Goal: Task Accomplishment & Management: Manage account settings

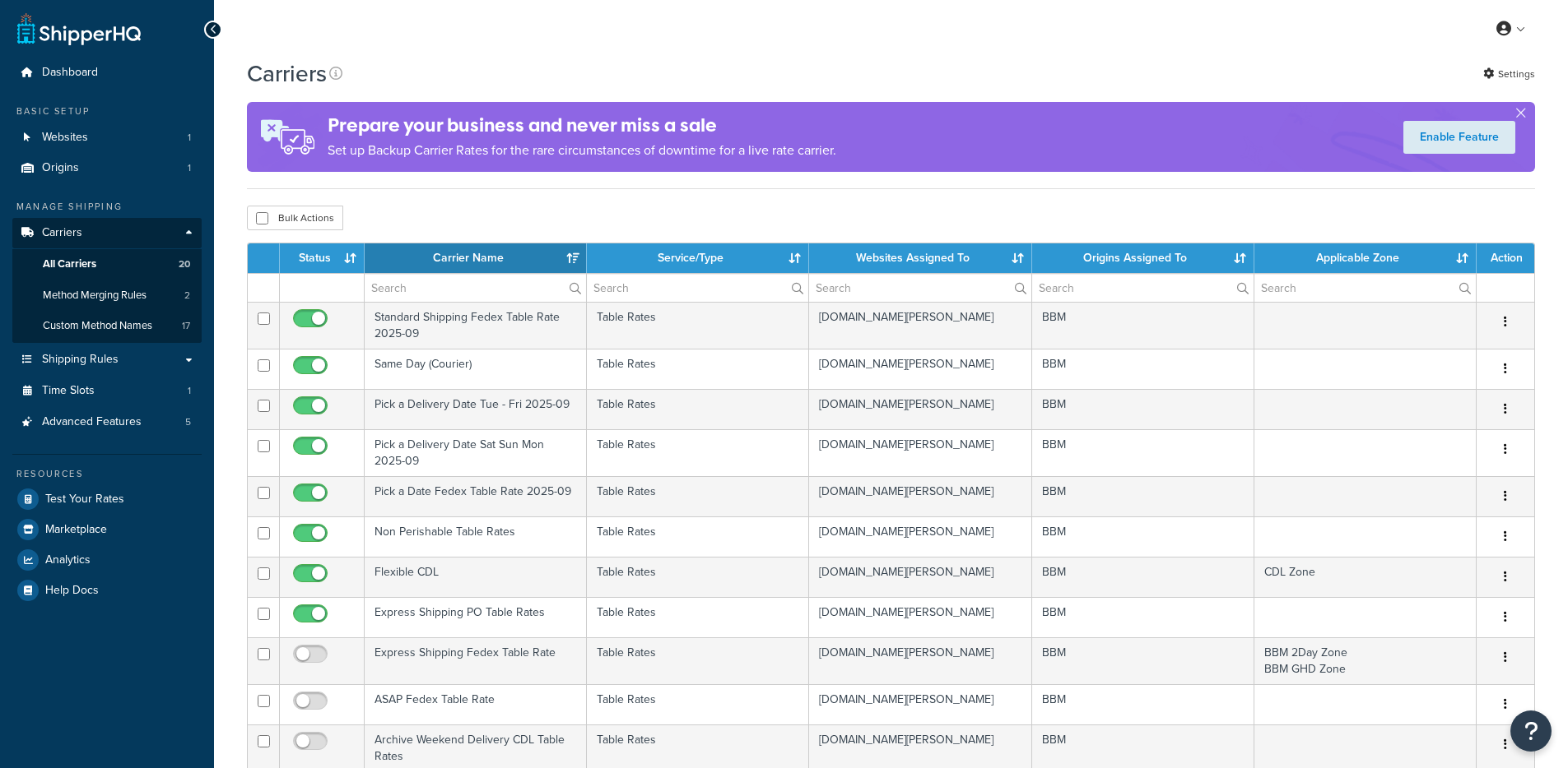
select select "15"
click at [1501, 73] on link "Settings" at bounding box center [1508, 74] width 52 height 23
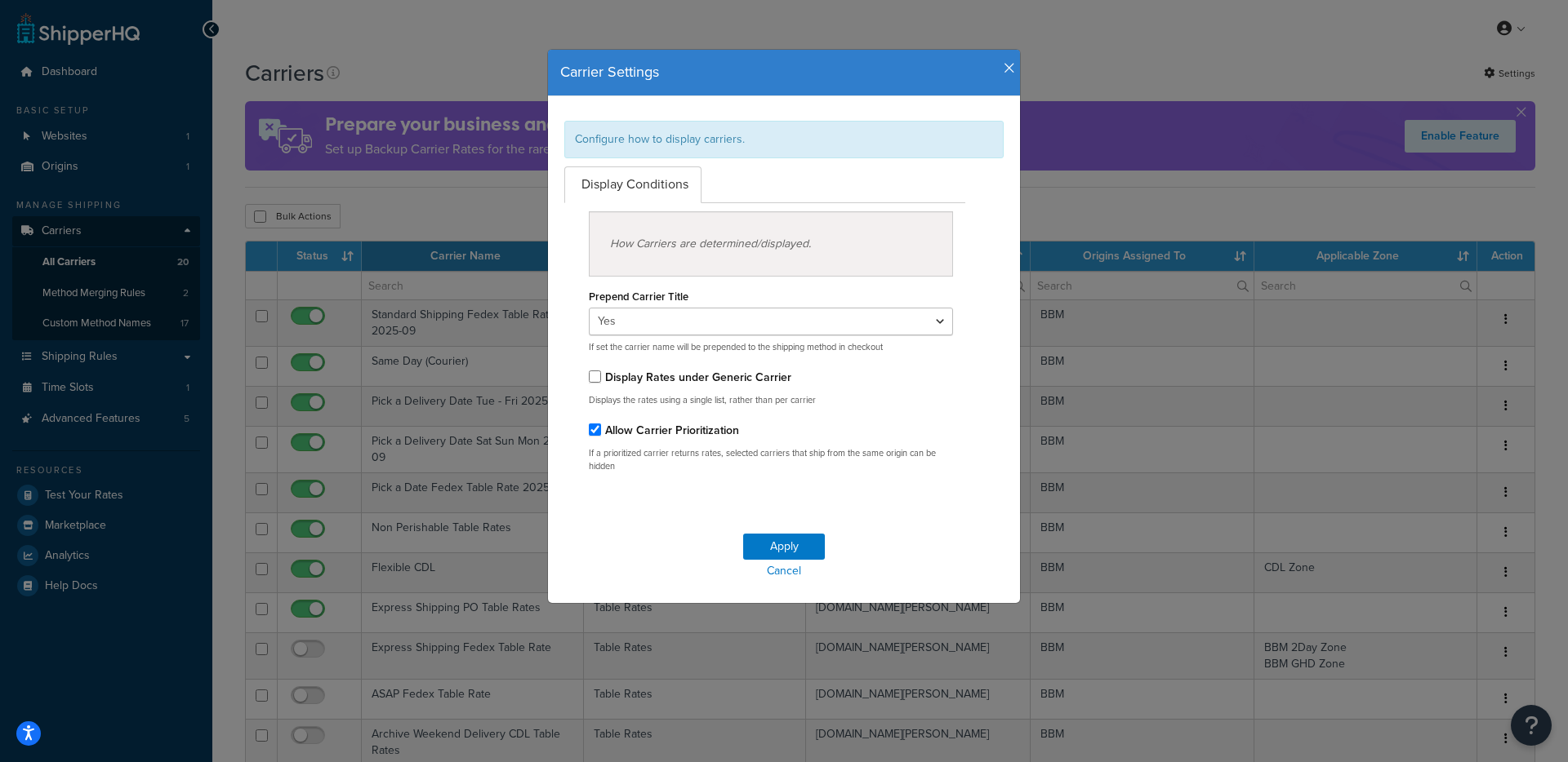
click at [996, 75] on h4 "Carrier Settings" at bounding box center [784, 72] width 447 height 22
click at [1004, 70] on icon "button" at bounding box center [1010, 69] width 11 height 15
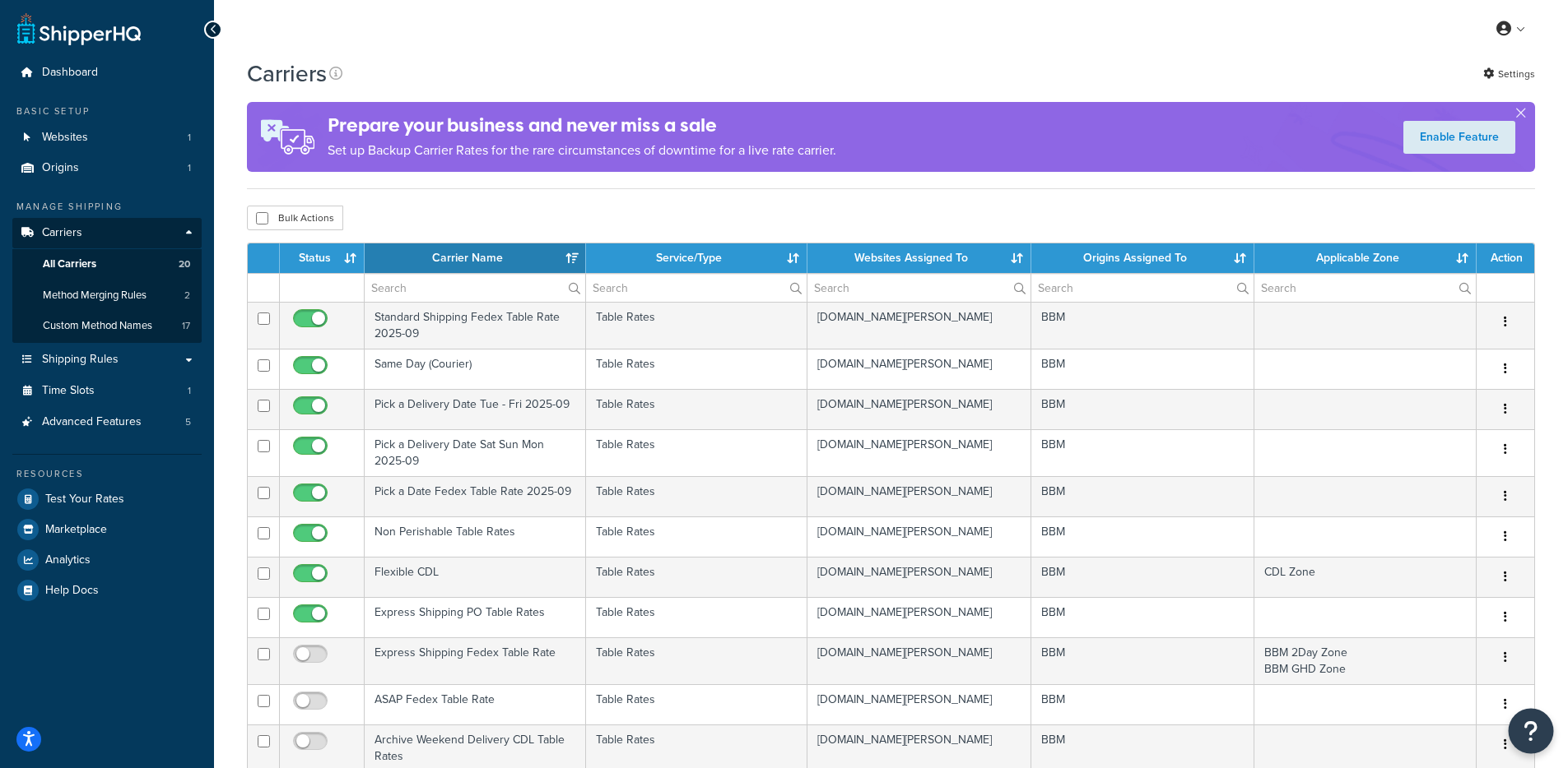
click at [1534, 742] on button "Open Resource Center" at bounding box center [1531, 732] width 45 height 45
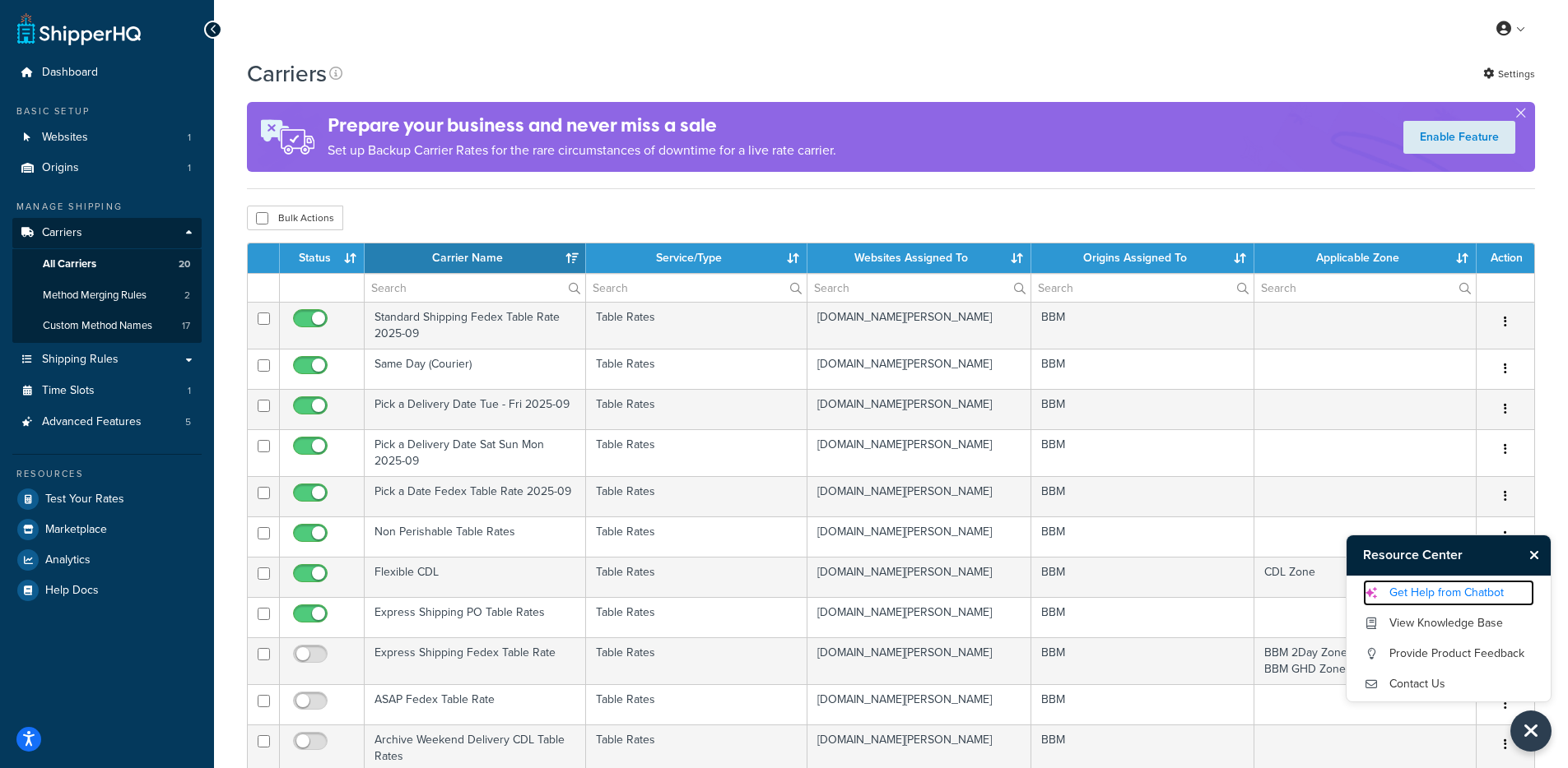
click at [1458, 592] on link "Get Help from Chatbot" at bounding box center [1449, 593] width 171 height 27
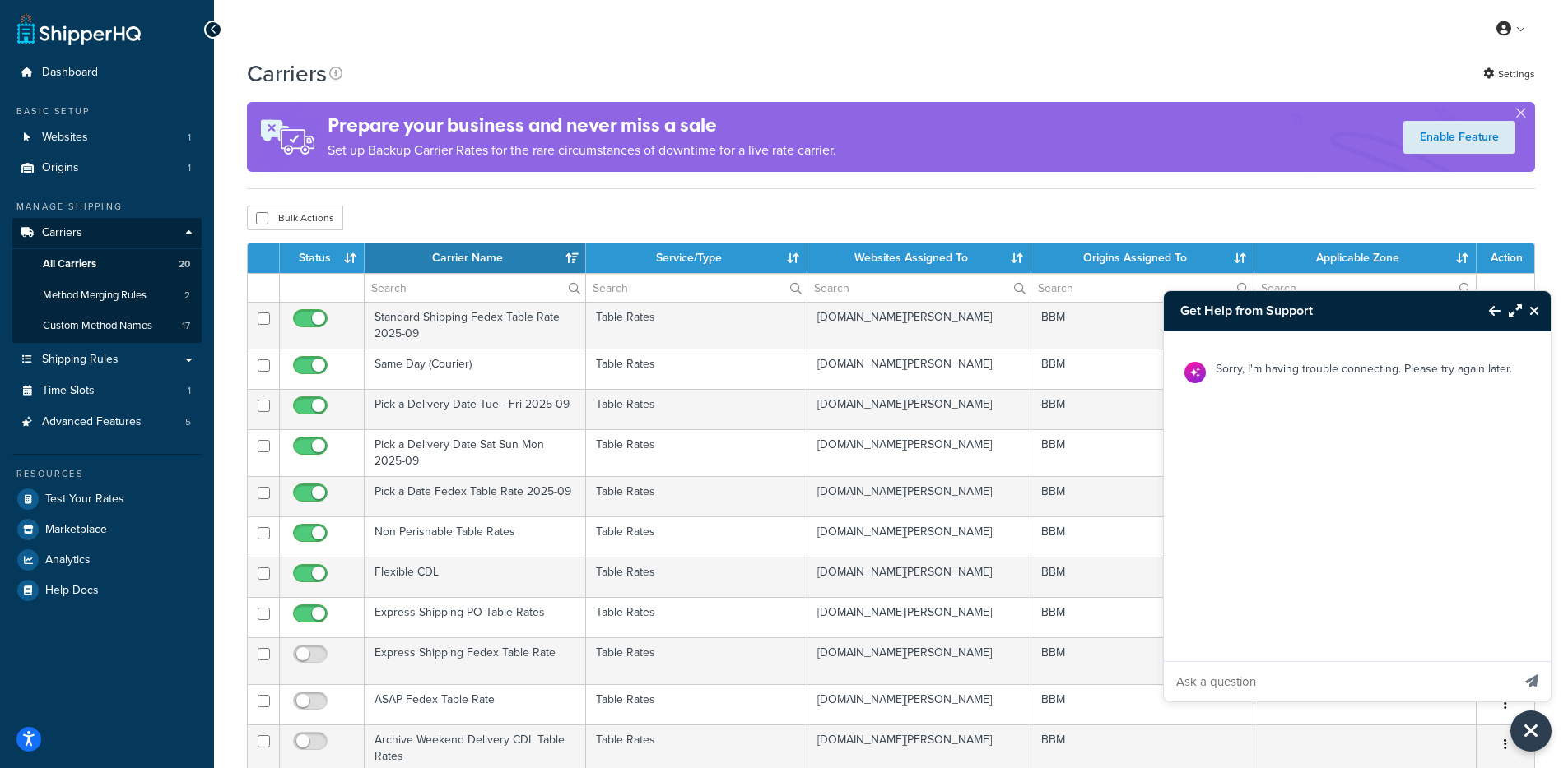
click at [1241, 685] on input "Ask a question" at bounding box center [1337, 682] width 348 height 40
paste input "response to this questions "When using a date picker carrier with methods for 1…"
type input "response to this questions "When using a date picker carrier with methods for 1…"
click at [1513, 661] on button "Send message" at bounding box center [1532, 681] width 38 height 41
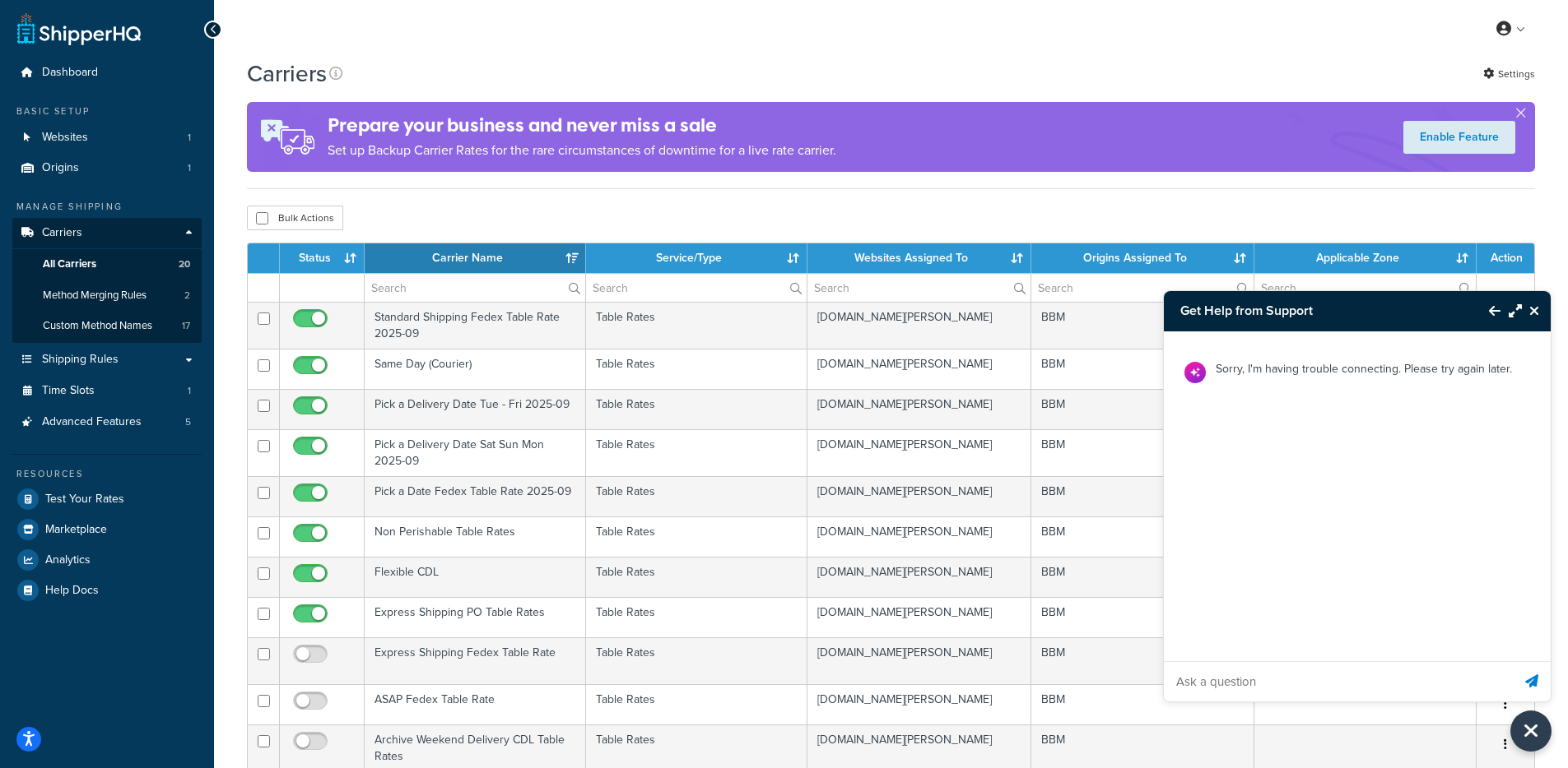
scroll to position [0, 0]
click at [1261, 377] on p "Sorry, I'm having trouble connecting. Please try again later." at bounding box center [1363, 369] width 297 height 21
click at [1264, 375] on p "Sorry, I'm having trouble connecting. Please try again later." at bounding box center [1363, 369] width 297 height 21
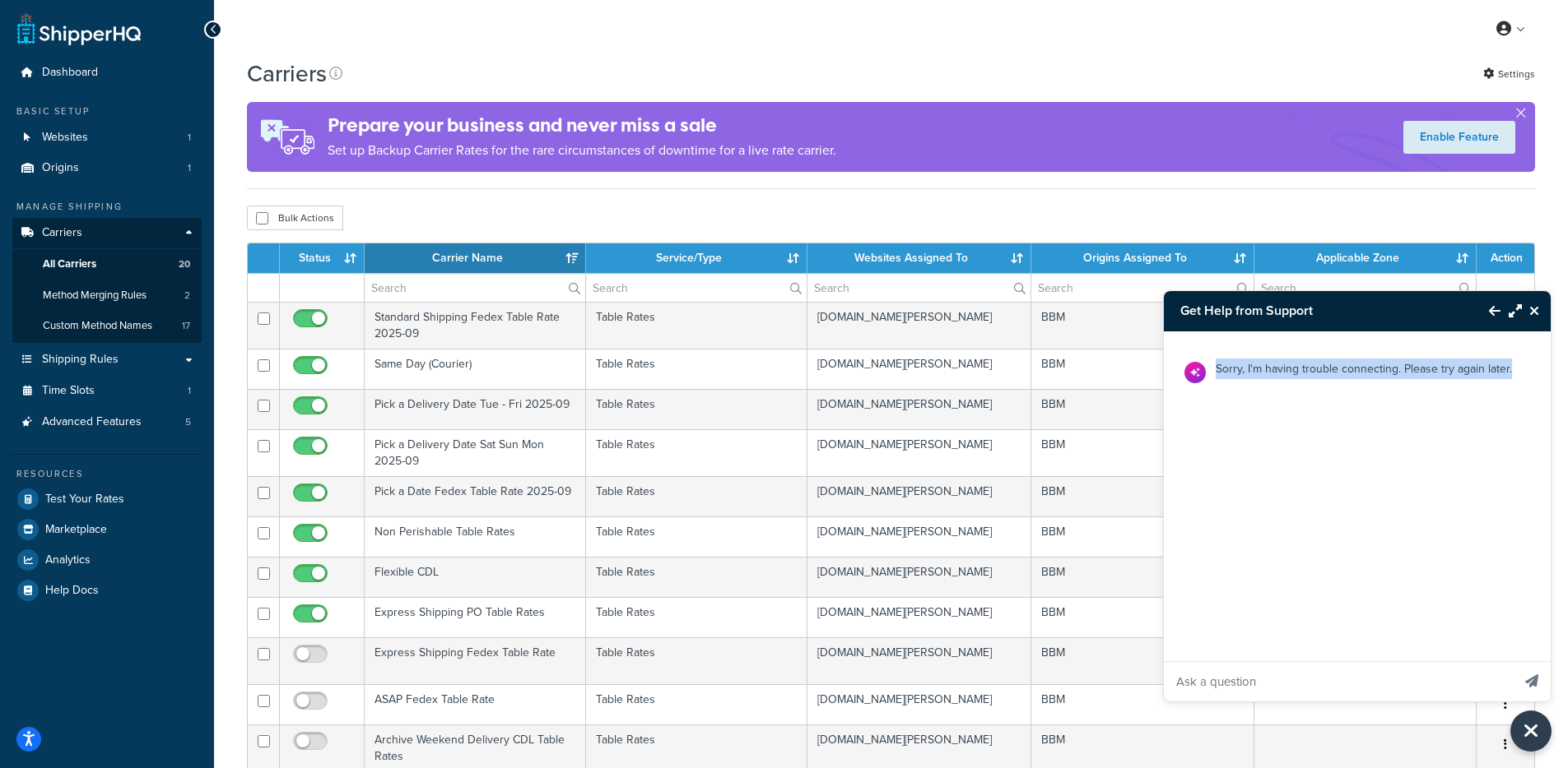
click at [1534, 316] on icon "Close Resource Center" at bounding box center [1534, 311] width 9 height 13
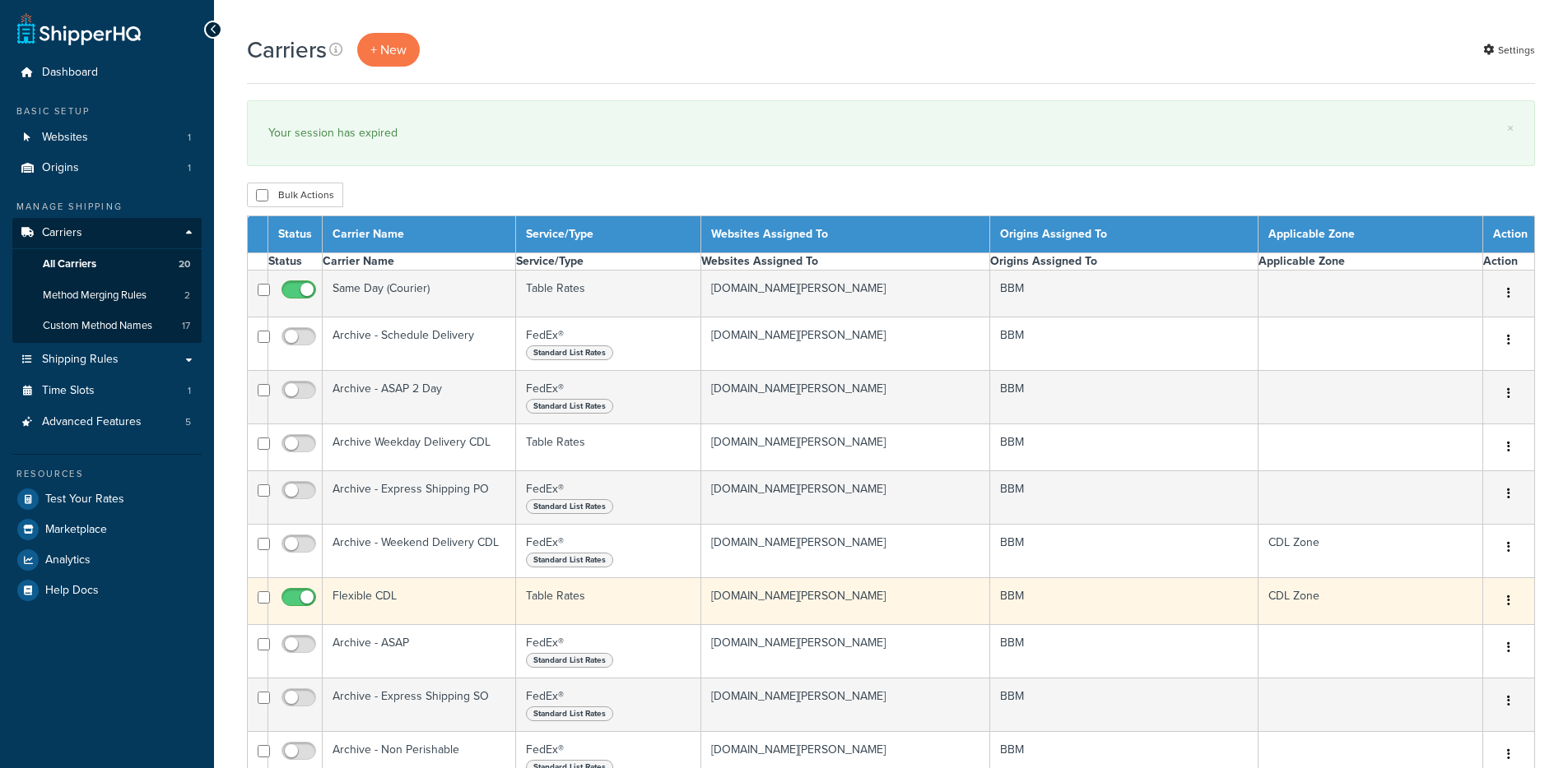
select select "15"
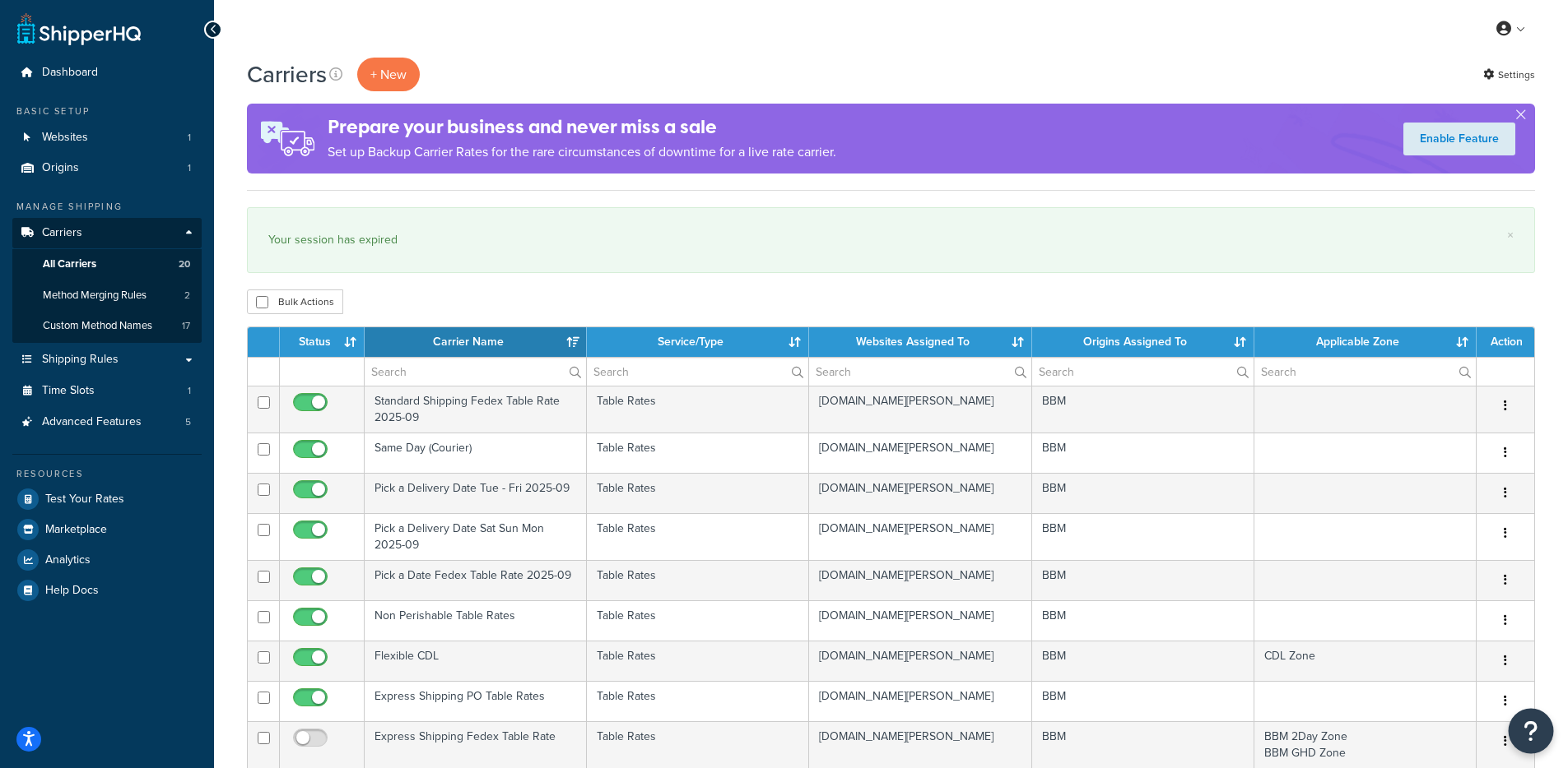
click at [1540, 739] on button "Open Resource Center" at bounding box center [1531, 732] width 45 height 45
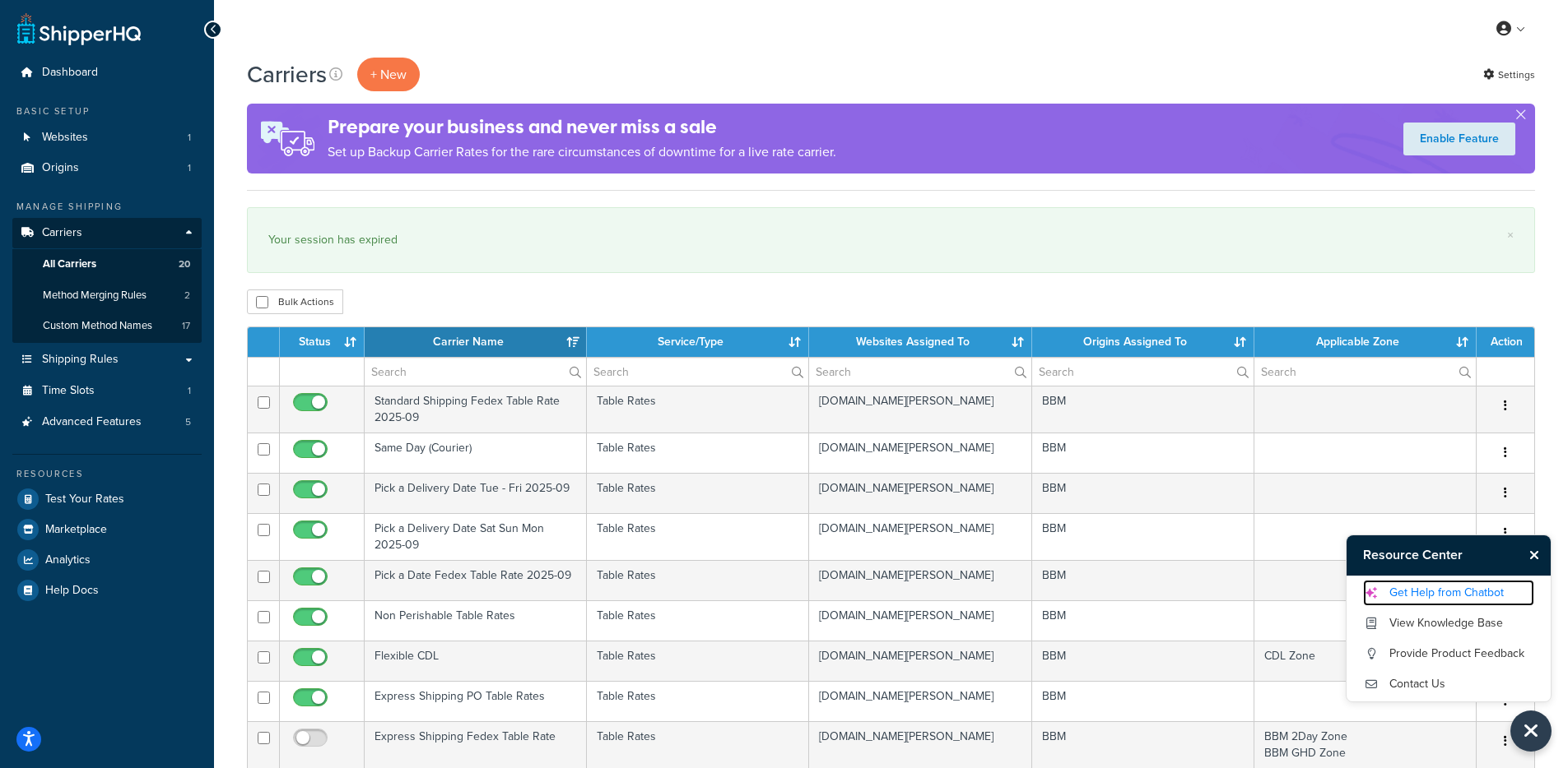
click at [1446, 592] on link "Get Help from Chatbot" at bounding box center [1449, 593] width 171 height 27
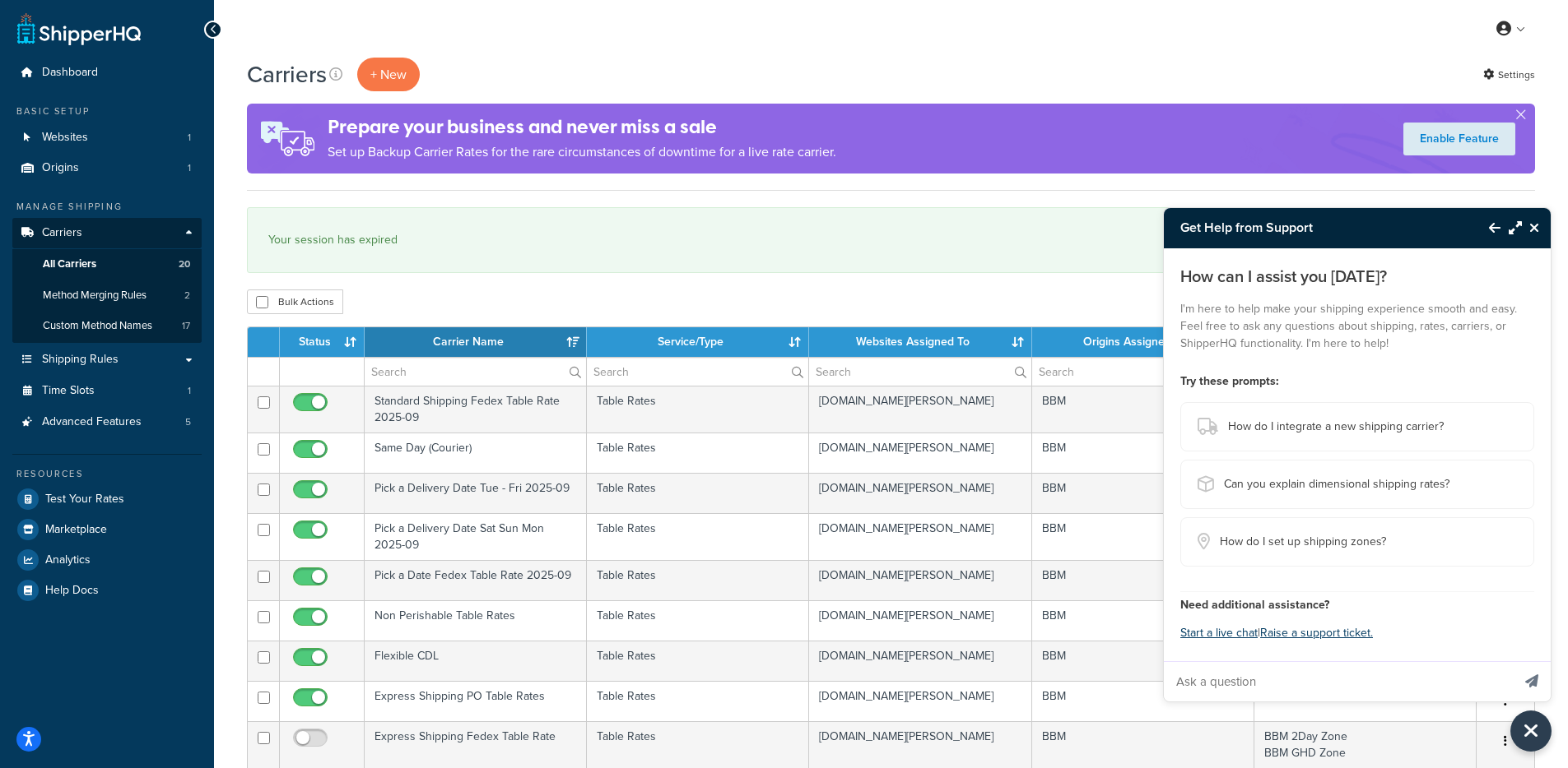
click at [1247, 688] on input "Ask a question" at bounding box center [1337, 682] width 348 height 40
paste input "response to this questions "When using a date picker carrier with methods for 1…"
type input "response to this questions "When using a date picker carrier with methods for 1…"
click at [1513, 661] on button "Send message" at bounding box center [1532, 681] width 38 height 41
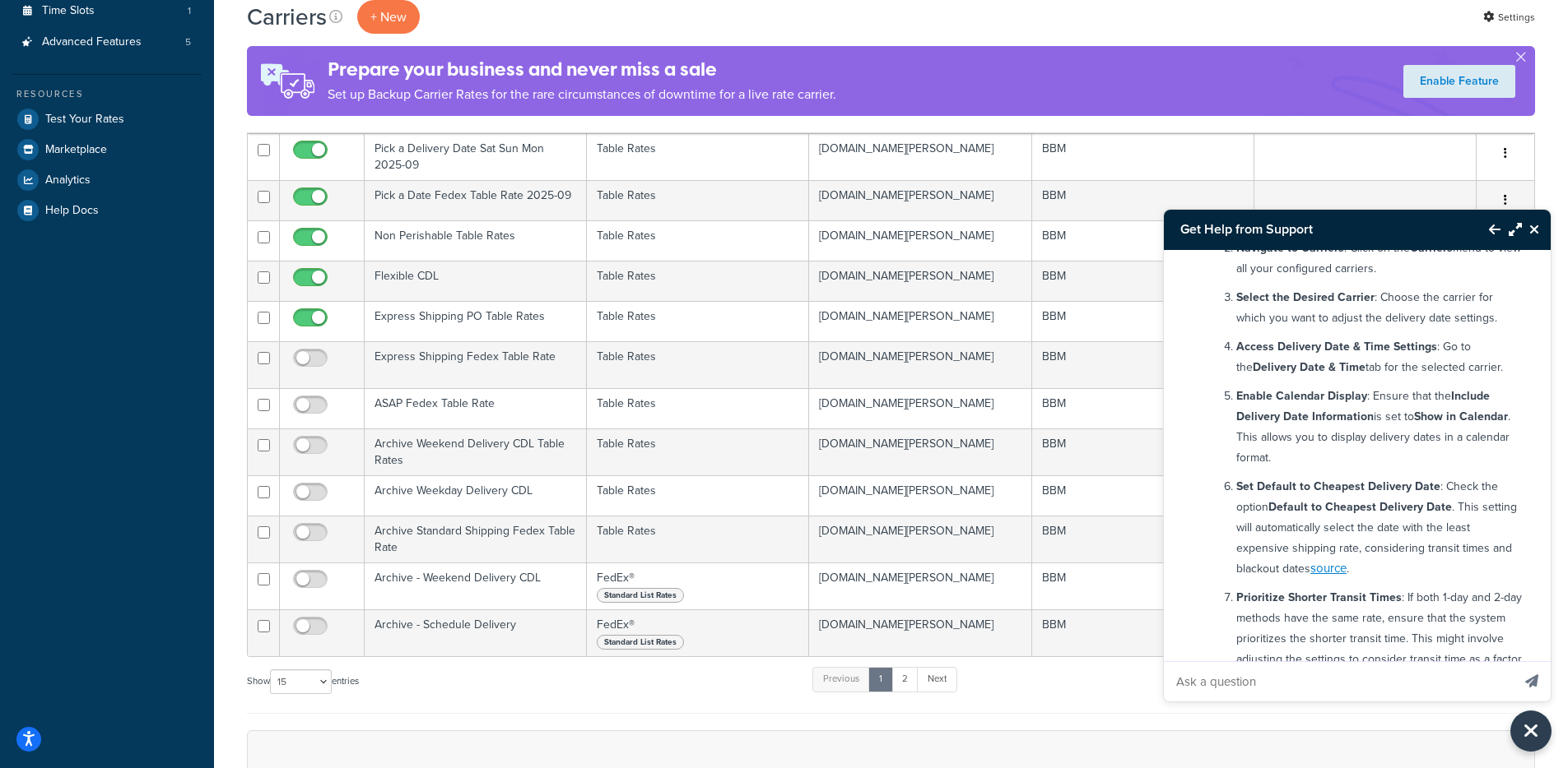
scroll to position [41, 0]
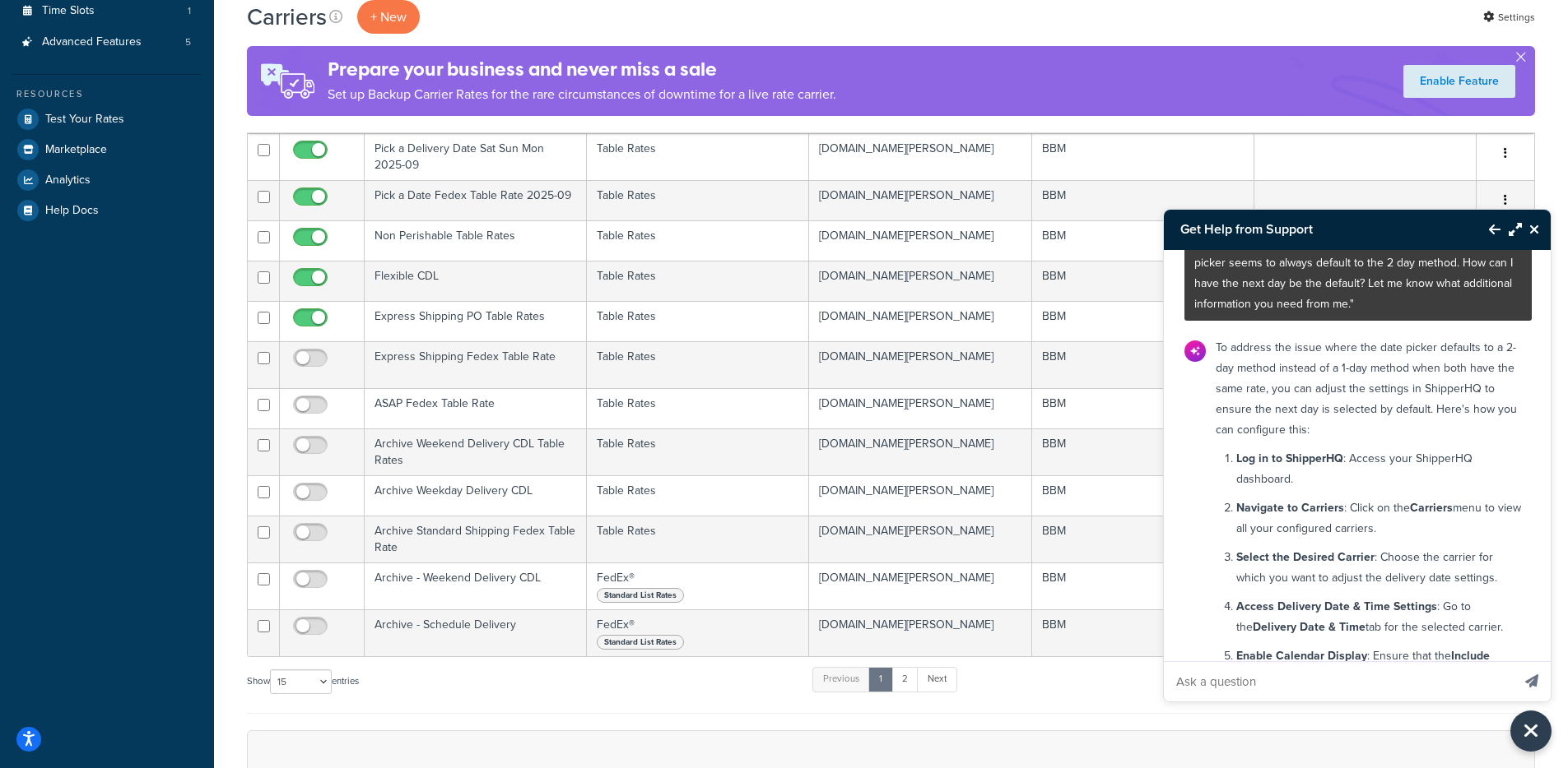
drag, startPoint x: 1397, startPoint y: 228, endPoint x: 1327, endPoint y: 236, distance: 70.5
click at [1327, 236] on h3 "Get Help from Support" at bounding box center [1318, 230] width 309 height 40
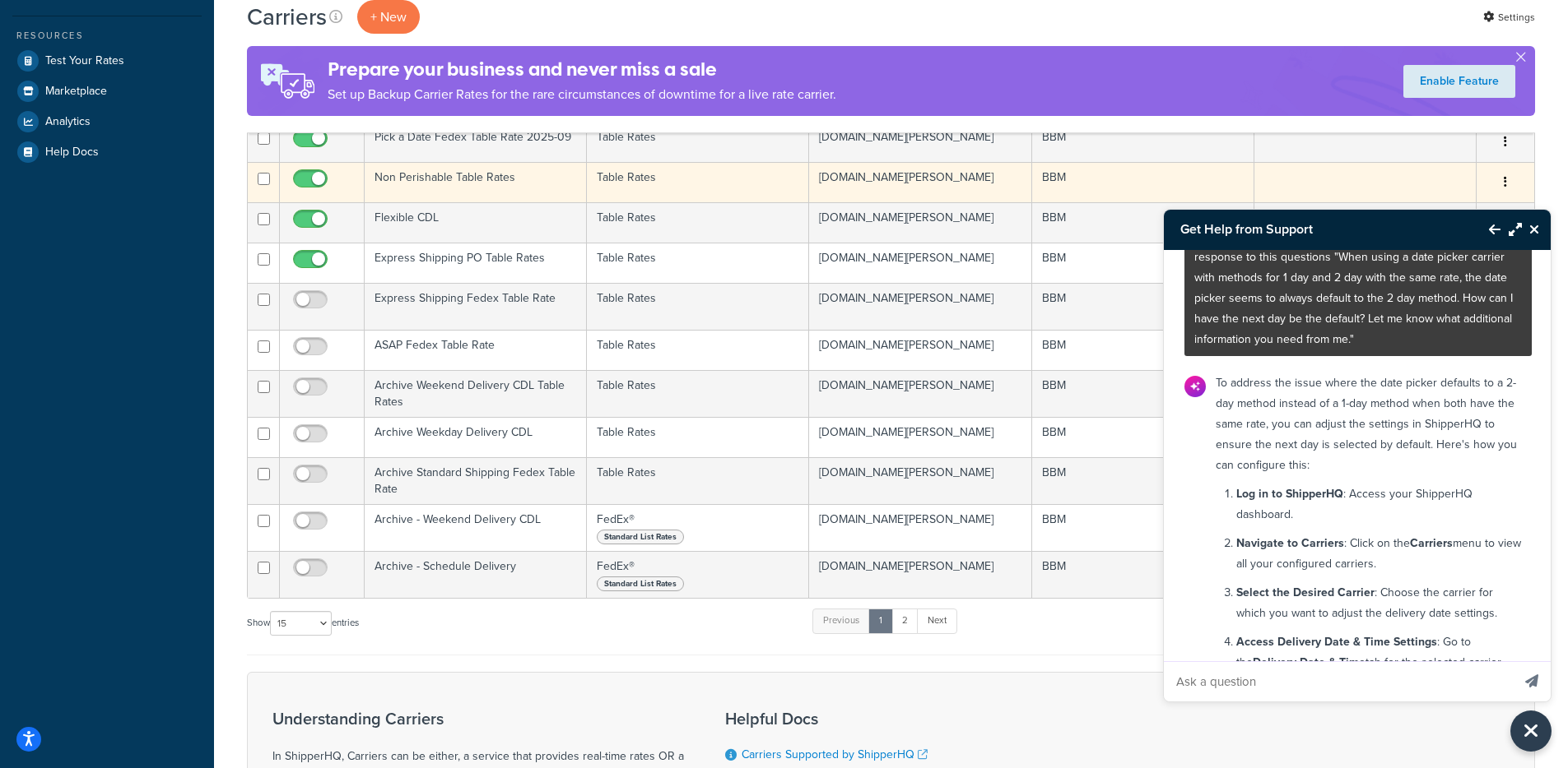
scroll to position [436, 0]
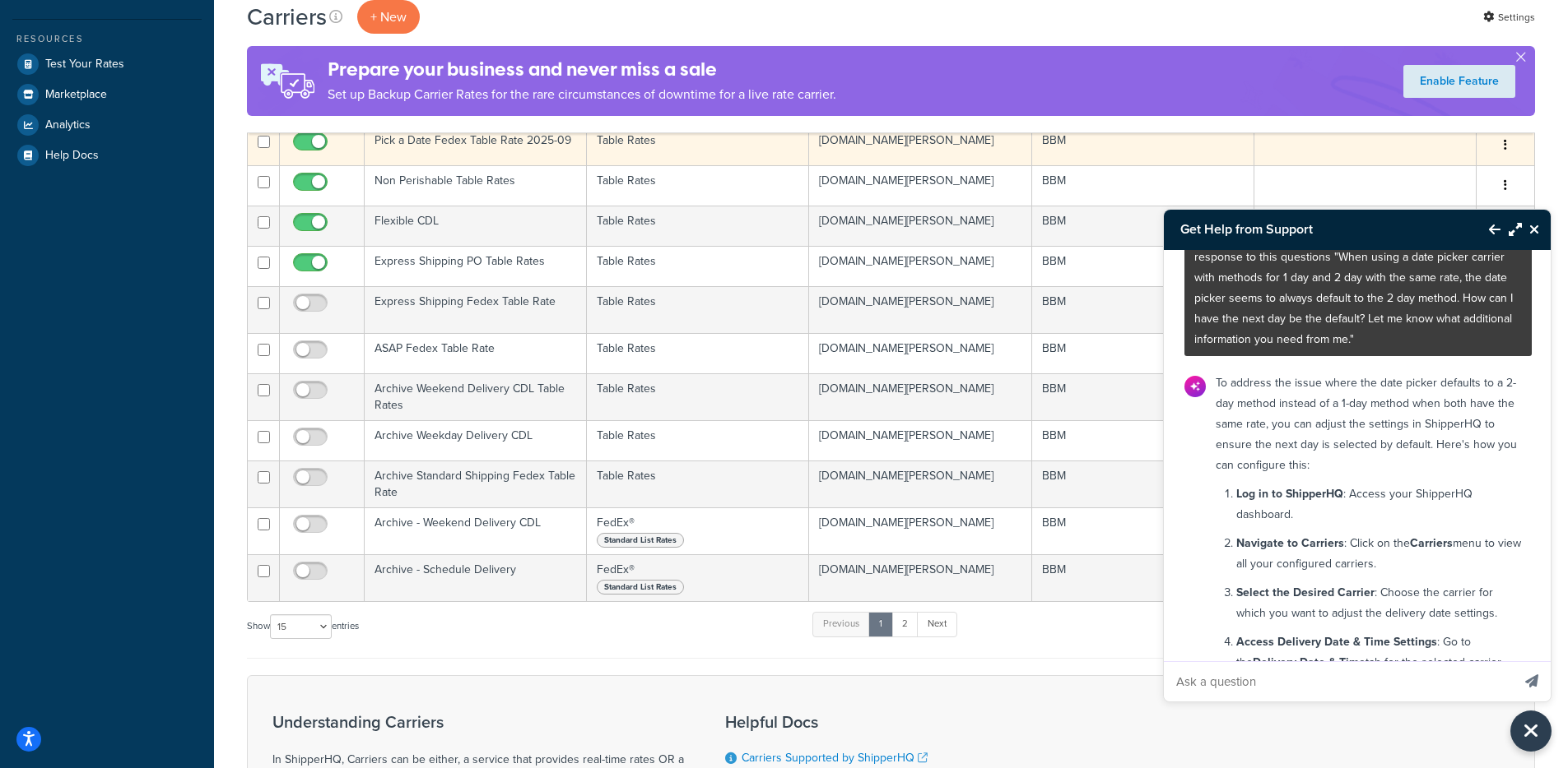
click at [1506, 143] on icon "button" at bounding box center [1505, 145] width 3 height 11
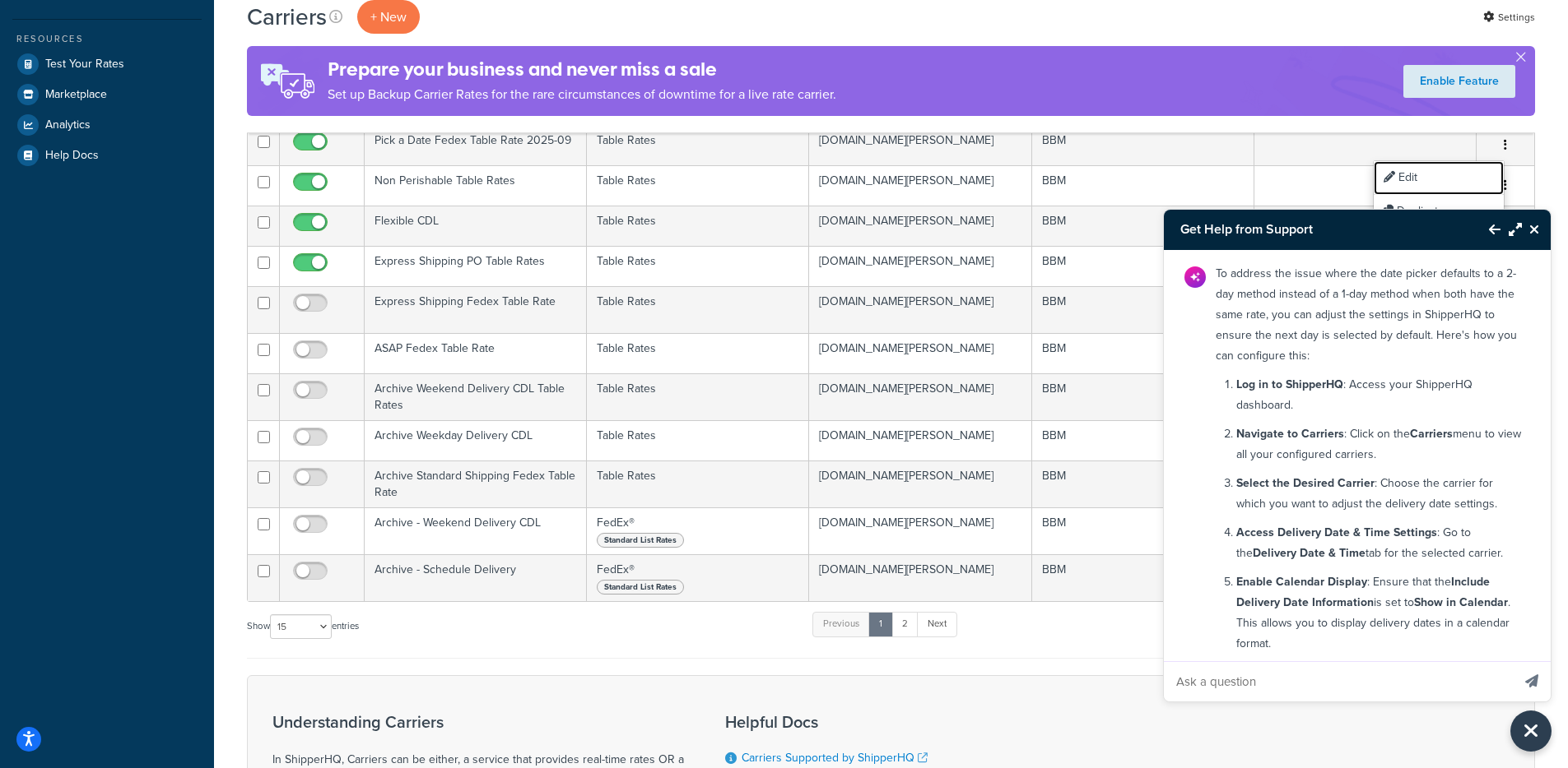
scroll to position [220, 0]
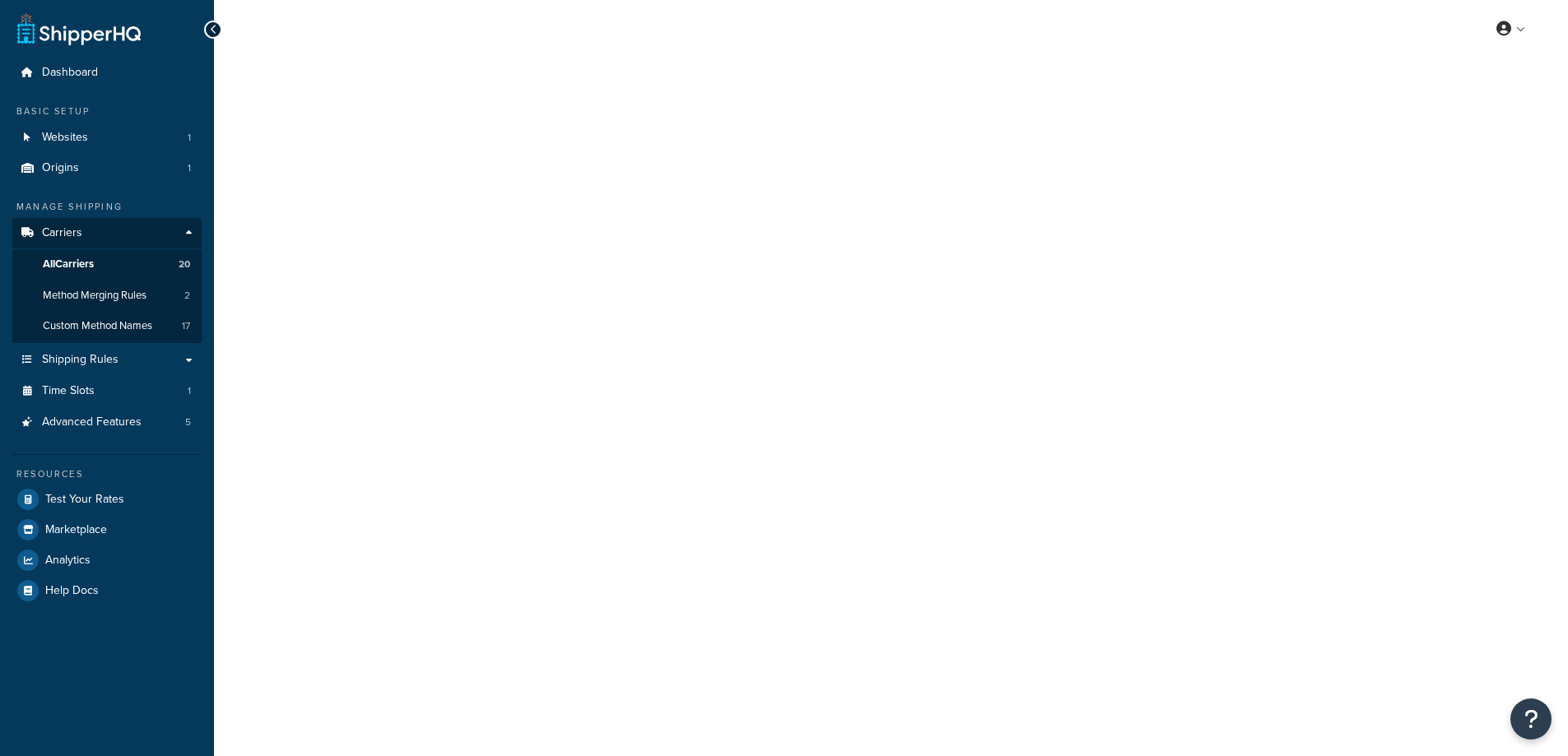
select select "25"
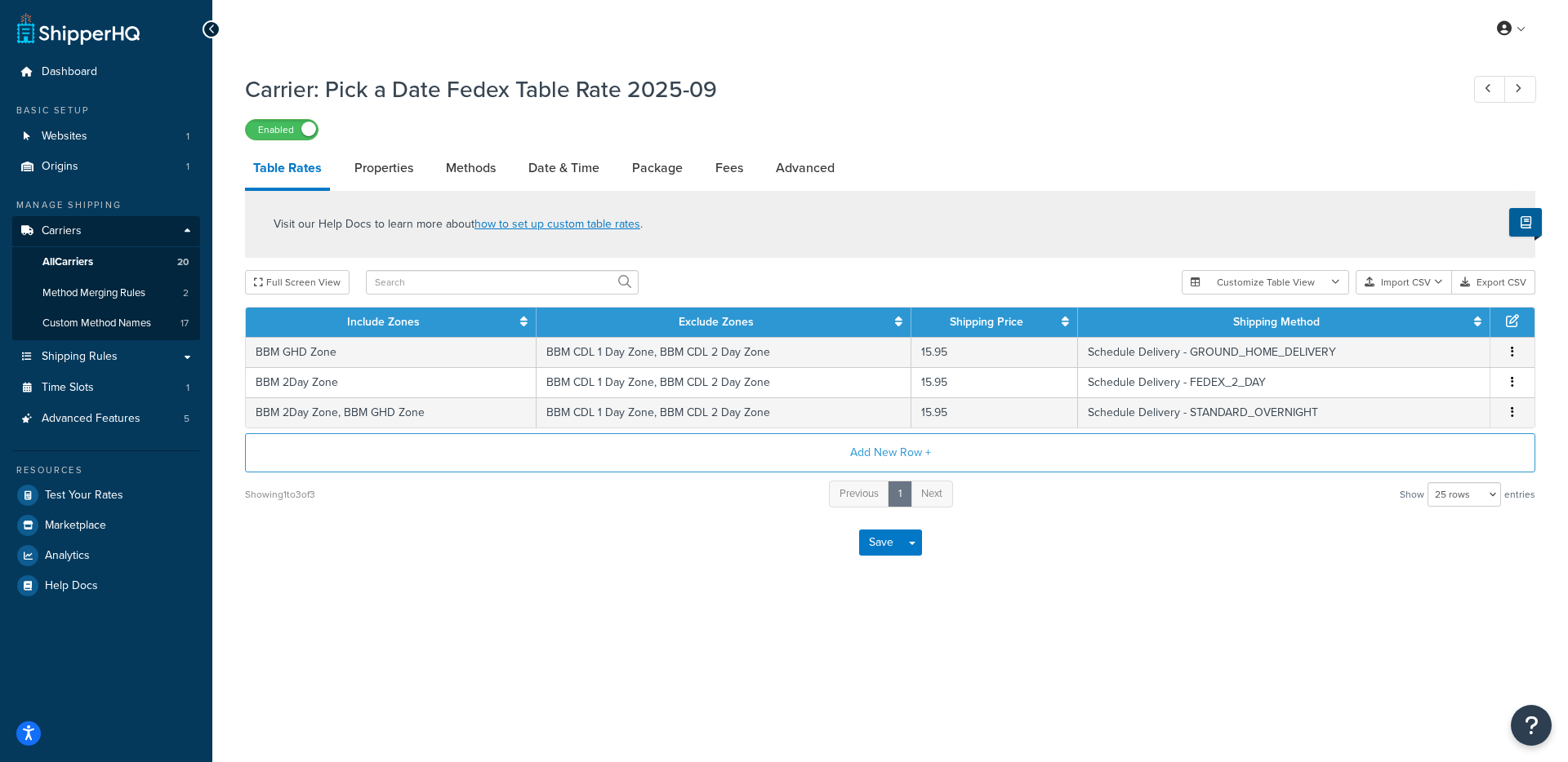
click at [554, 552] on div "Save Save Dropdown Save and Edit" at bounding box center [890, 542] width 1291 height 67
click at [548, 171] on link "Date & Time" at bounding box center [563, 168] width 87 height 39
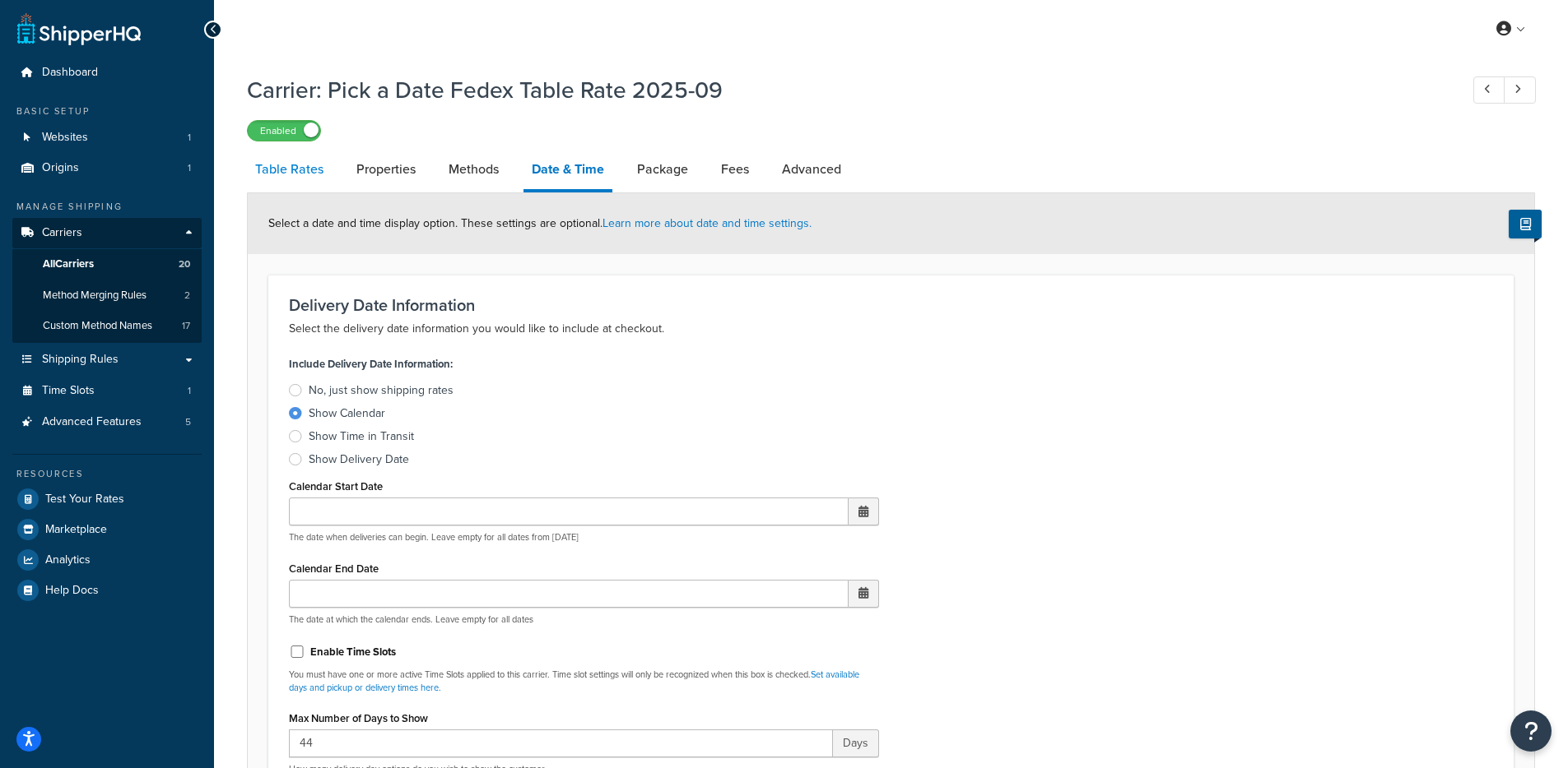
click at [294, 173] on link "Table Rates" at bounding box center [289, 170] width 84 height 40
select select "25"
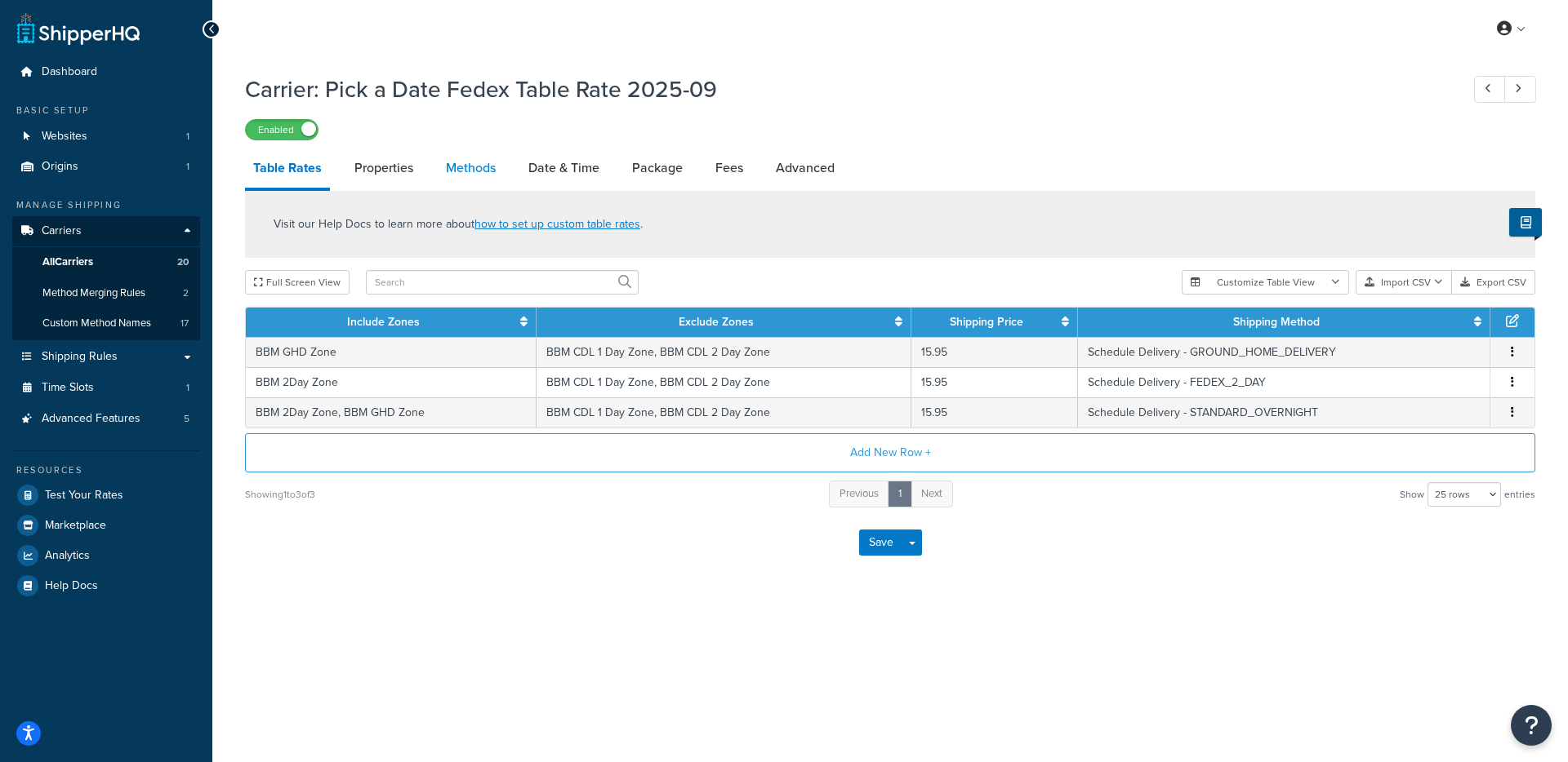
click at [457, 166] on link "Methods" at bounding box center [471, 168] width 66 height 39
select select "25"
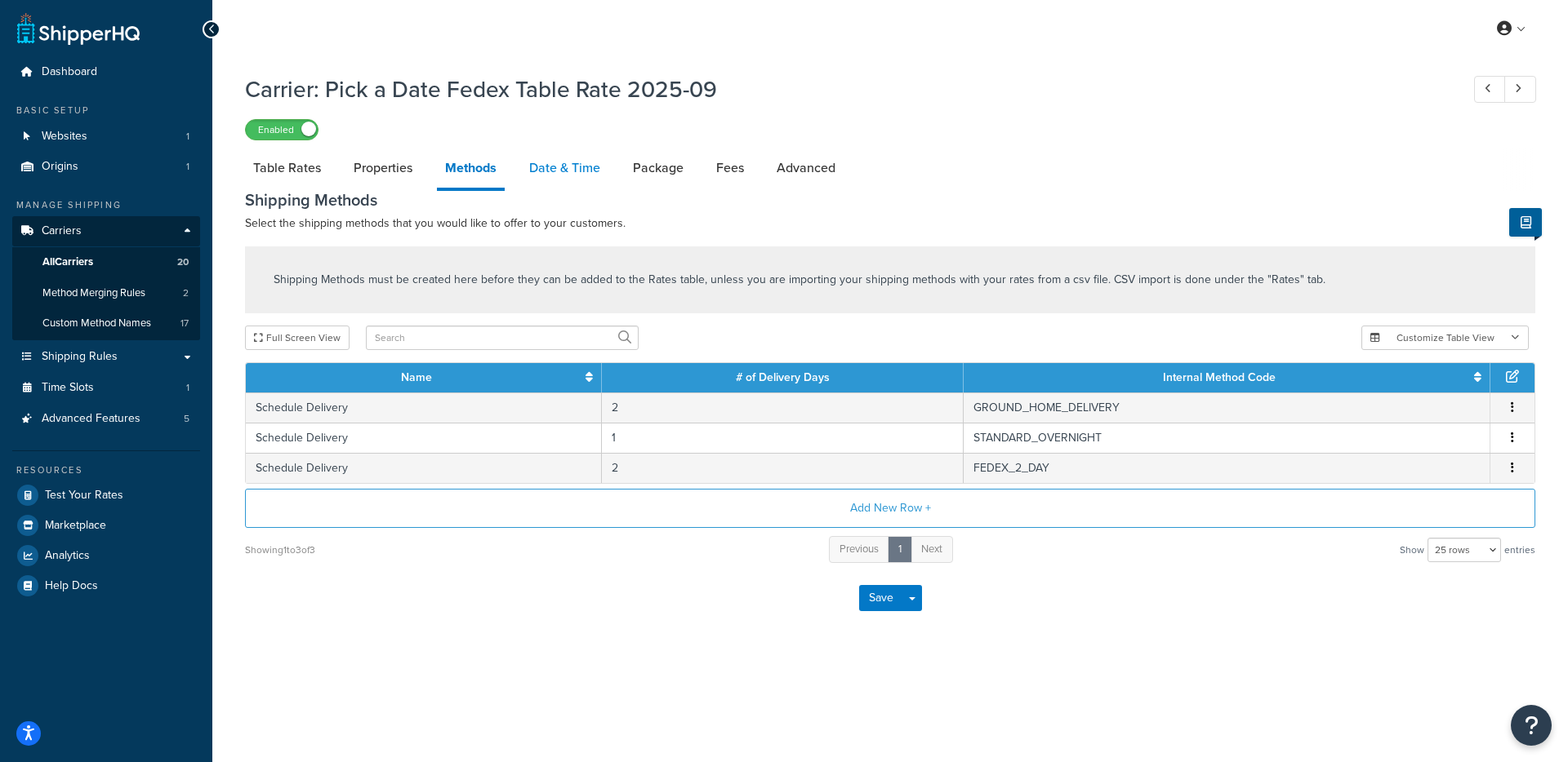
click at [552, 163] on link "Date & Time" at bounding box center [564, 168] width 87 height 39
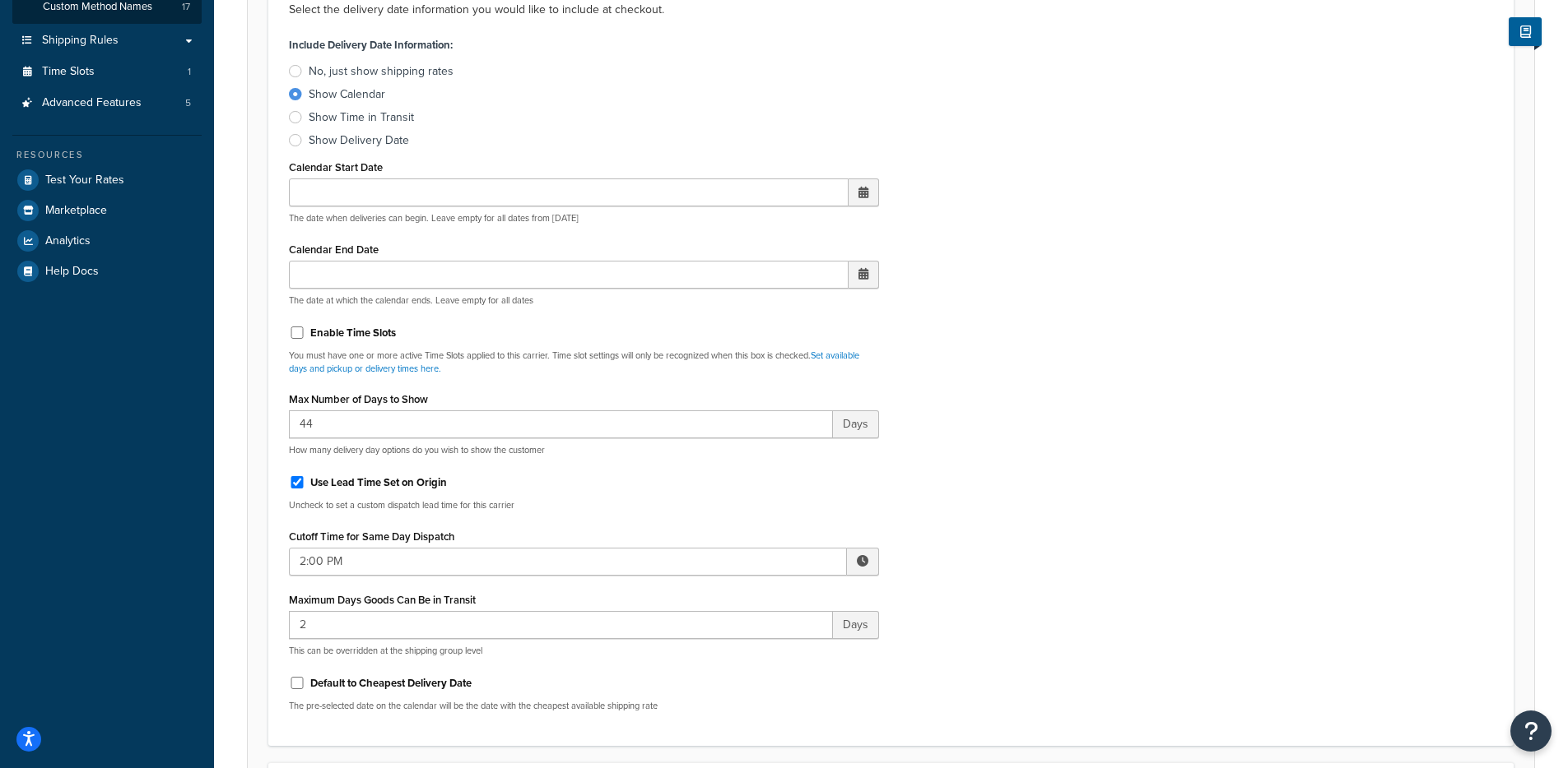
scroll to position [34, 0]
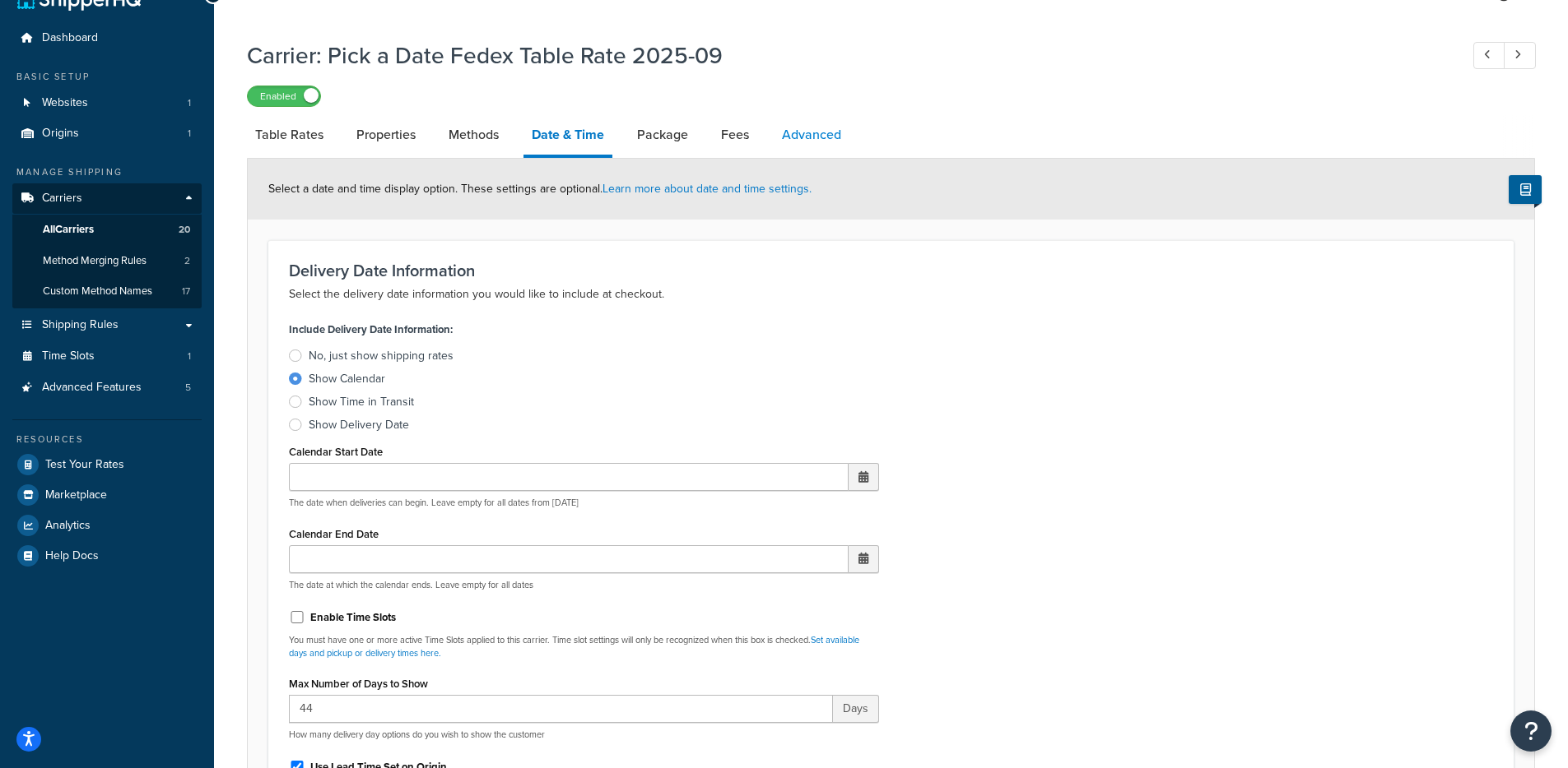
click at [843, 146] on link "Advanced" at bounding box center [812, 135] width 76 height 40
select select "false"
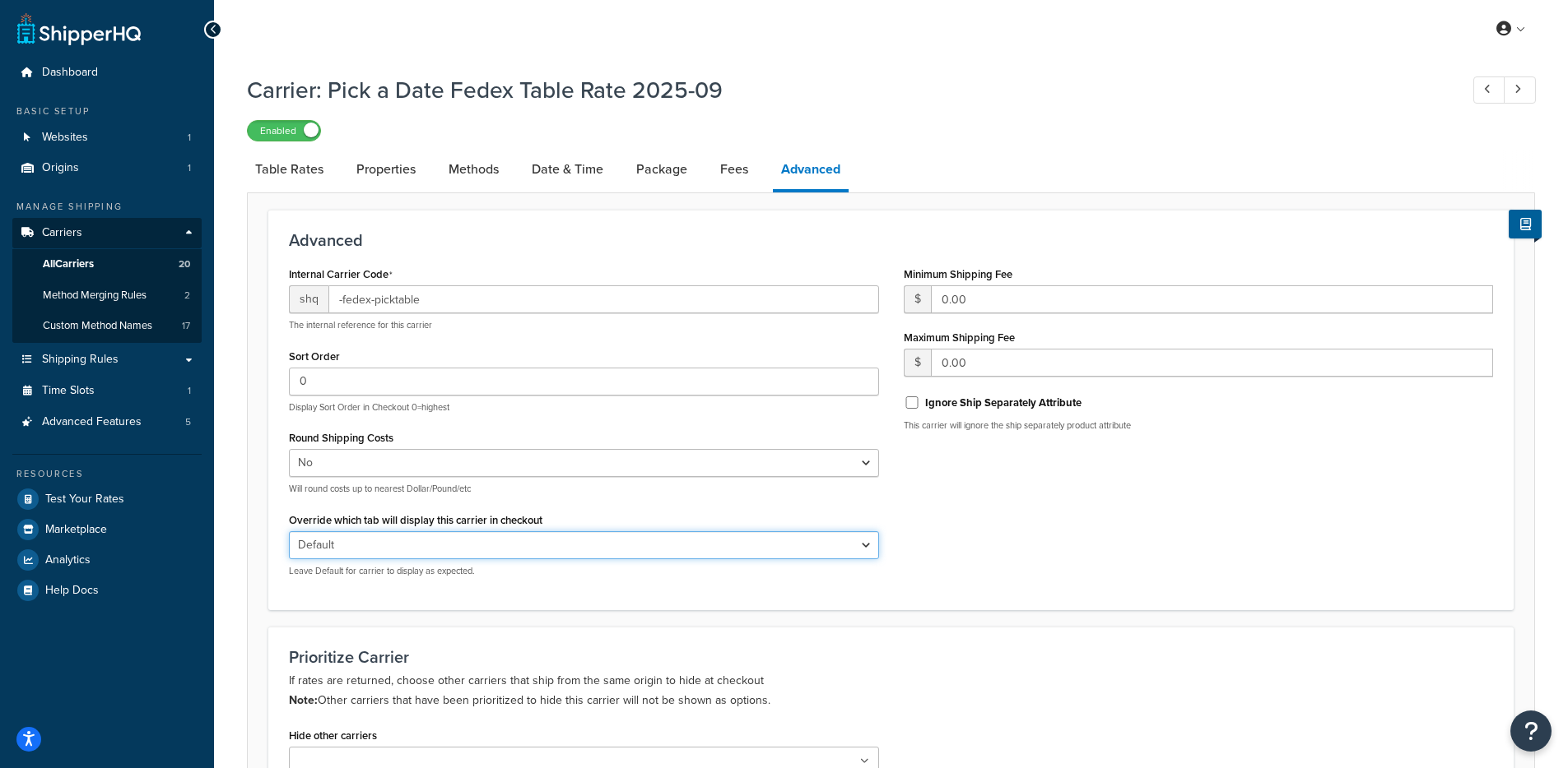
click at [640, 557] on select "Default Delivery Pickup" at bounding box center [584, 545] width 590 height 28
click at [716, 170] on link "Fees" at bounding box center [733, 170] width 45 height 40
select select "AFTER"
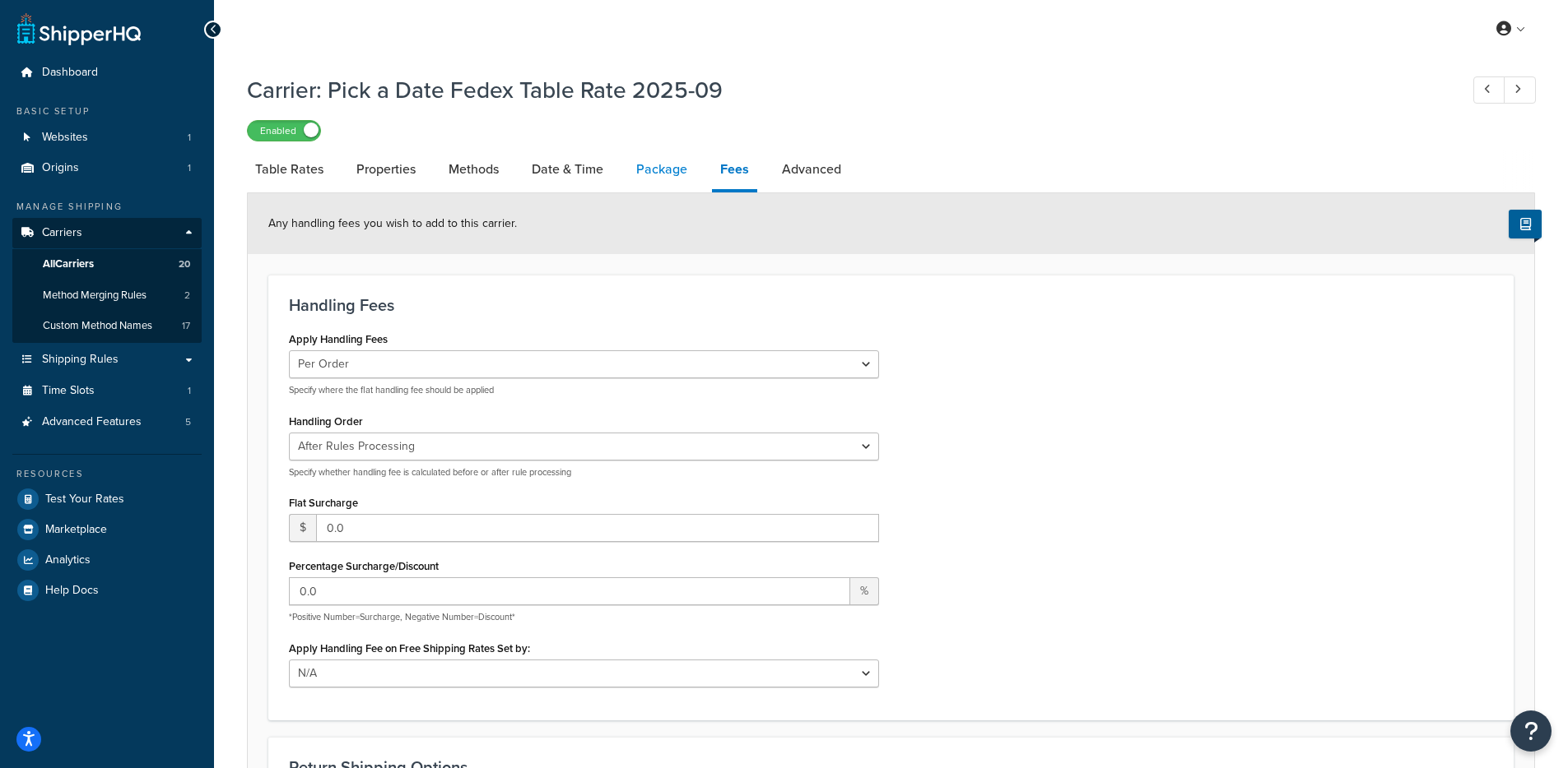
click at [661, 186] on link "Package" at bounding box center [661, 170] width 67 height 40
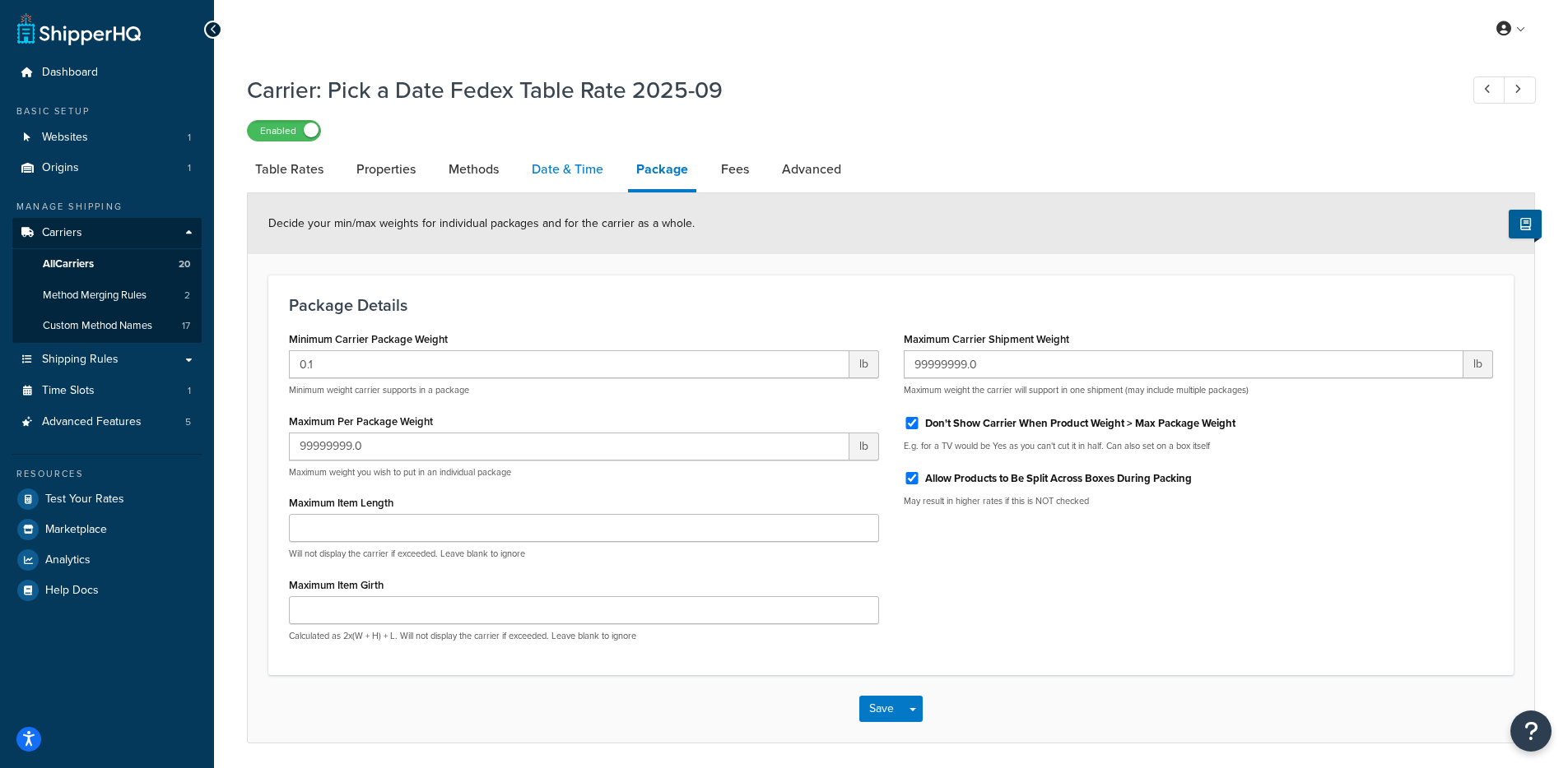
click at [548, 180] on link "Date & Time" at bounding box center [568, 170] width 88 height 40
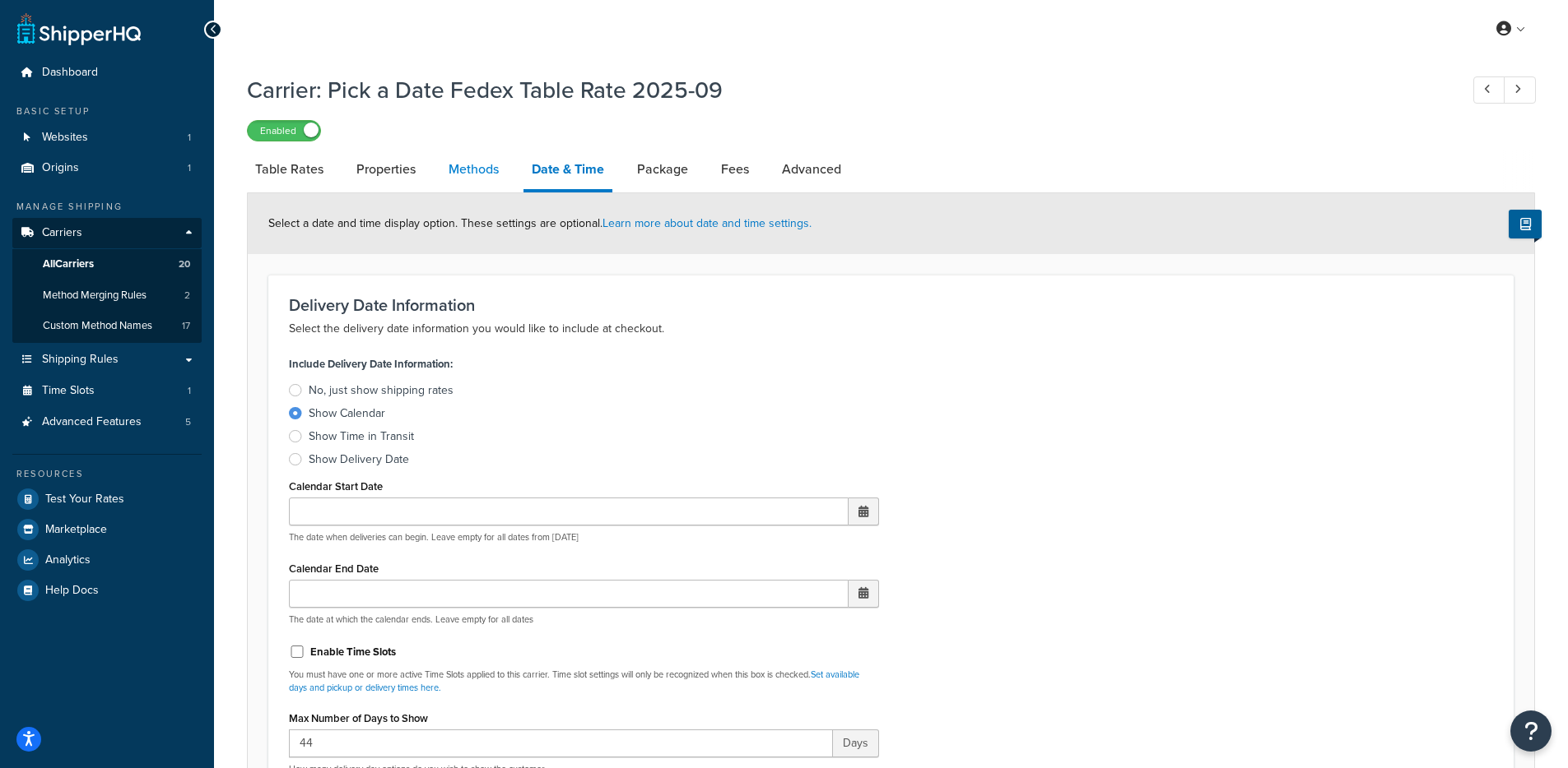
click at [453, 183] on link "Methods" at bounding box center [474, 170] width 66 height 40
select select "25"
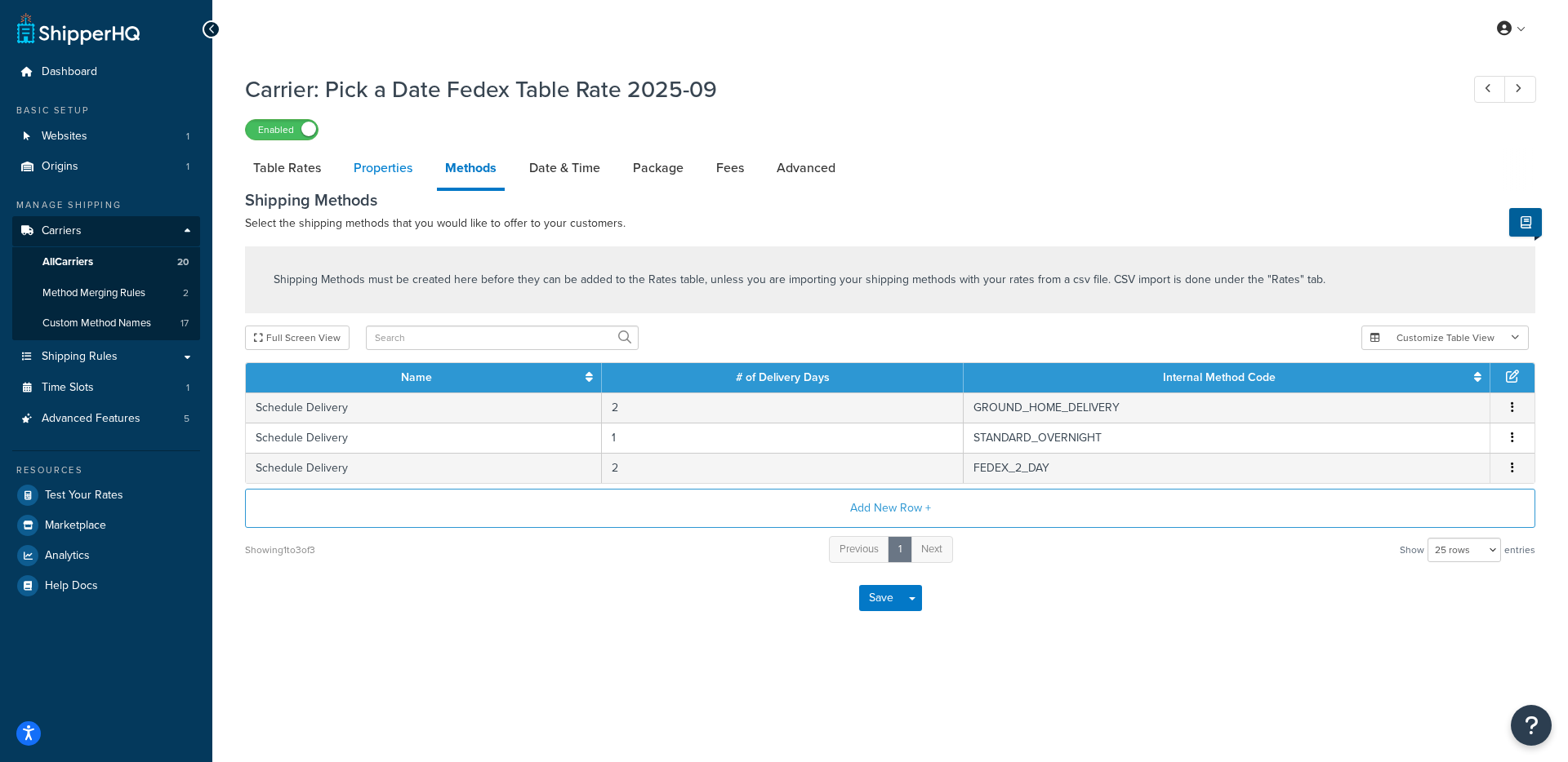
click at [367, 164] on link "Properties" at bounding box center [383, 168] width 75 height 39
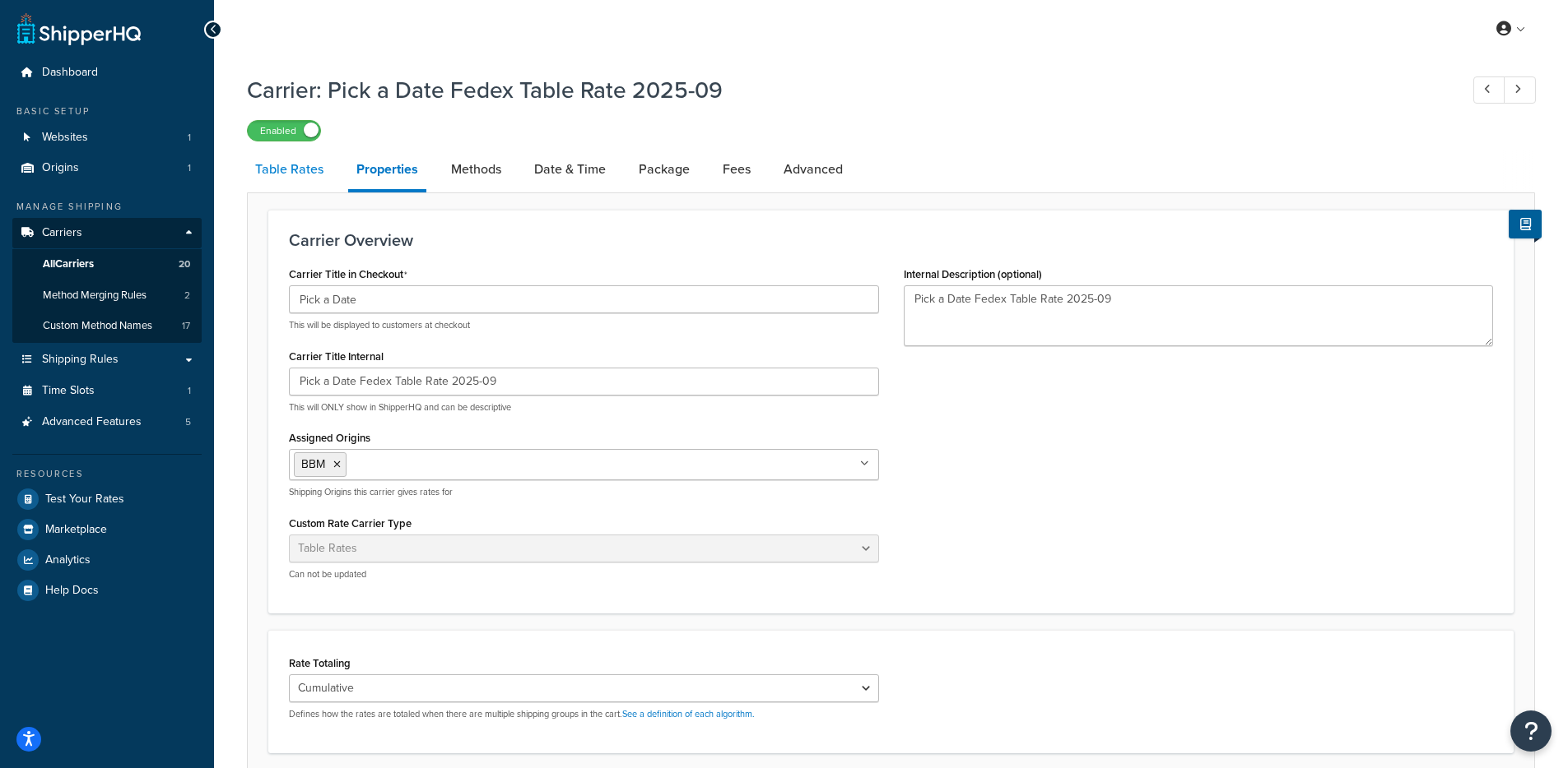
click at [291, 182] on link "Table Rates" at bounding box center [289, 170] width 84 height 40
select select "25"
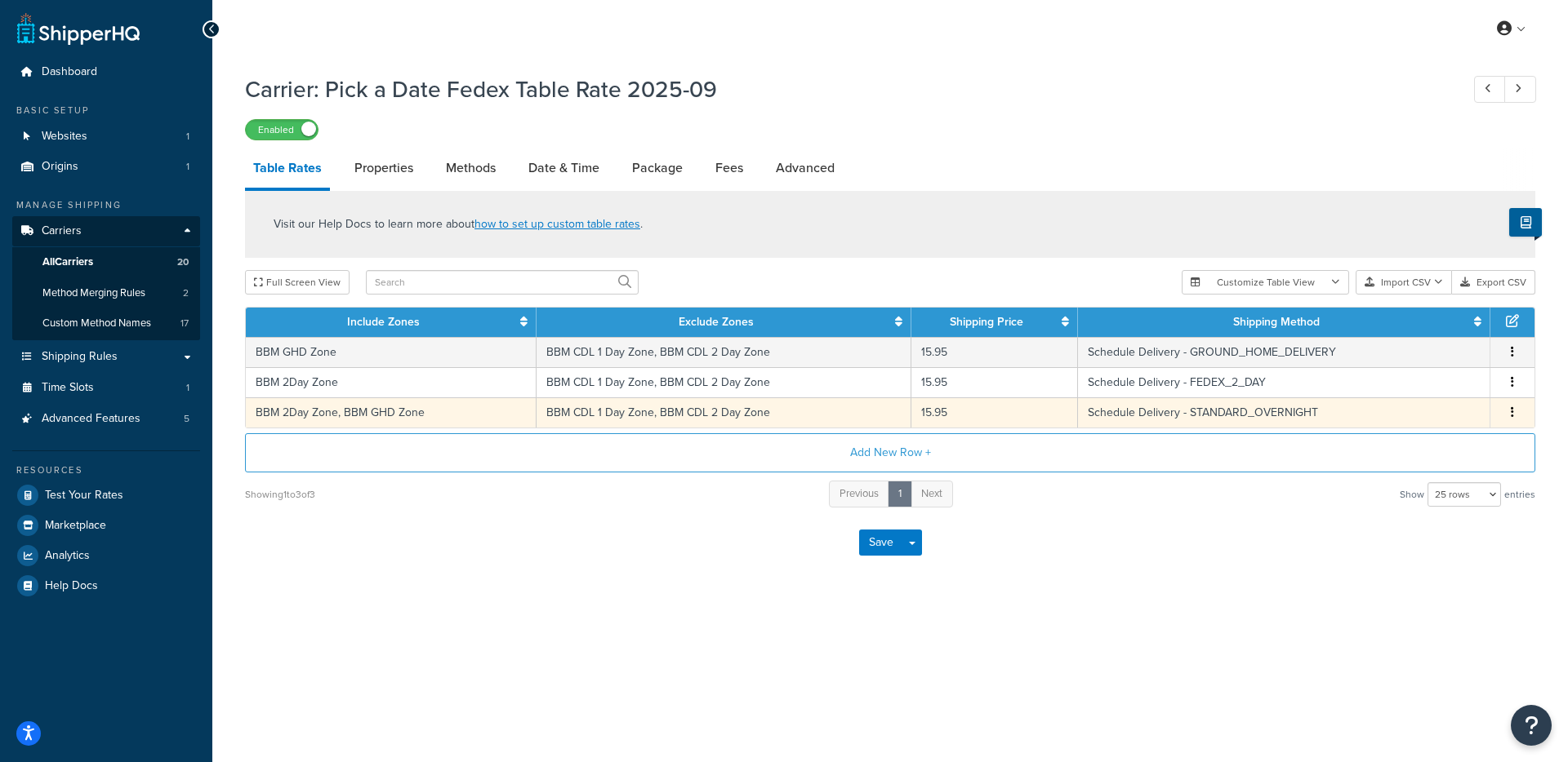
click at [675, 418] on td "BBM CDL 1 Day Zone, BBM CDL 2 Day Zone" at bounding box center [724, 412] width 375 height 30
select select "182616"
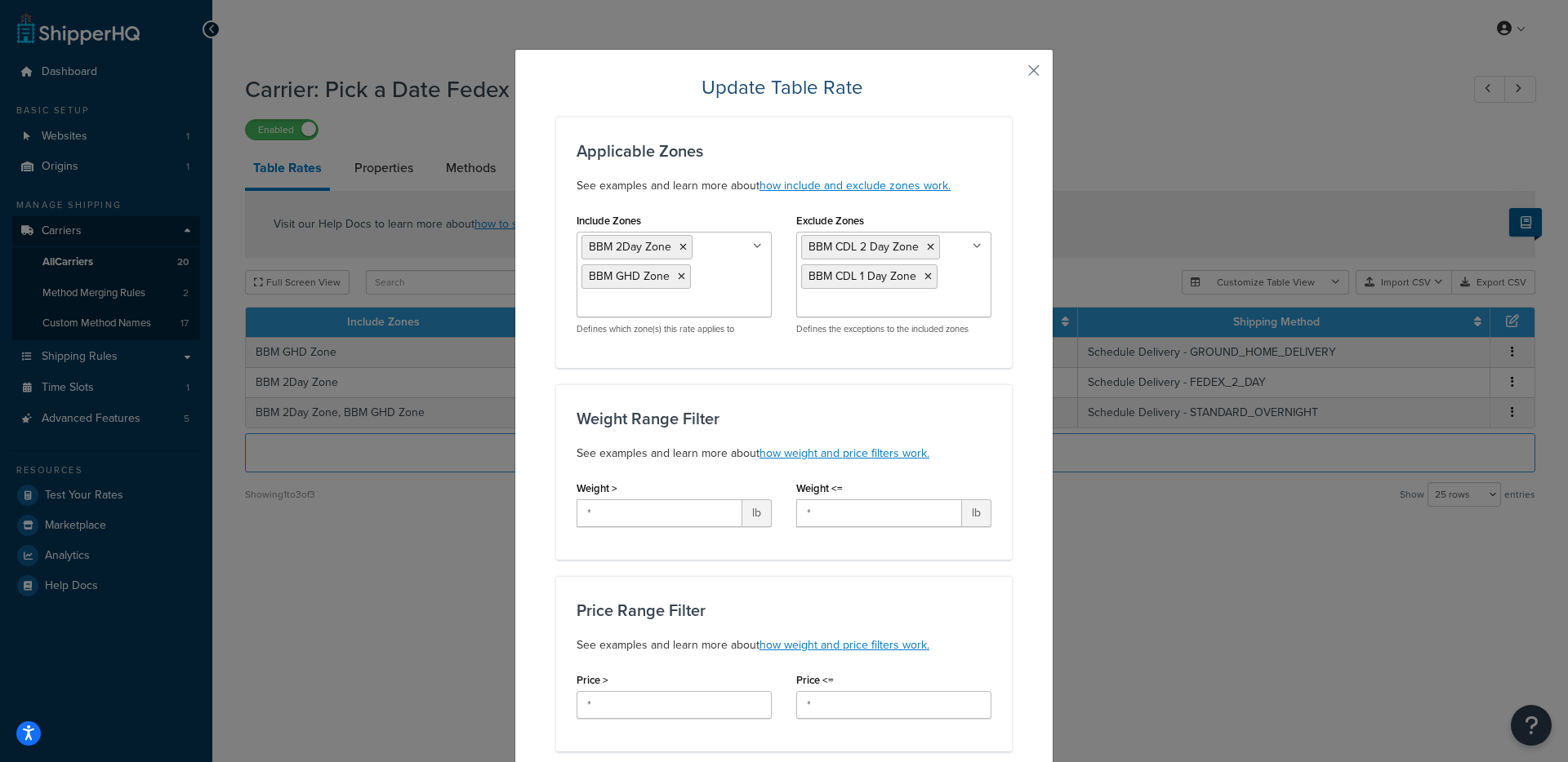
click at [1011, 74] on button "button" at bounding box center [1010, 76] width 4 height 4
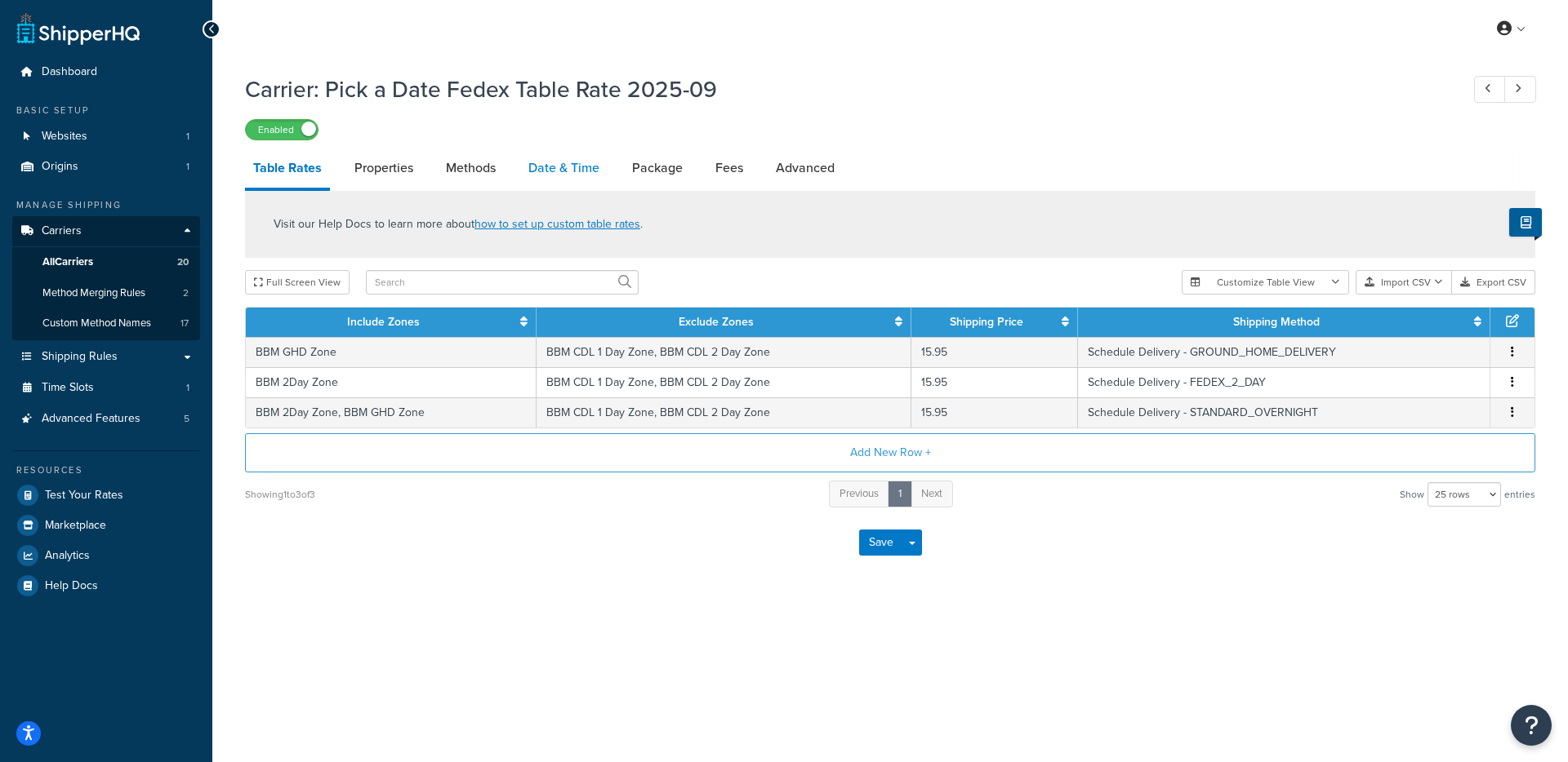
click at [565, 165] on link "Date & Time" at bounding box center [563, 168] width 87 height 39
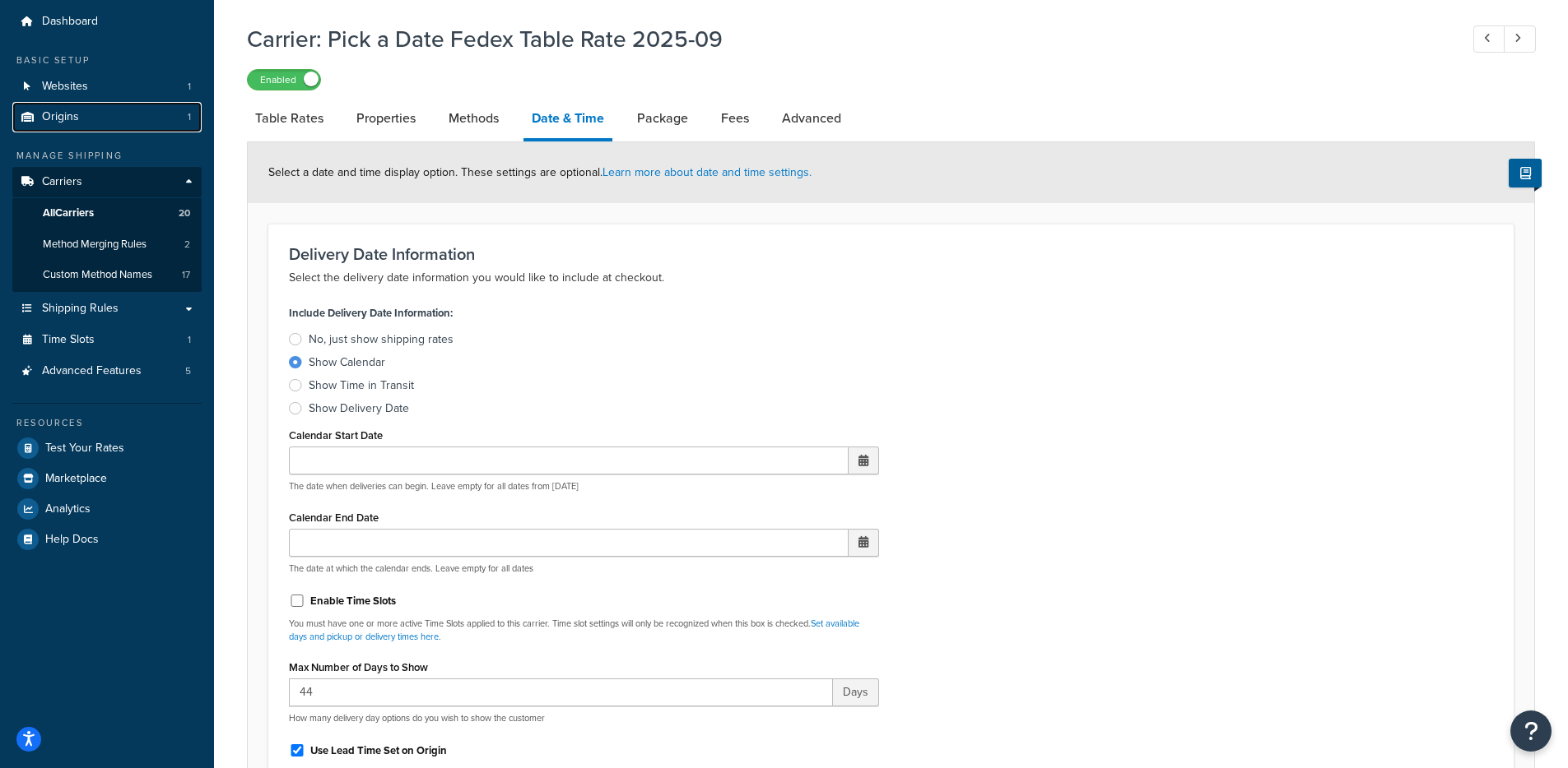
scroll to position [16, 0]
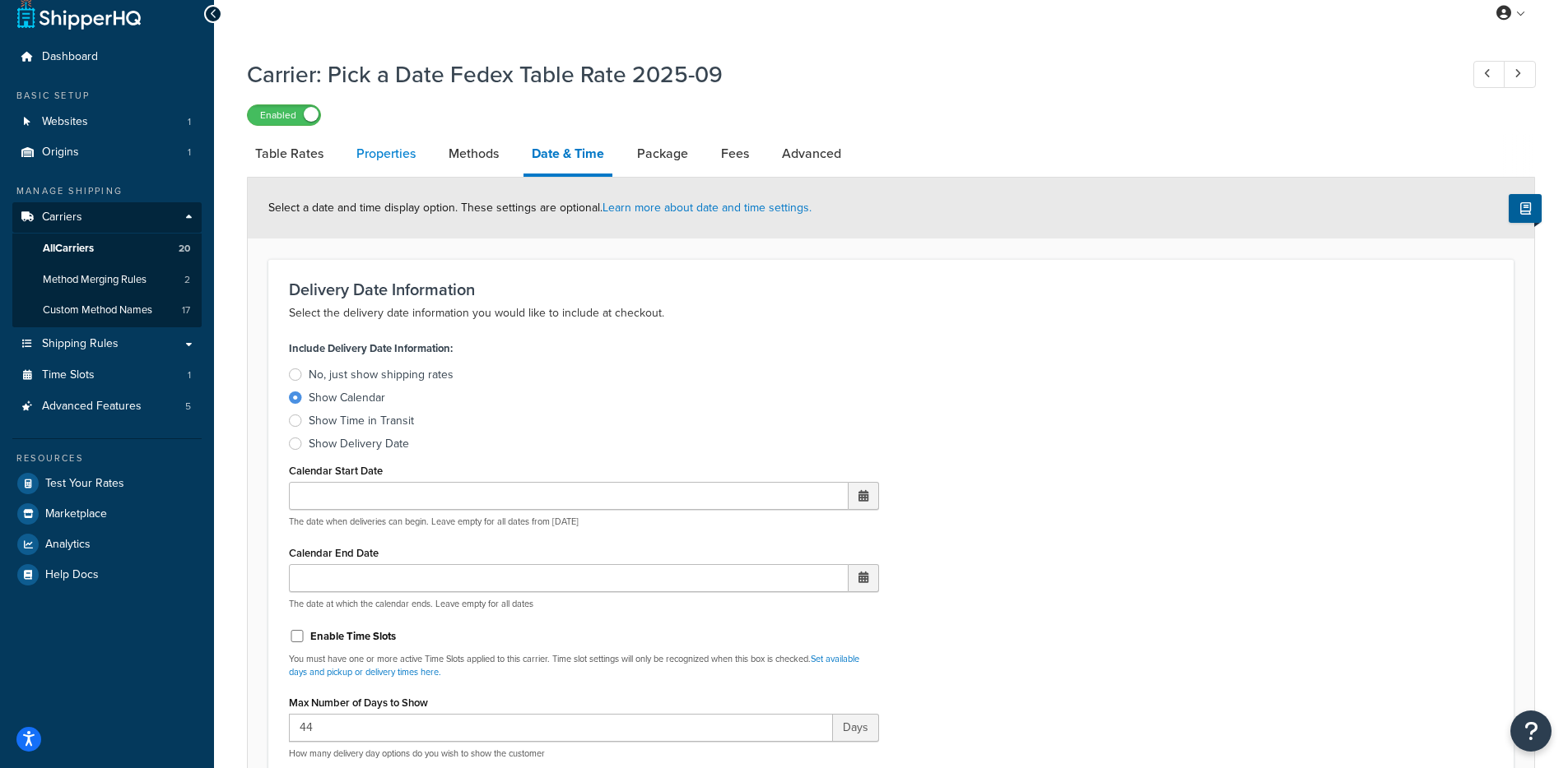
click at [406, 171] on link "Properties" at bounding box center [386, 154] width 76 height 40
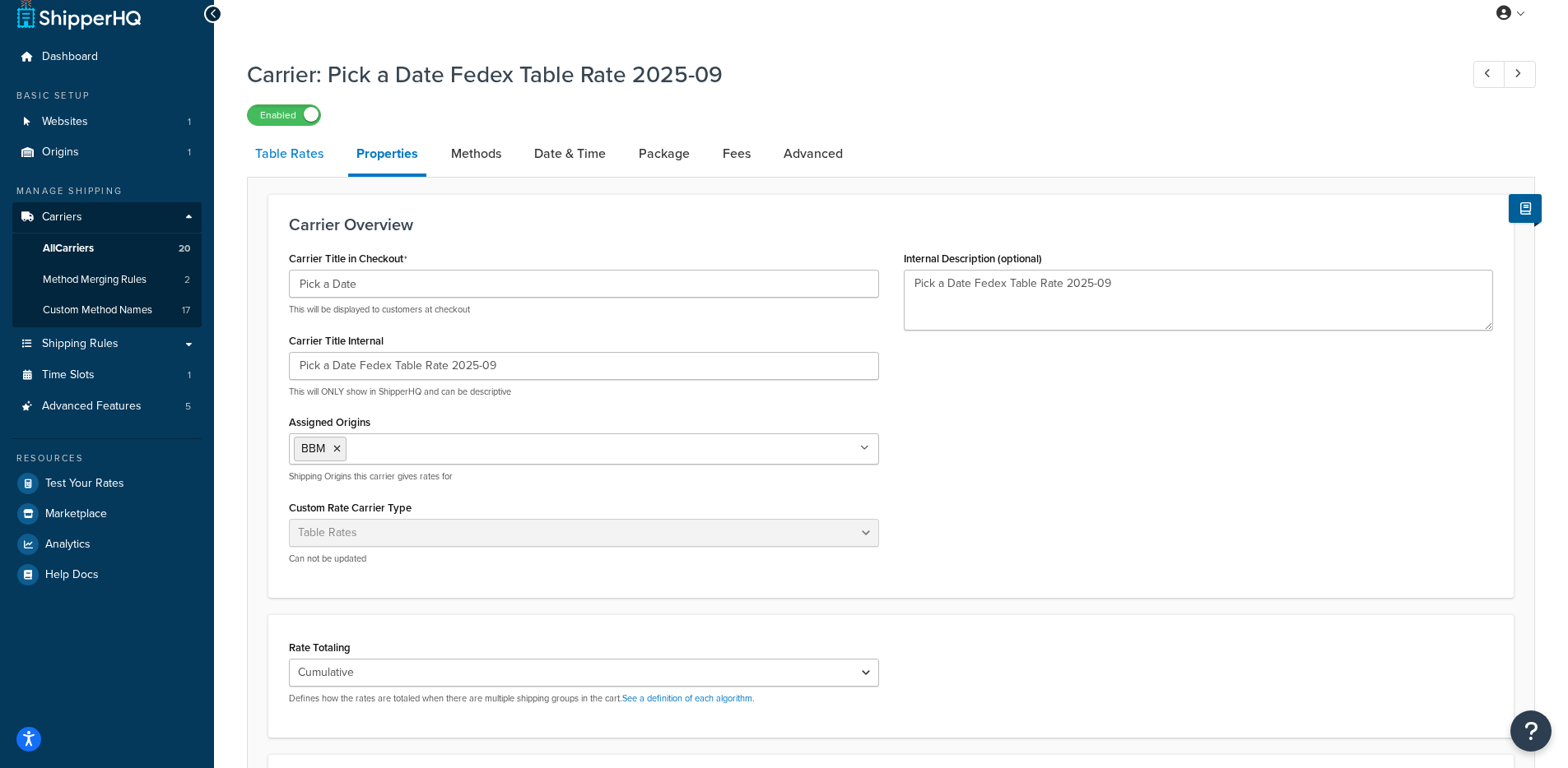
click at [316, 166] on link "Table Rates" at bounding box center [289, 154] width 84 height 40
select select "25"
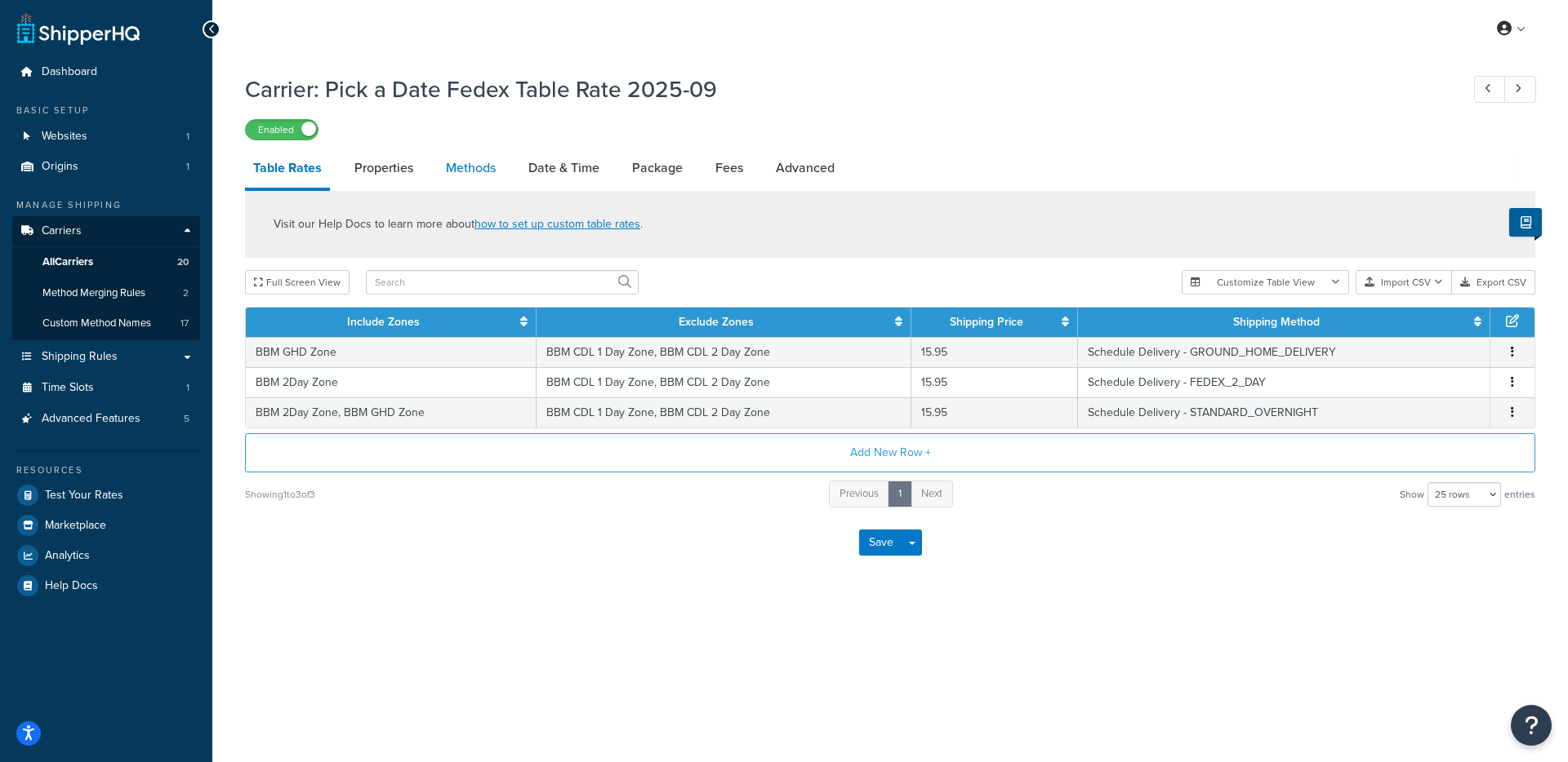
click at [495, 158] on link "Methods" at bounding box center [471, 168] width 66 height 39
select select "25"
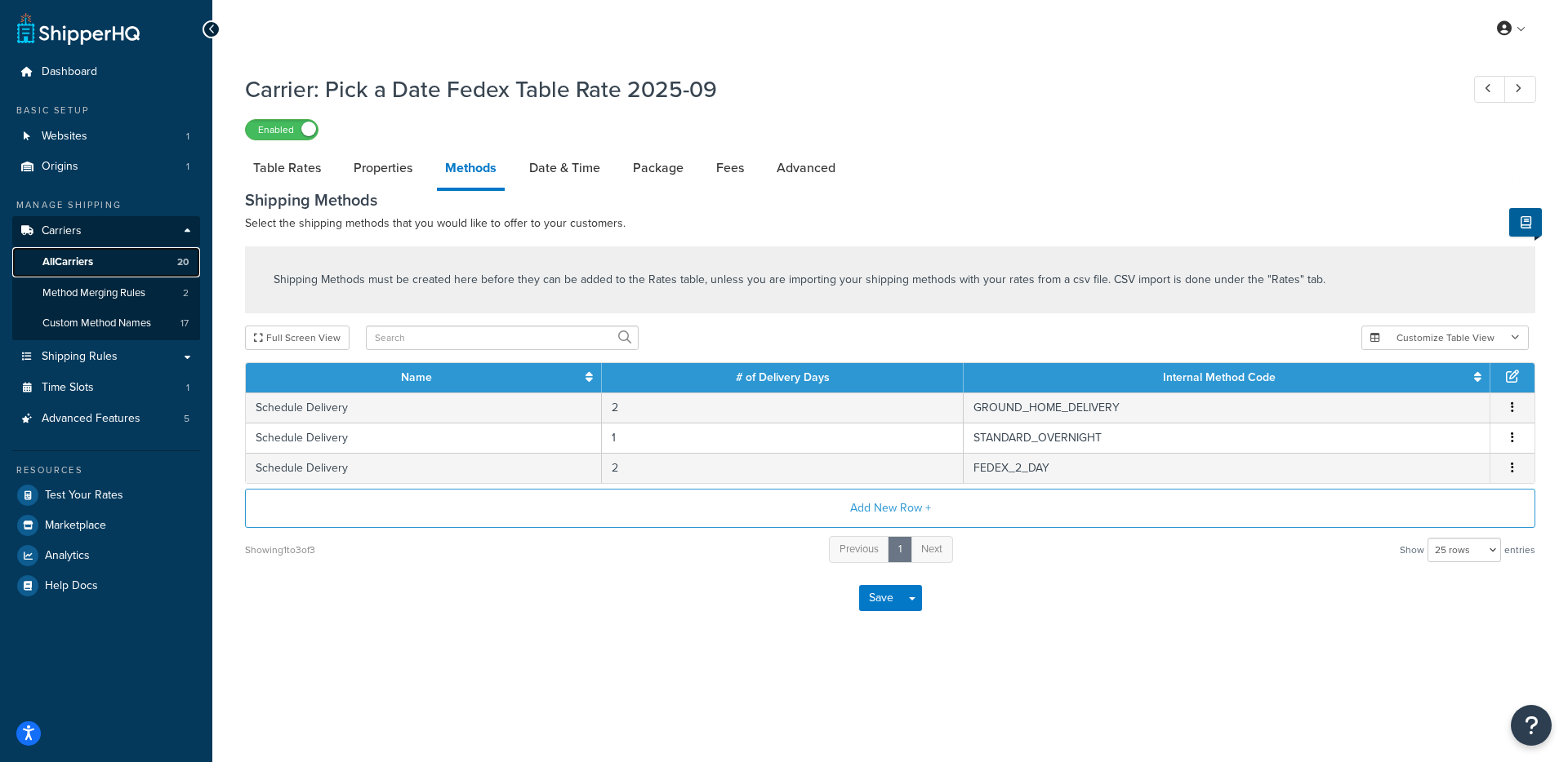
click at [139, 262] on link "All Carriers 20" at bounding box center [106, 262] width 188 height 30
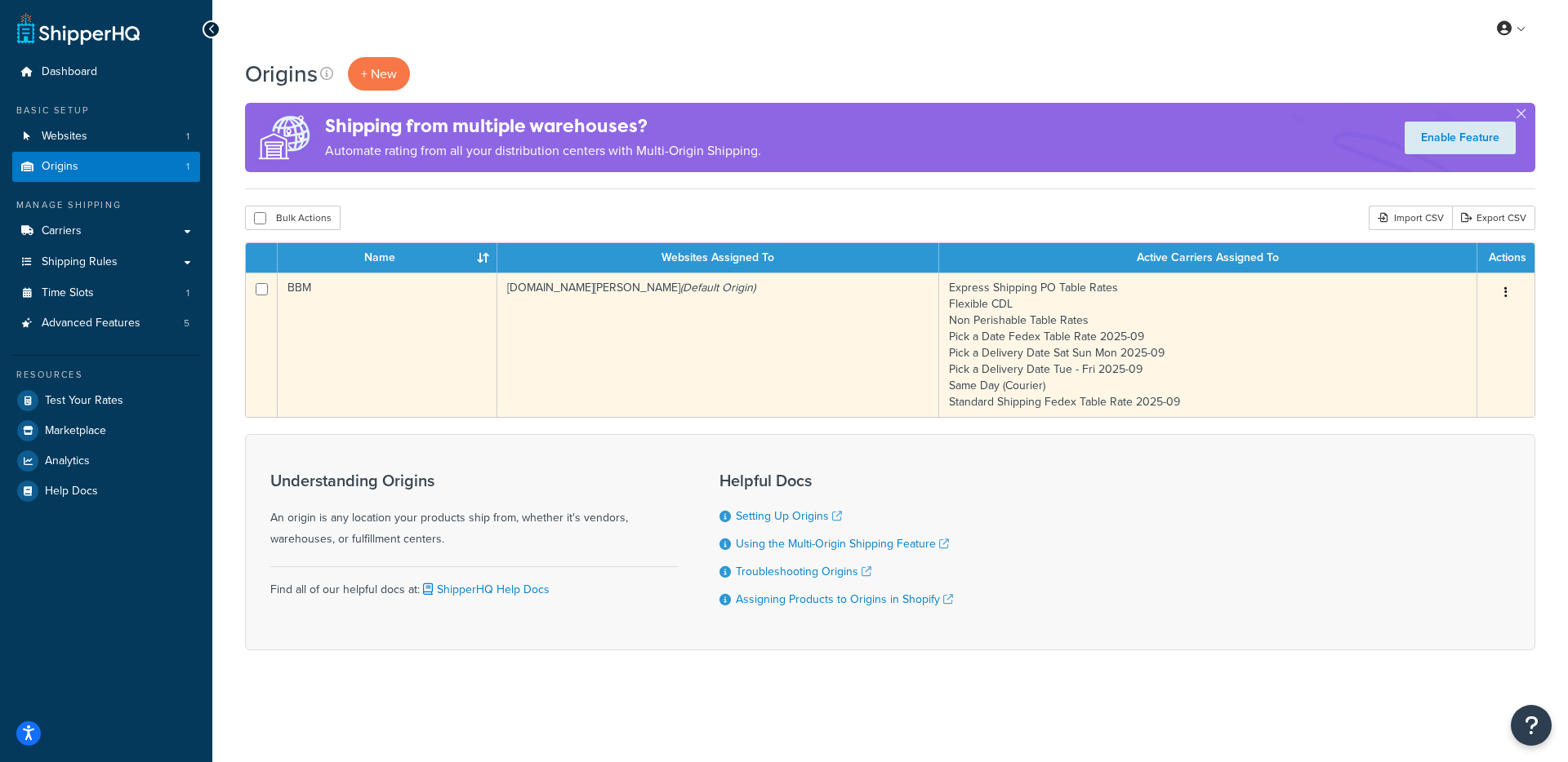
click at [621, 321] on td "[DOMAIN_NAME][PERSON_NAME] (Default Origin)" at bounding box center [718, 345] width 442 height 145
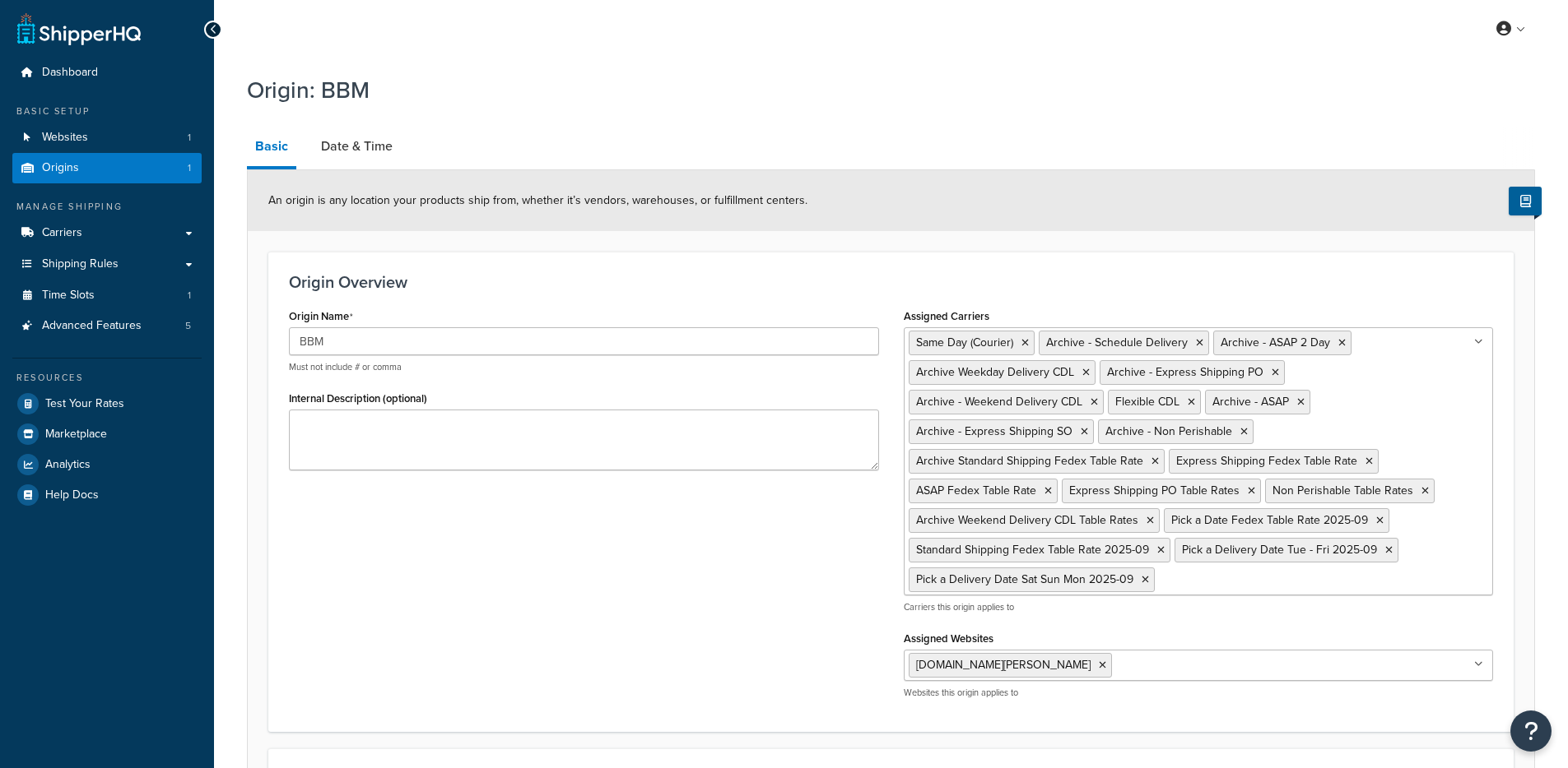
select select "30"
click at [361, 165] on link "Date & Time" at bounding box center [356, 147] width 88 height 40
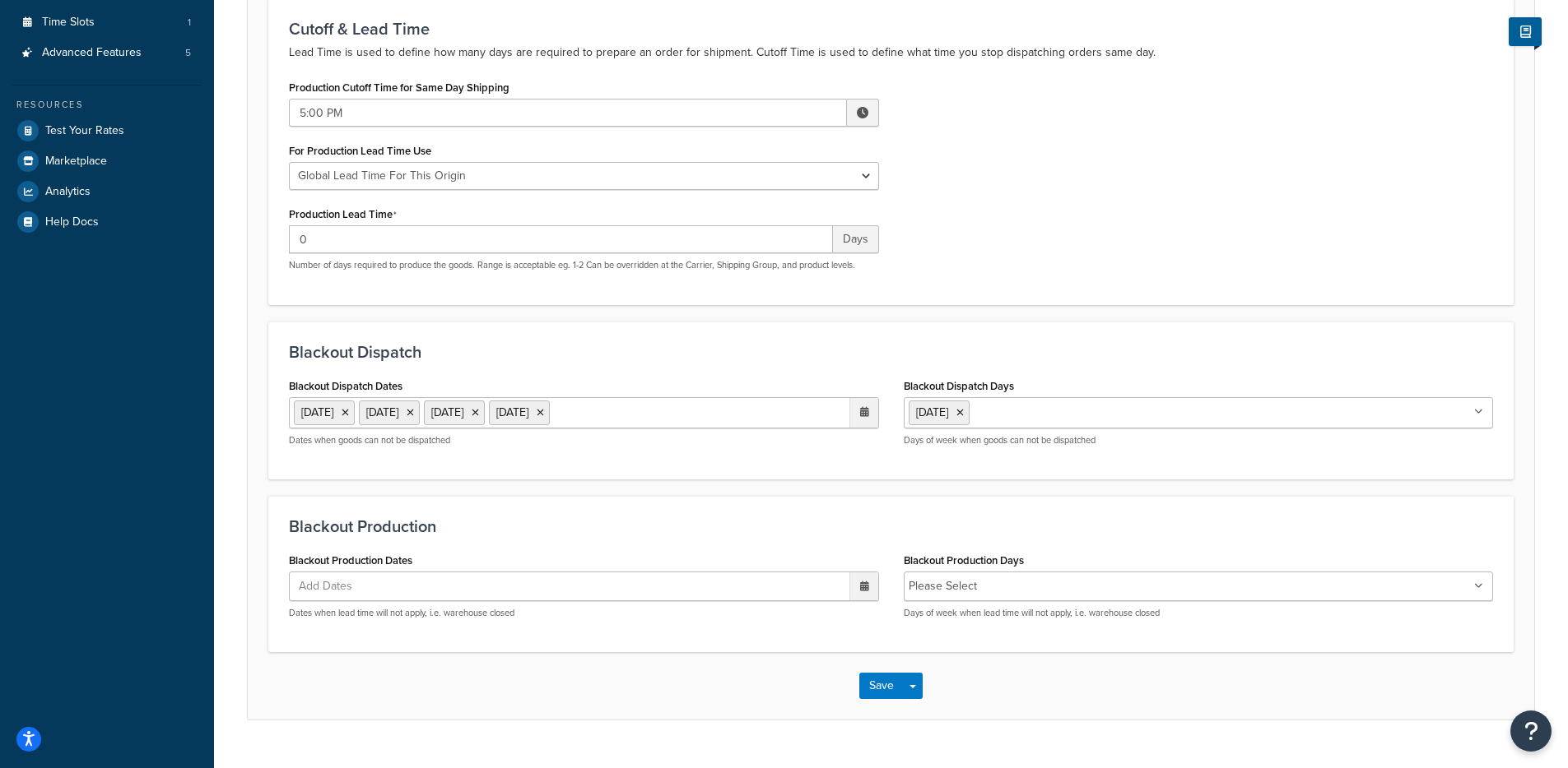
scroll to position [247, 0]
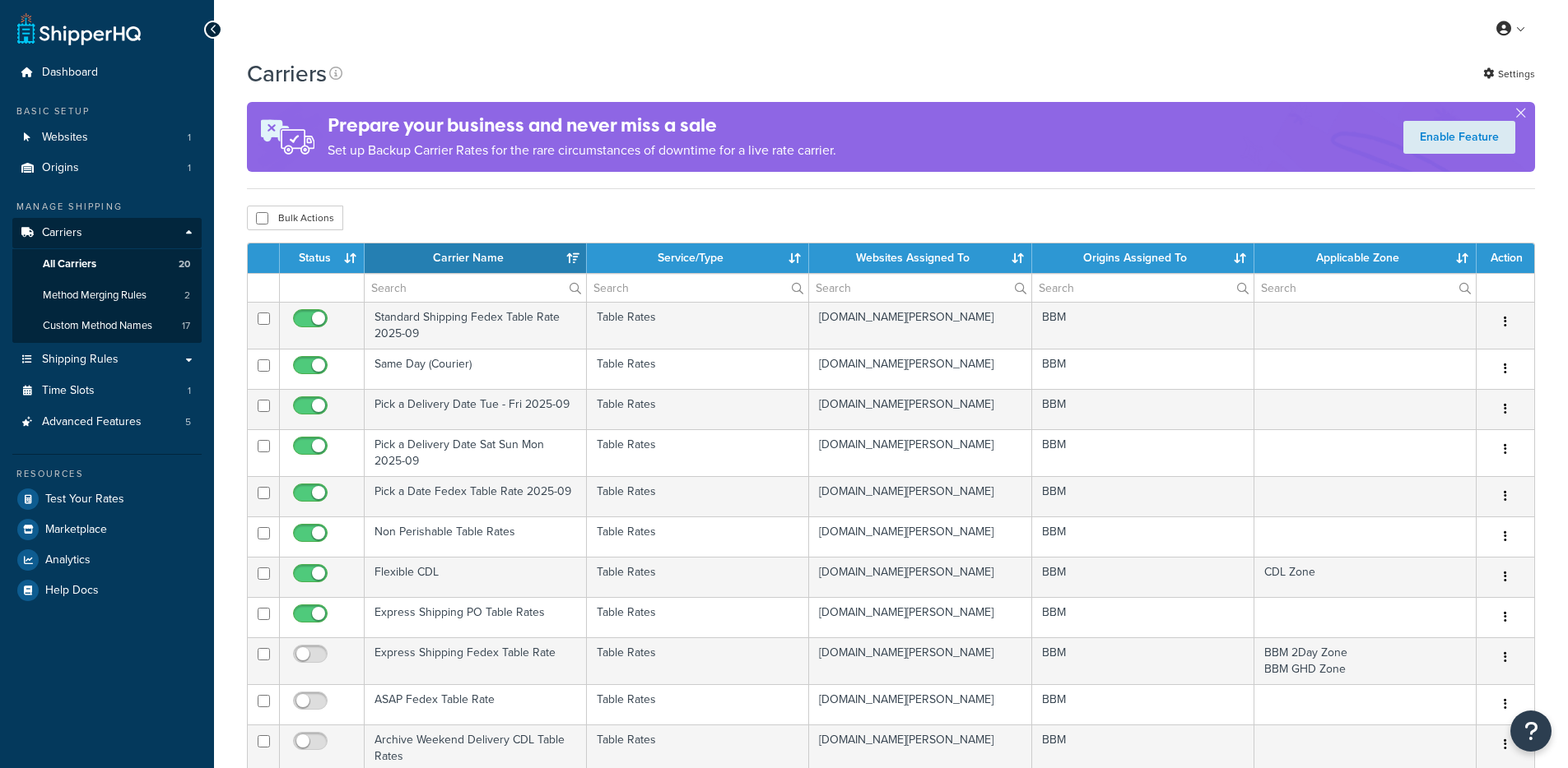
select select "15"
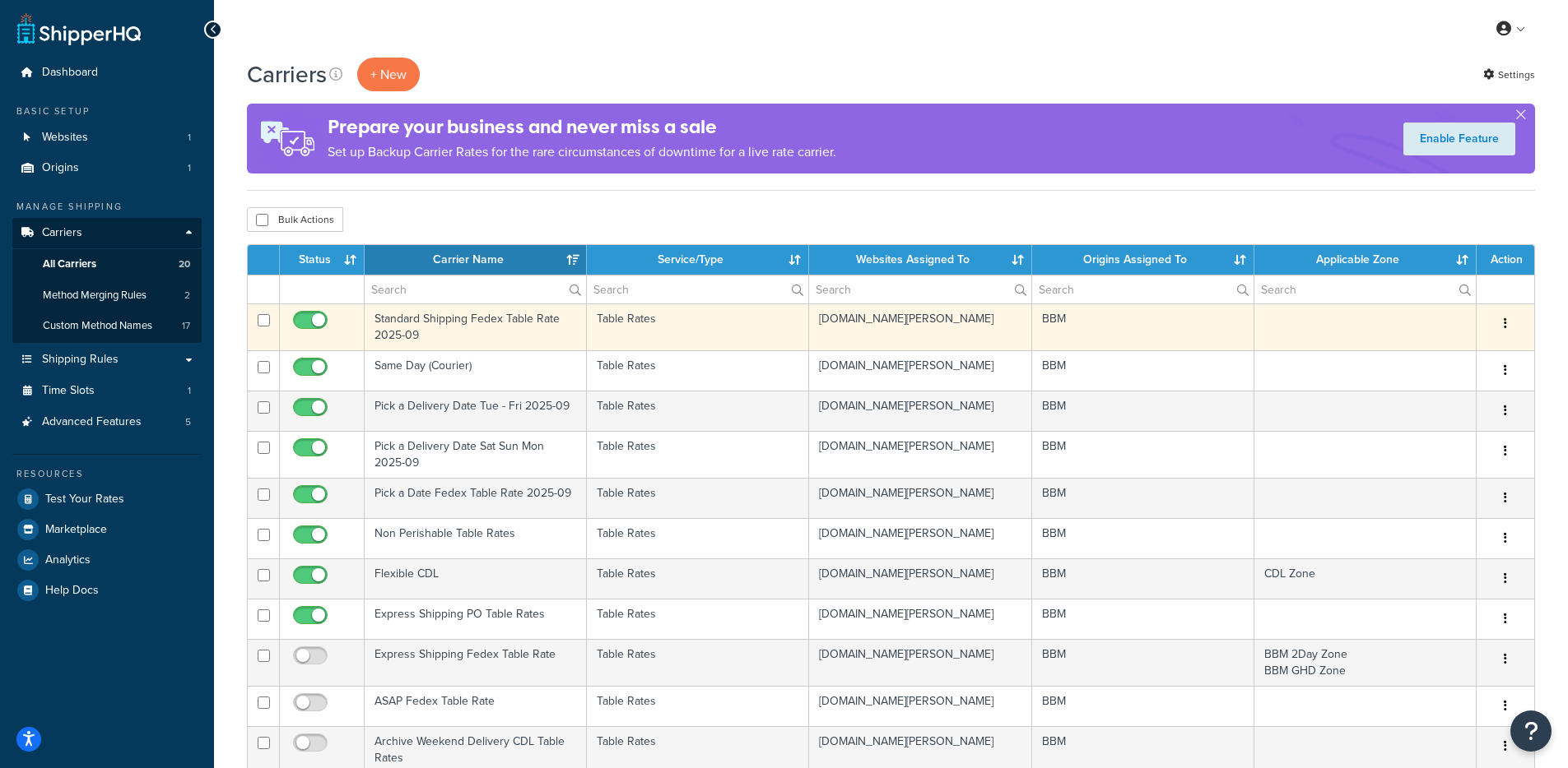
click at [466, 324] on td "Standard Shipping Fedex Table Rate 2025-09" at bounding box center [476, 328] width 223 height 47
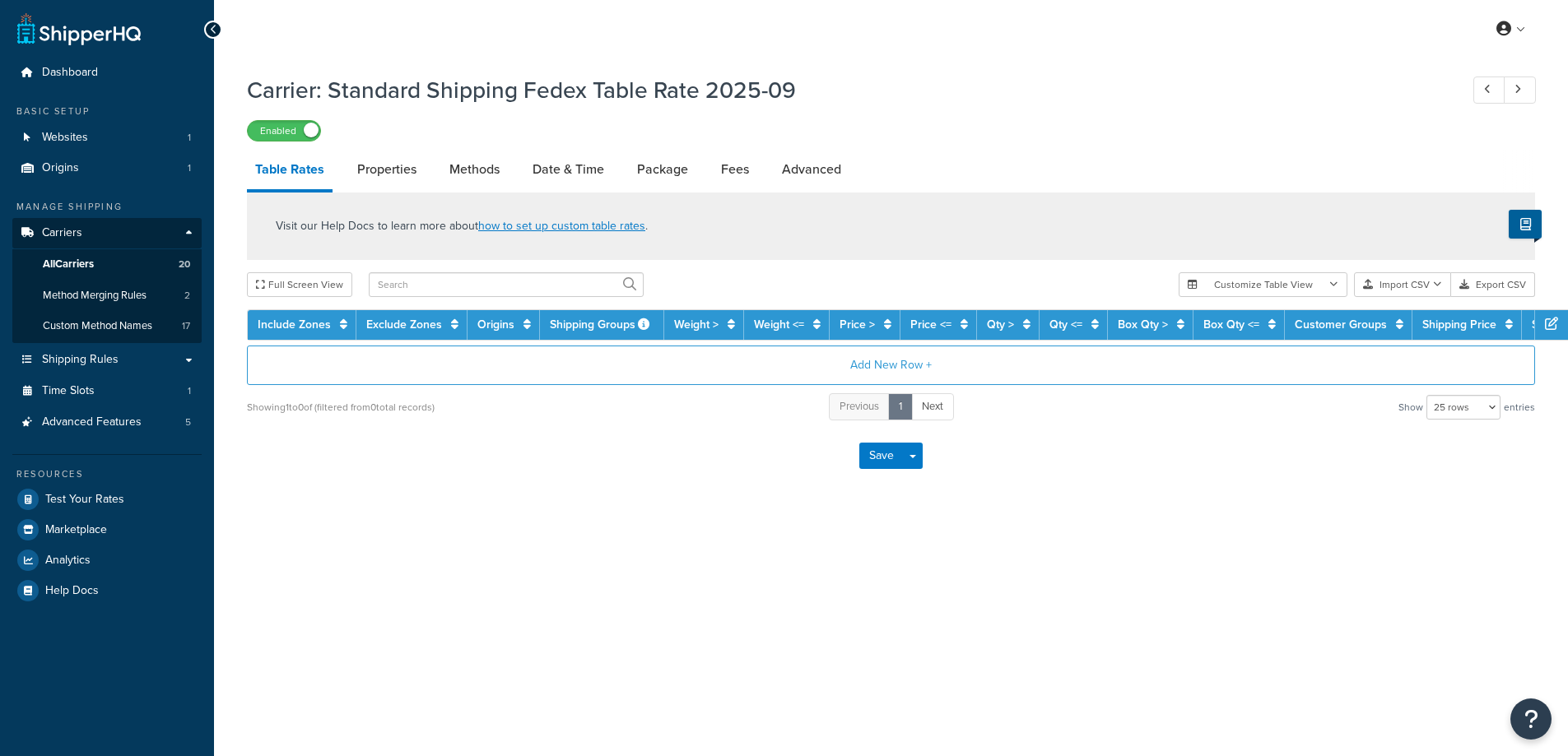
select select "25"
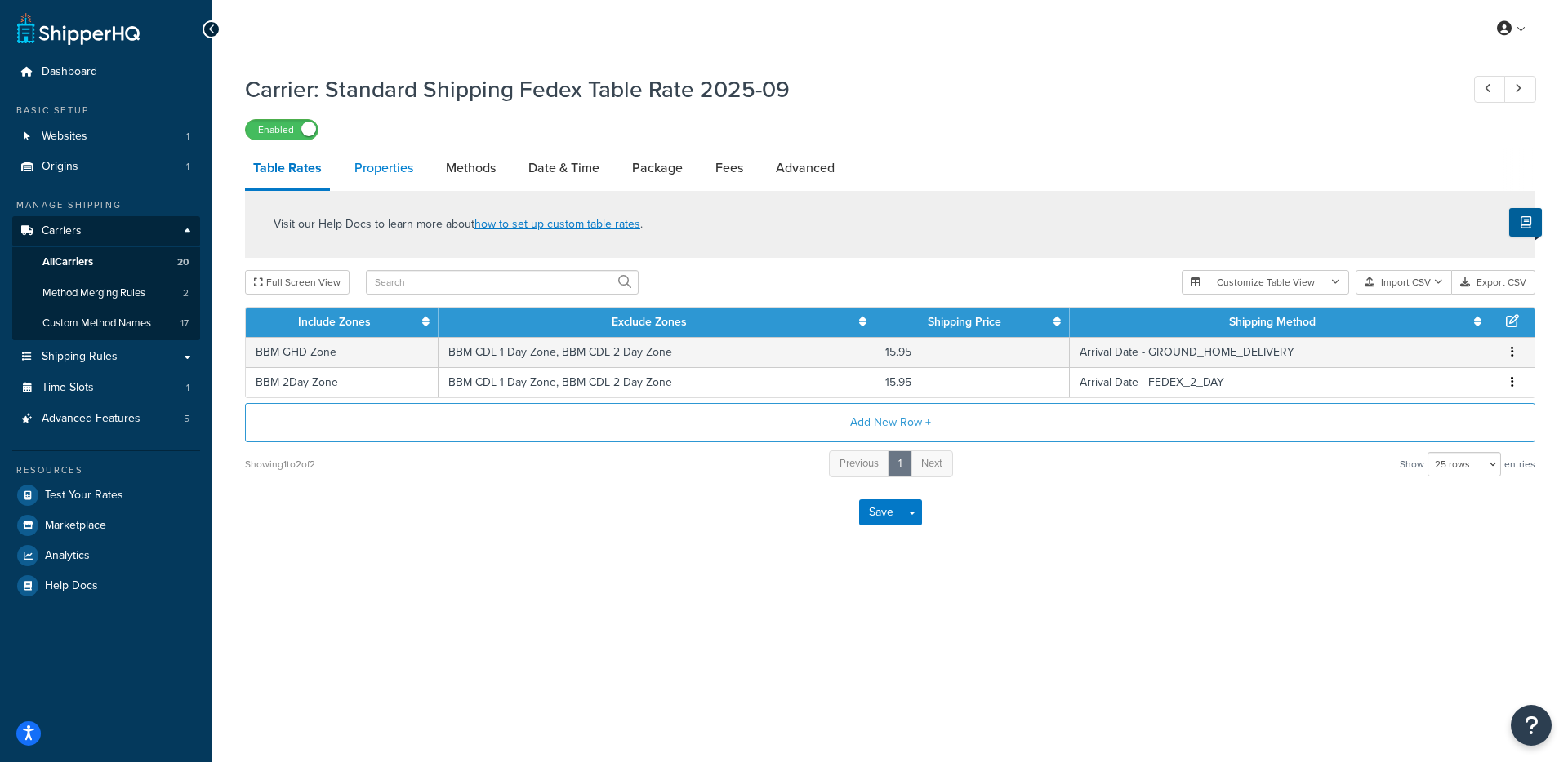
click at [395, 176] on link "Properties" at bounding box center [384, 168] width 75 height 39
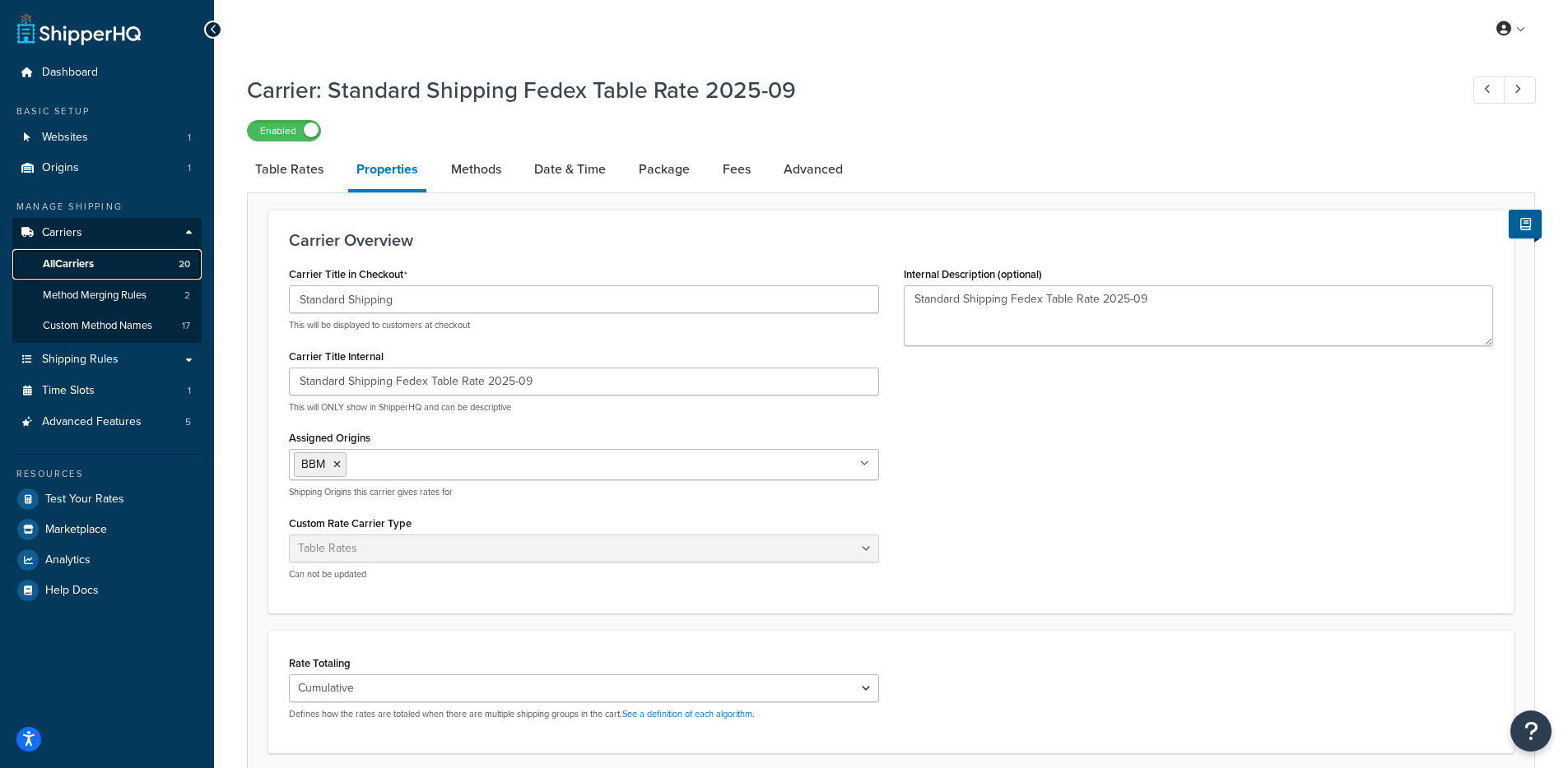
click at [99, 262] on link "All Carriers 20" at bounding box center [107, 264] width 189 height 30
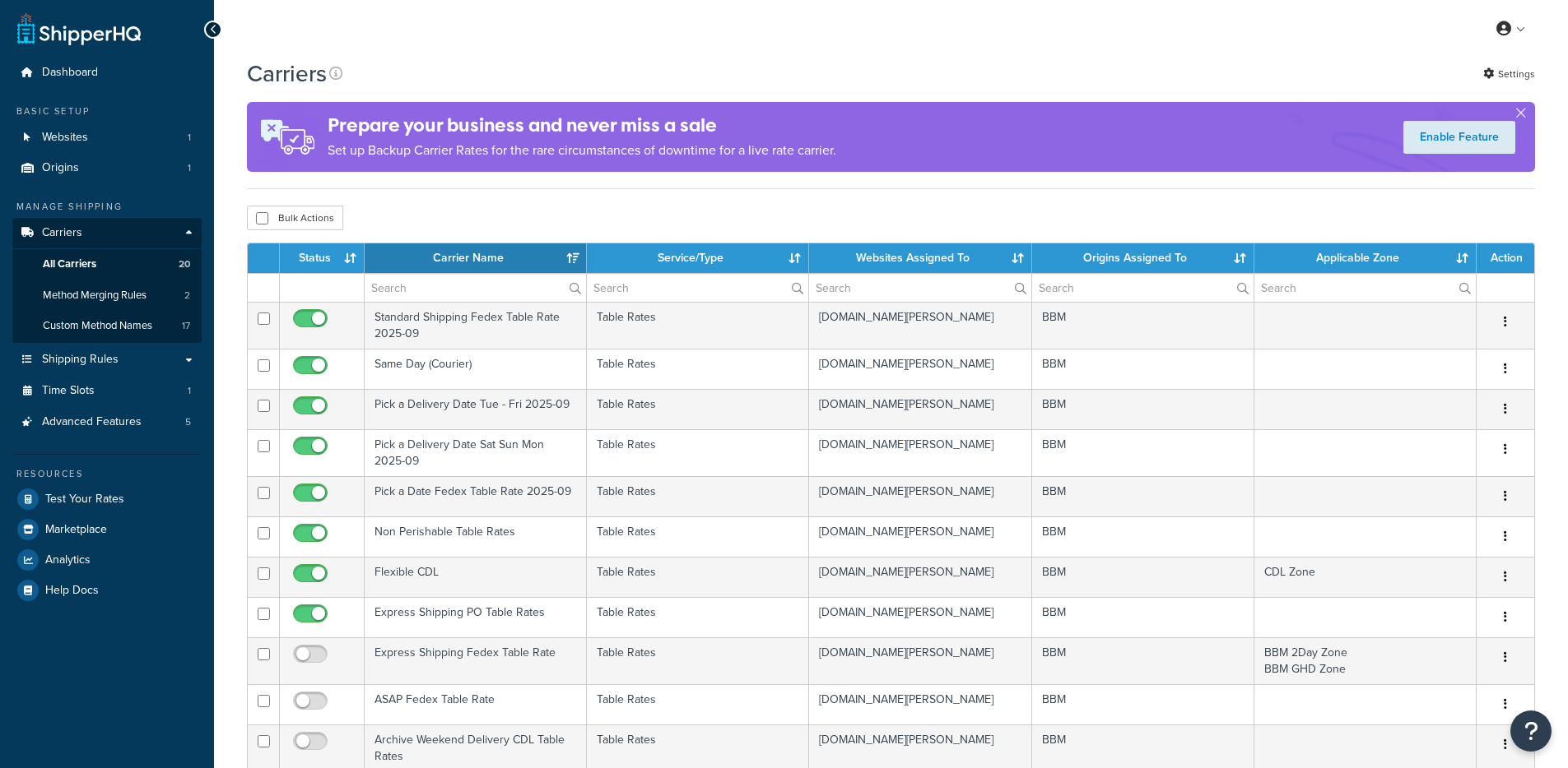
select select "15"
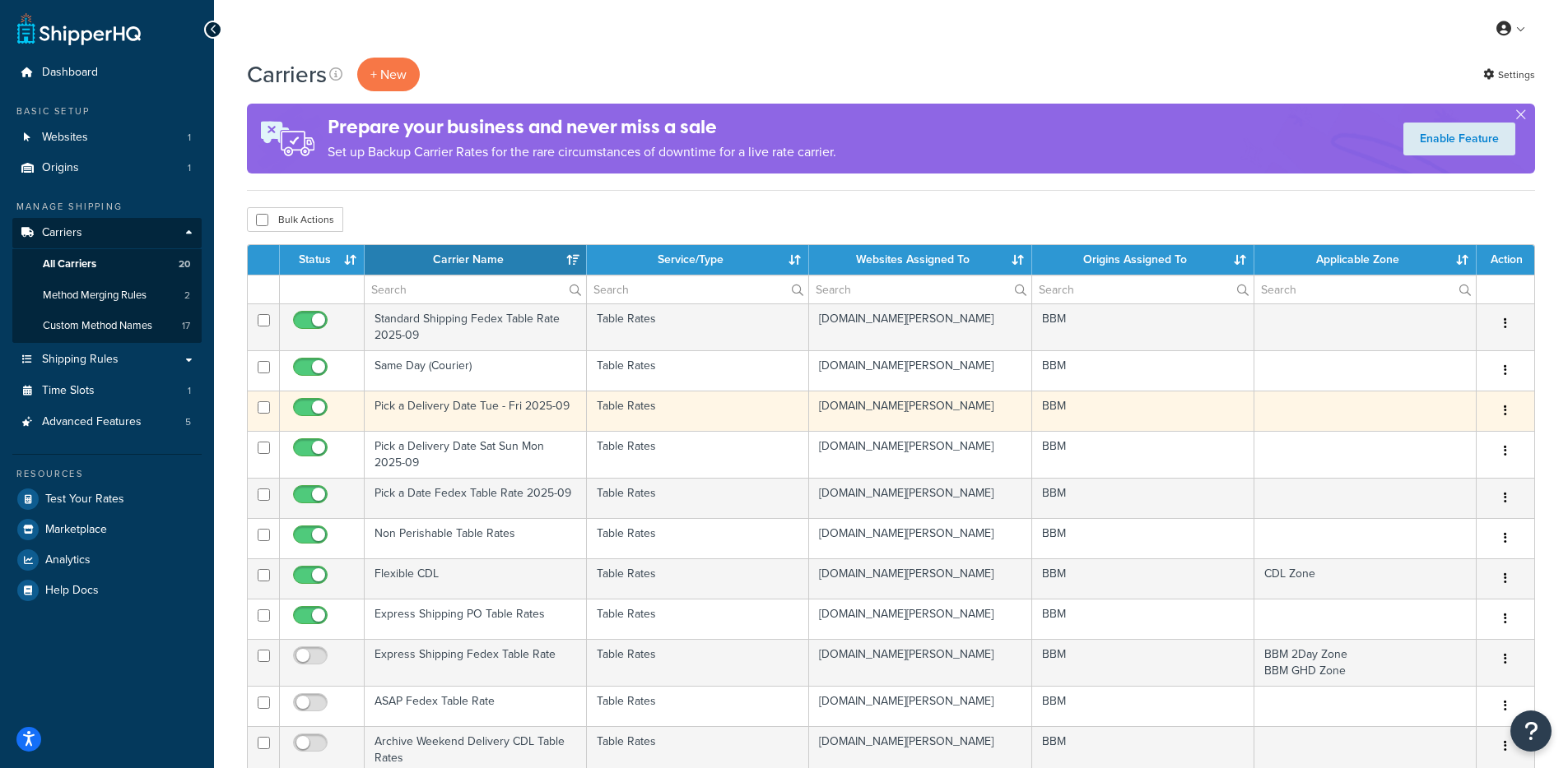
click at [424, 412] on td "Pick a Delivery Date Tue - Fri 2025-09" at bounding box center [476, 411] width 223 height 41
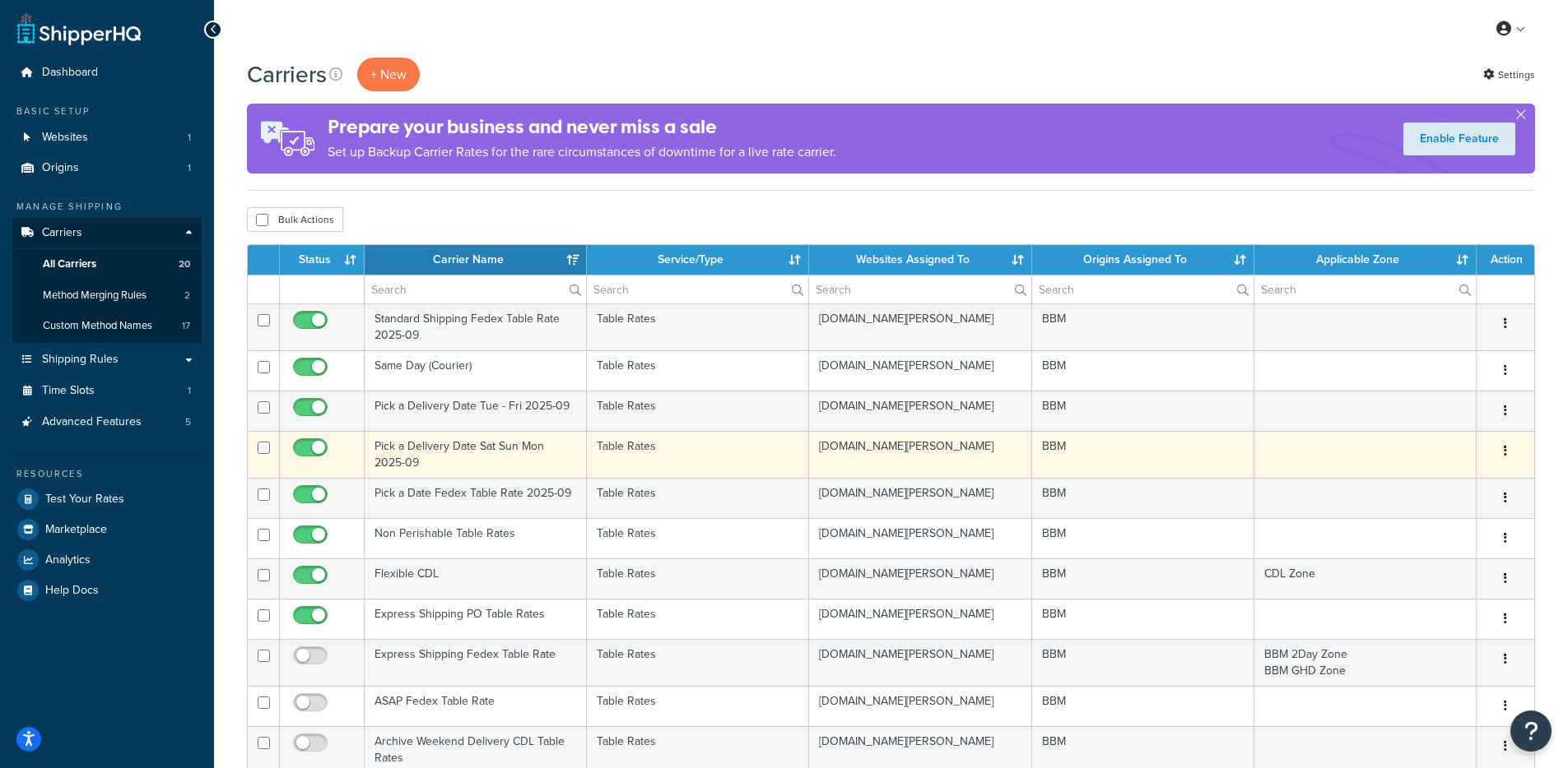
click at [455, 450] on td "Pick a Delivery Date Sat Sun Mon 2025-09" at bounding box center [476, 455] width 223 height 47
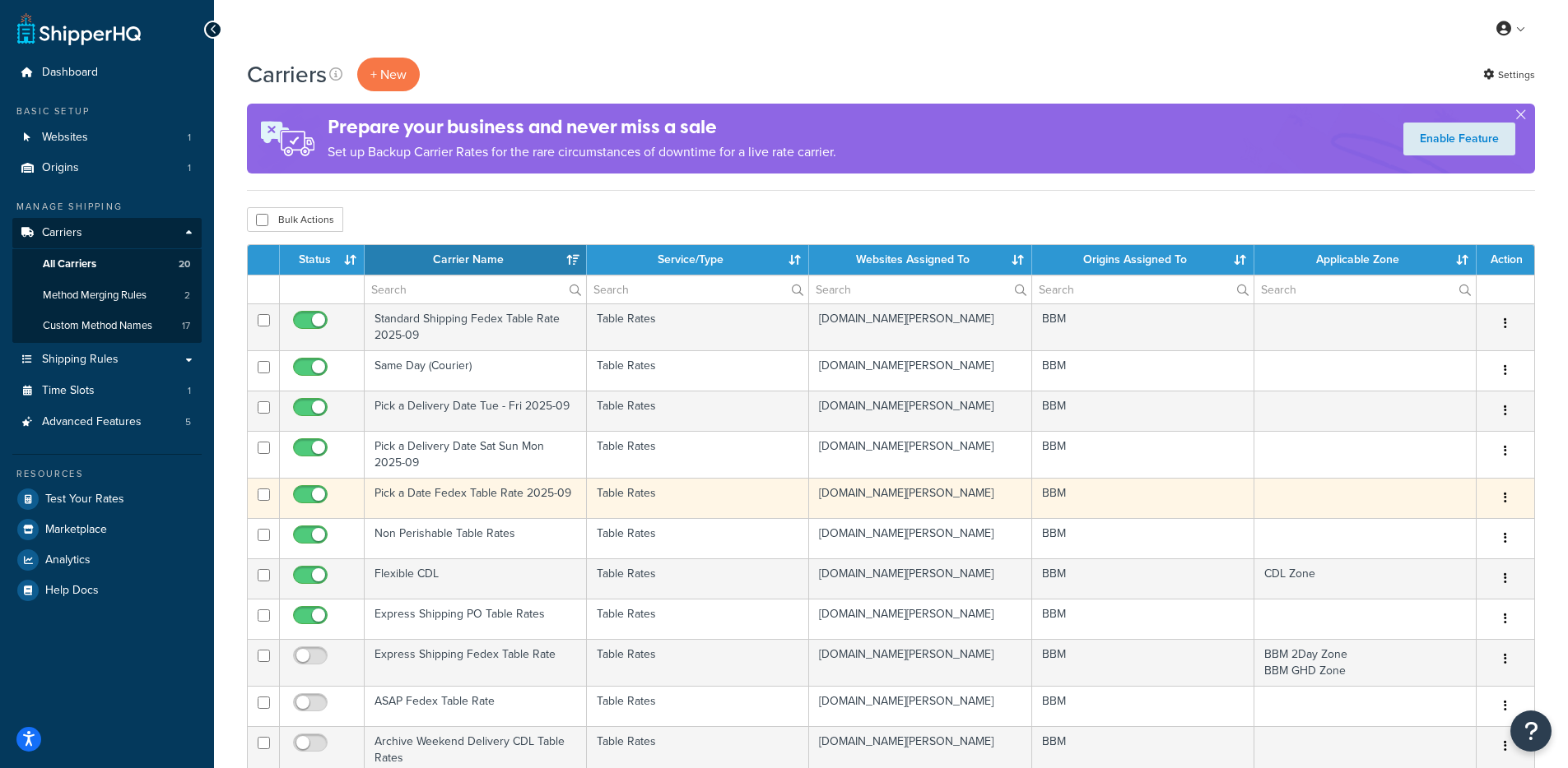
click at [495, 498] on td "Pick a Date Fedex Table Rate 2025-09" at bounding box center [476, 498] width 223 height 41
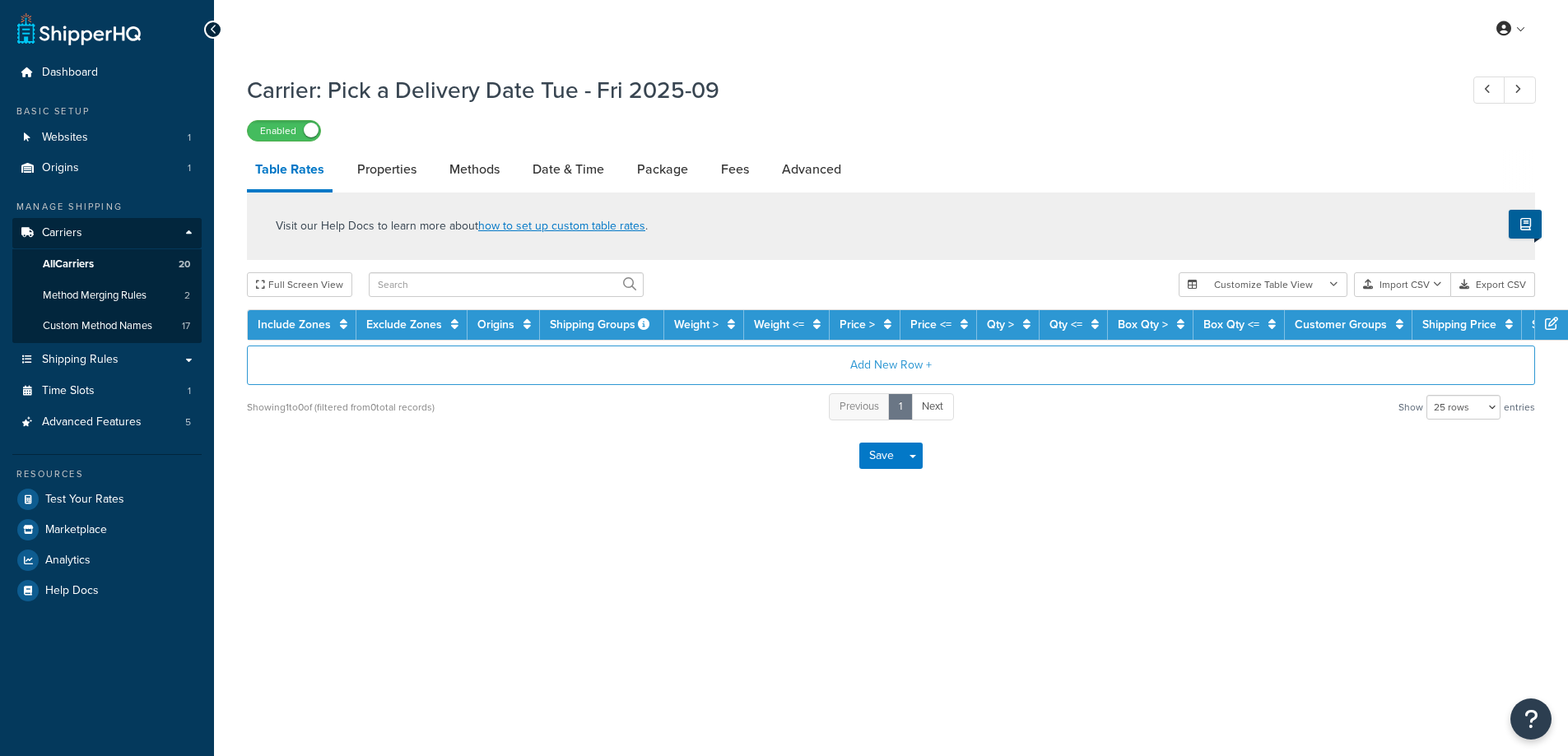
select select "25"
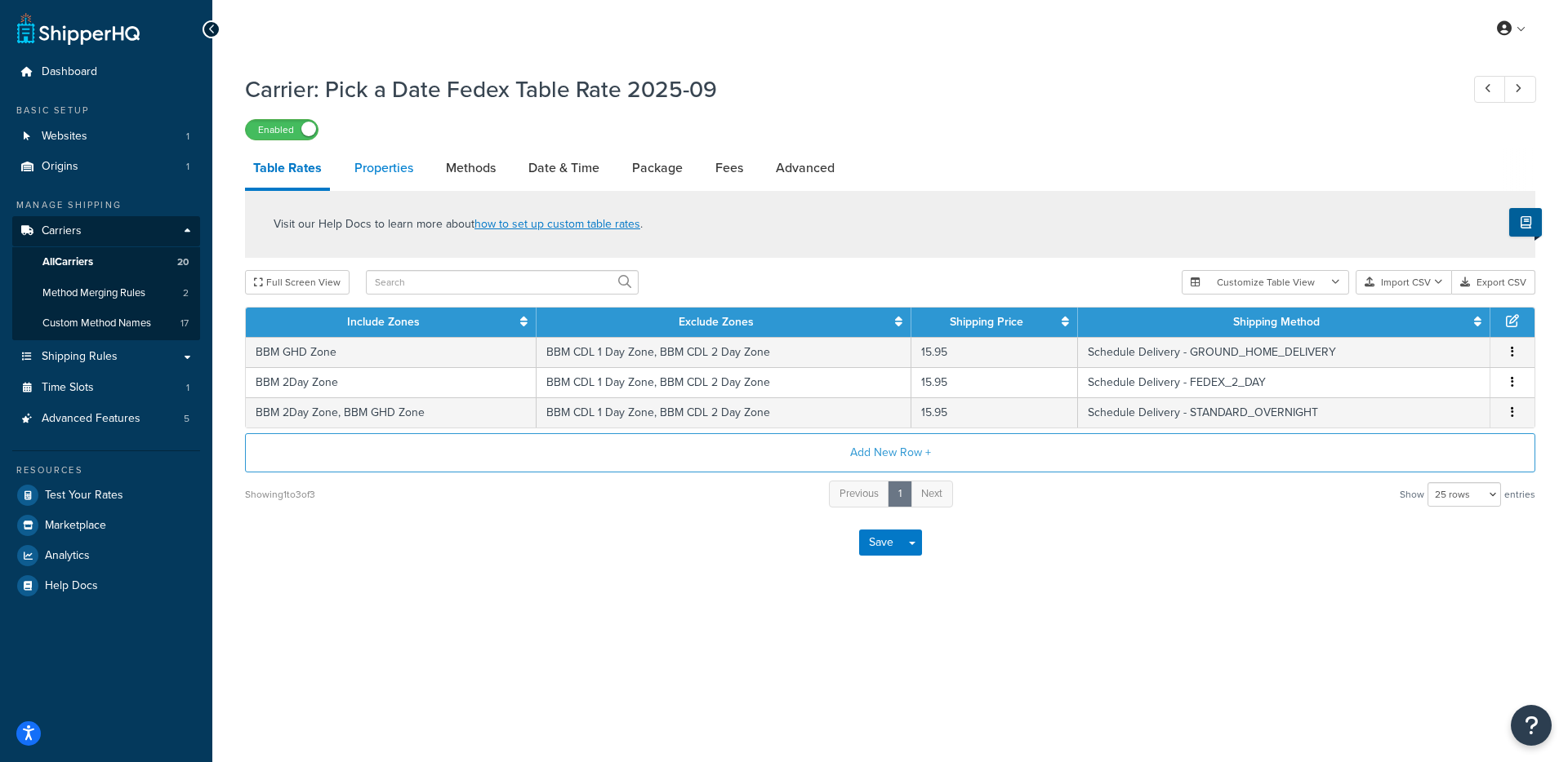
click at [363, 178] on link "Properties" at bounding box center [384, 168] width 75 height 39
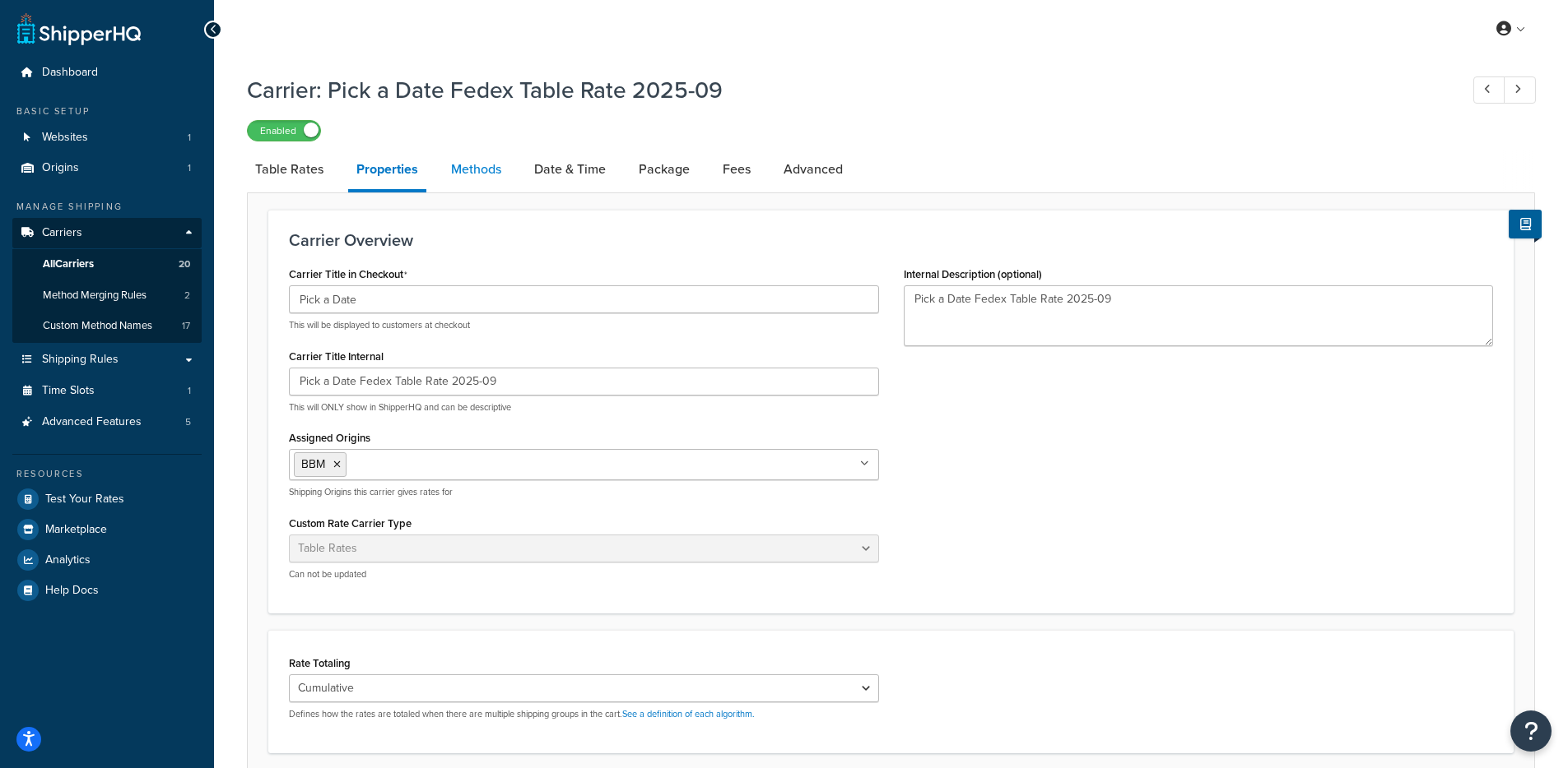
click at [501, 181] on link "Methods" at bounding box center [476, 170] width 66 height 40
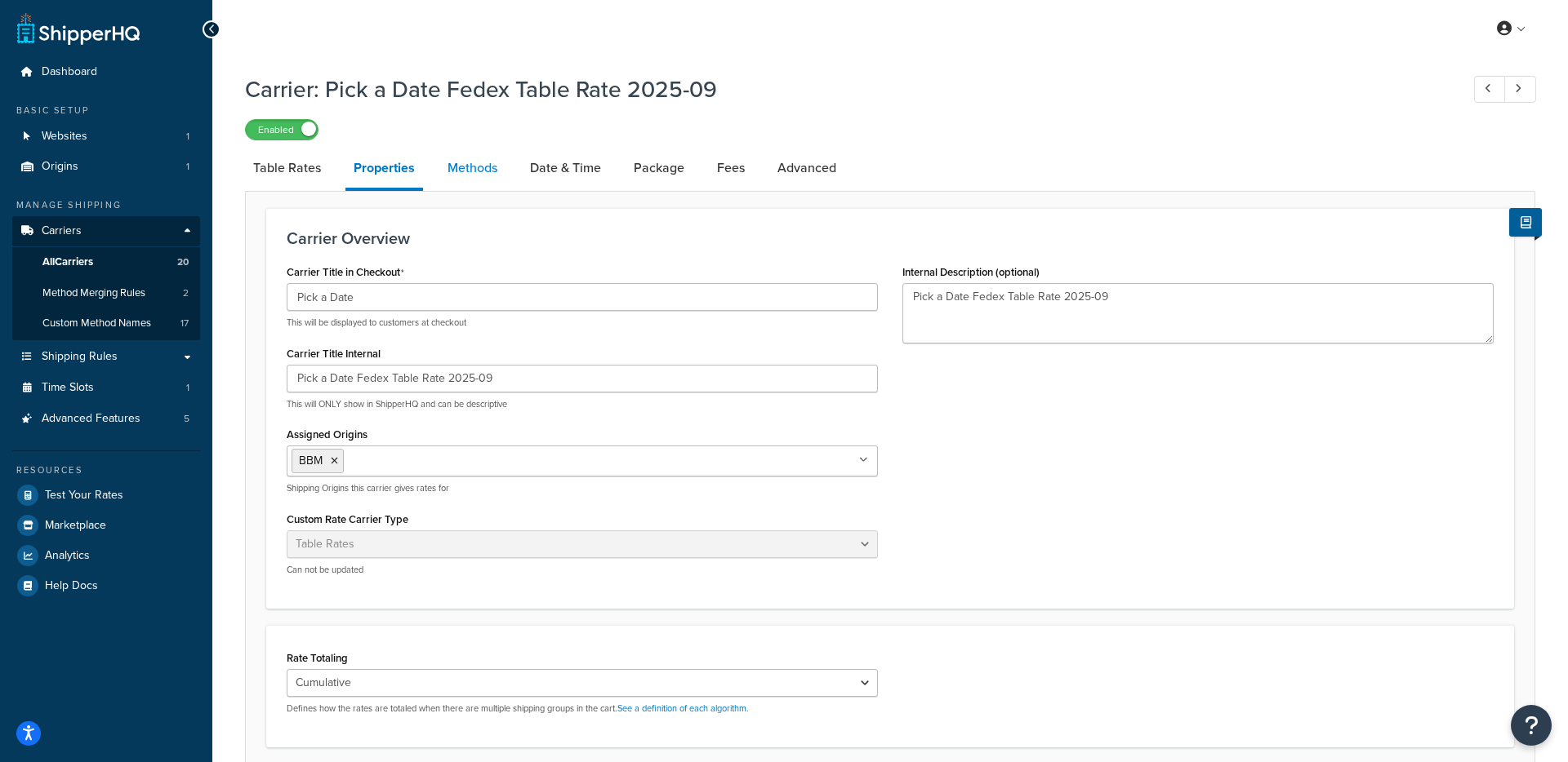
select select "25"
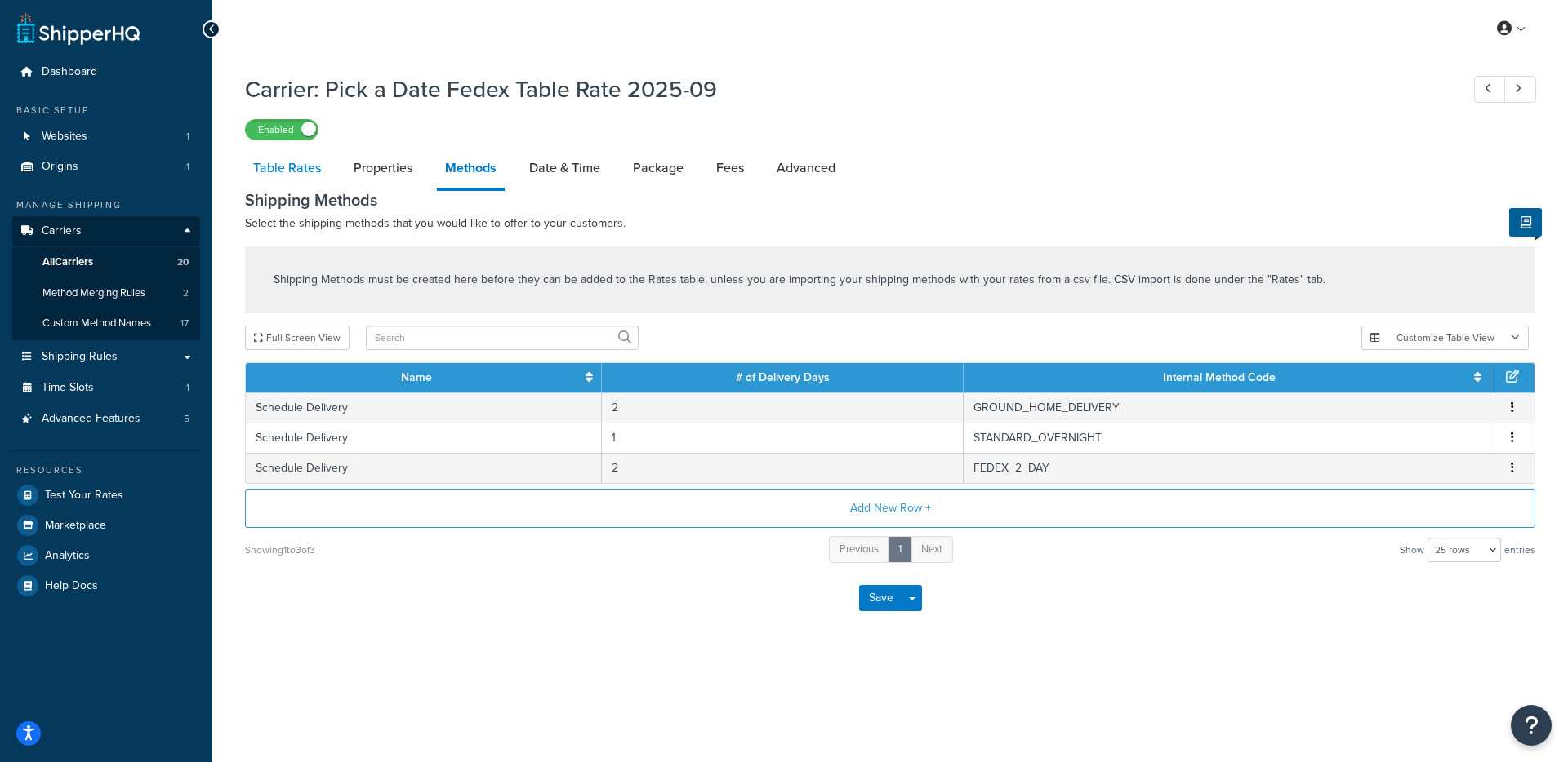
click at [287, 183] on link "Table Rates" at bounding box center [287, 168] width 84 height 39
select select "25"
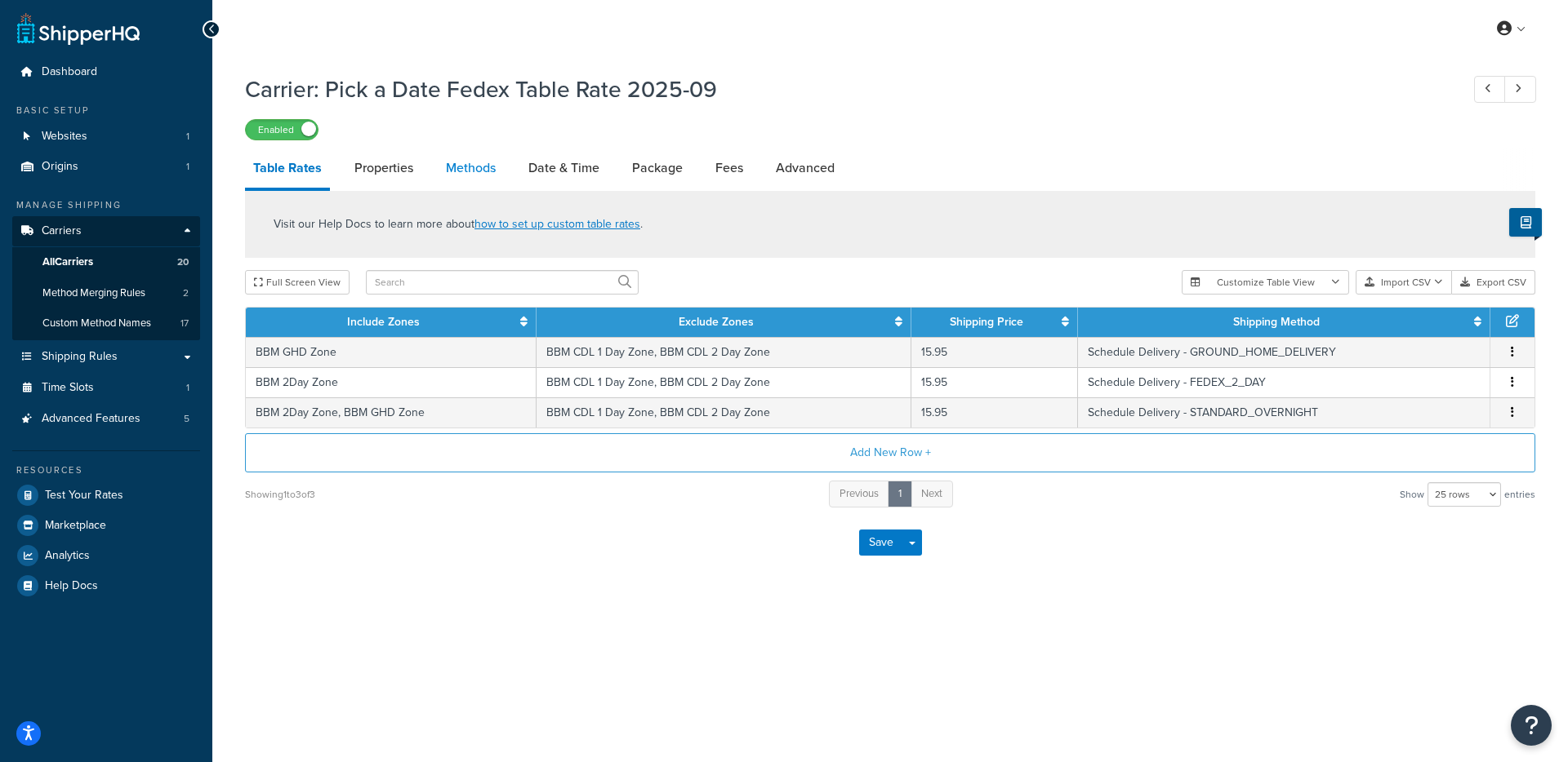
click at [460, 173] on link "Methods" at bounding box center [471, 168] width 66 height 39
select select "25"
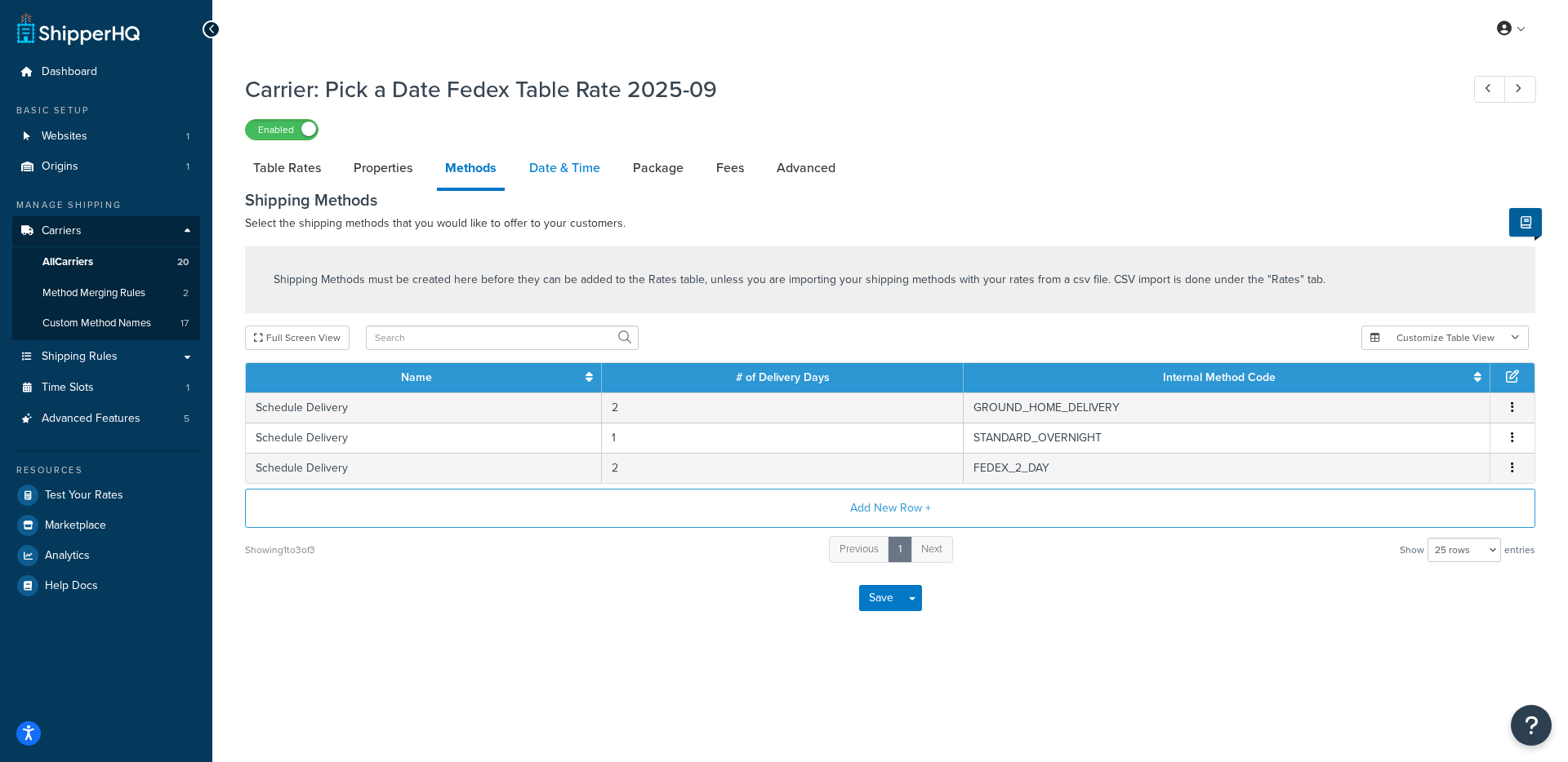
click at [572, 164] on link "Date & Time" at bounding box center [564, 168] width 87 height 39
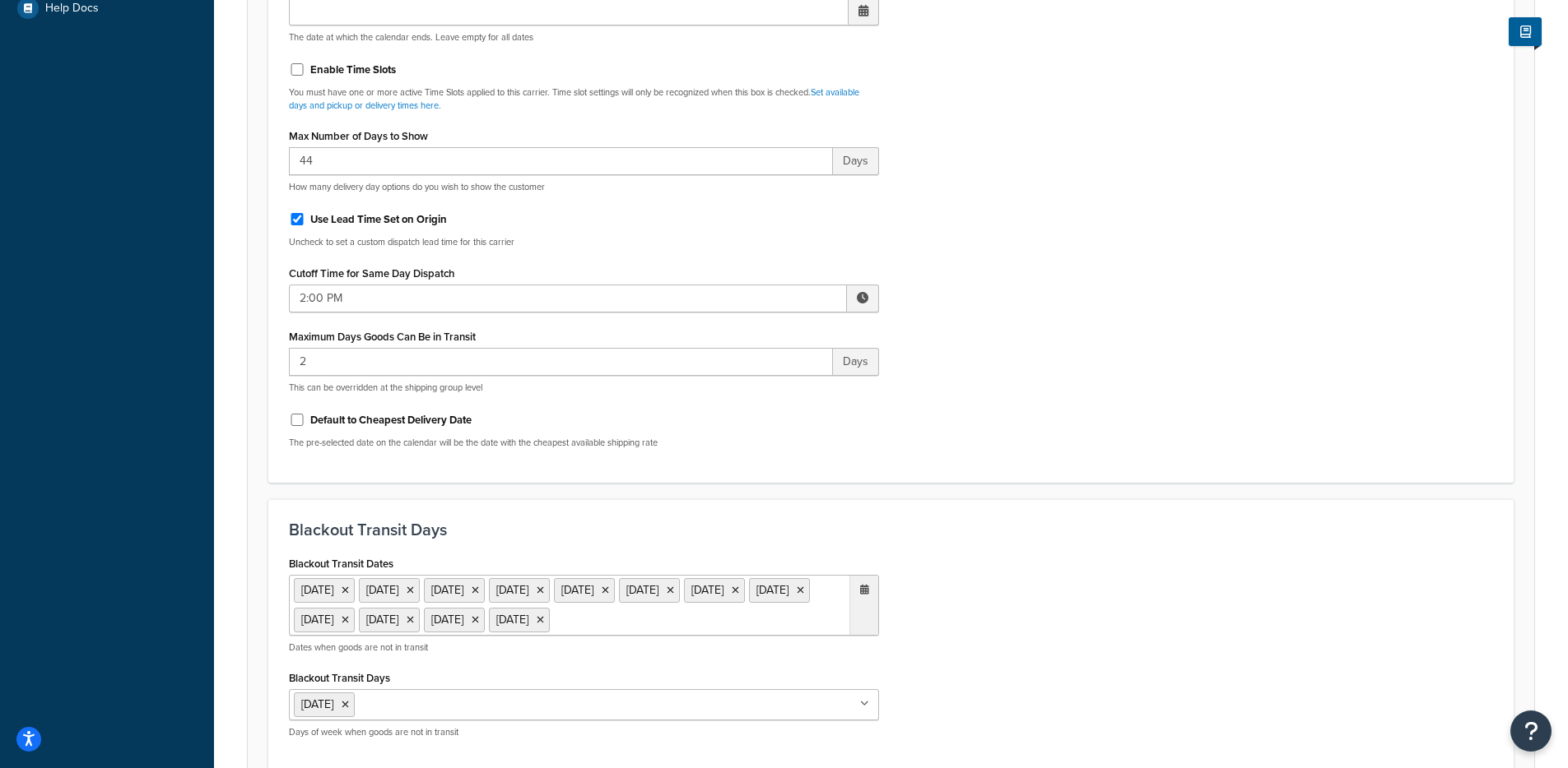
scroll to position [592, 0]
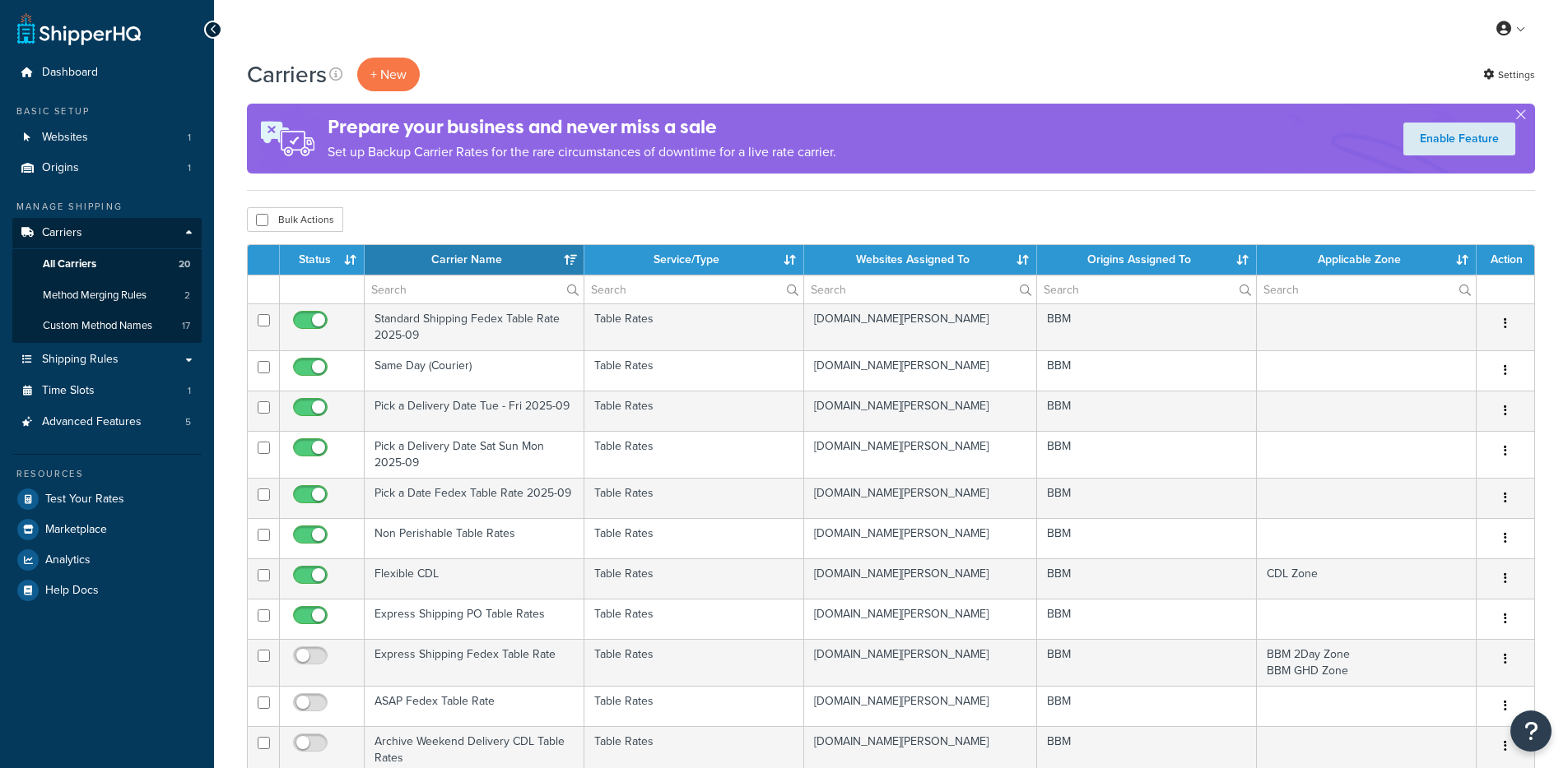
select select "15"
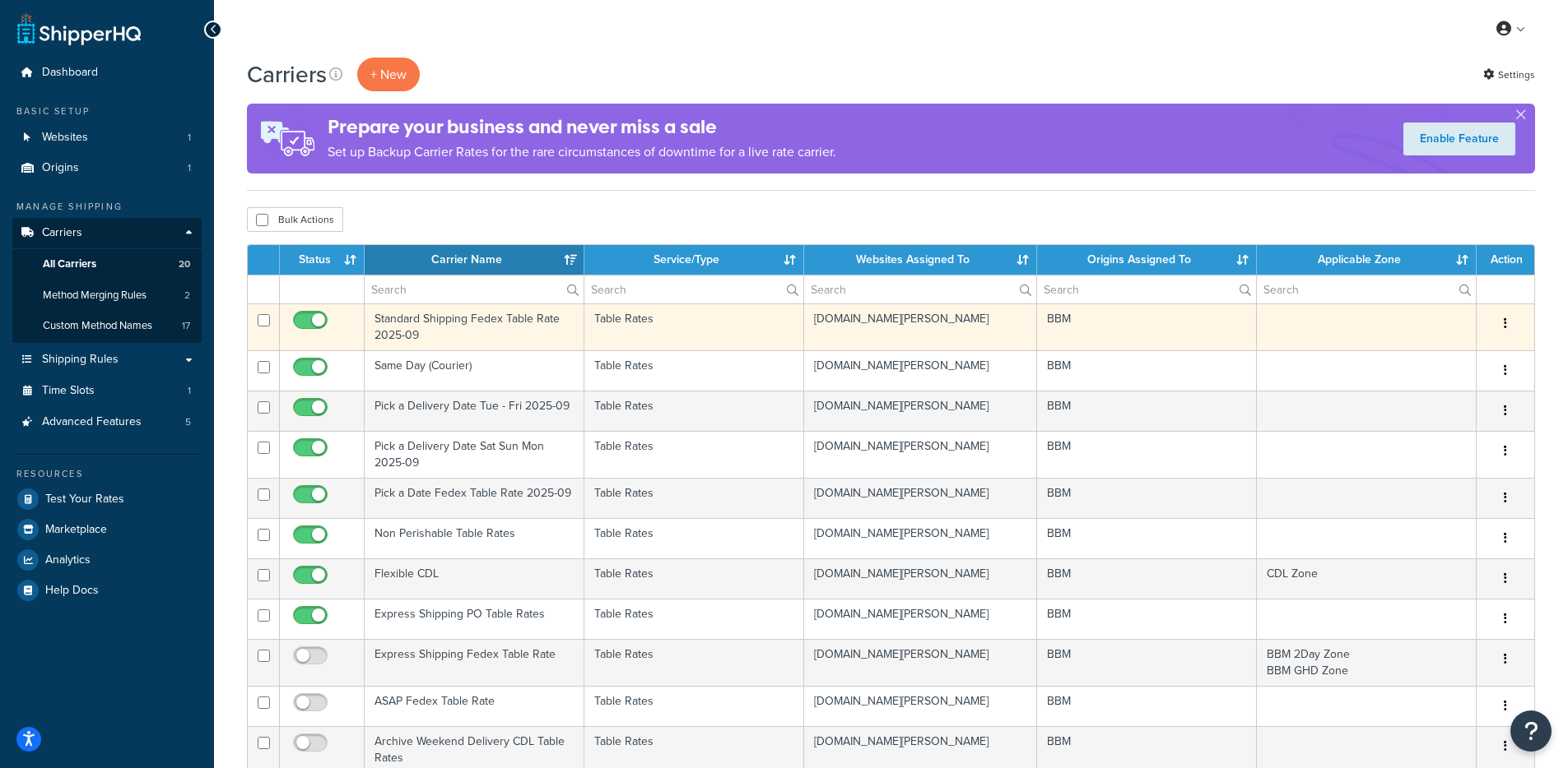
click at [482, 334] on td "Standard Shipping Fedex Table Rate 2025-09" at bounding box center [475, 328] width 220 height 47
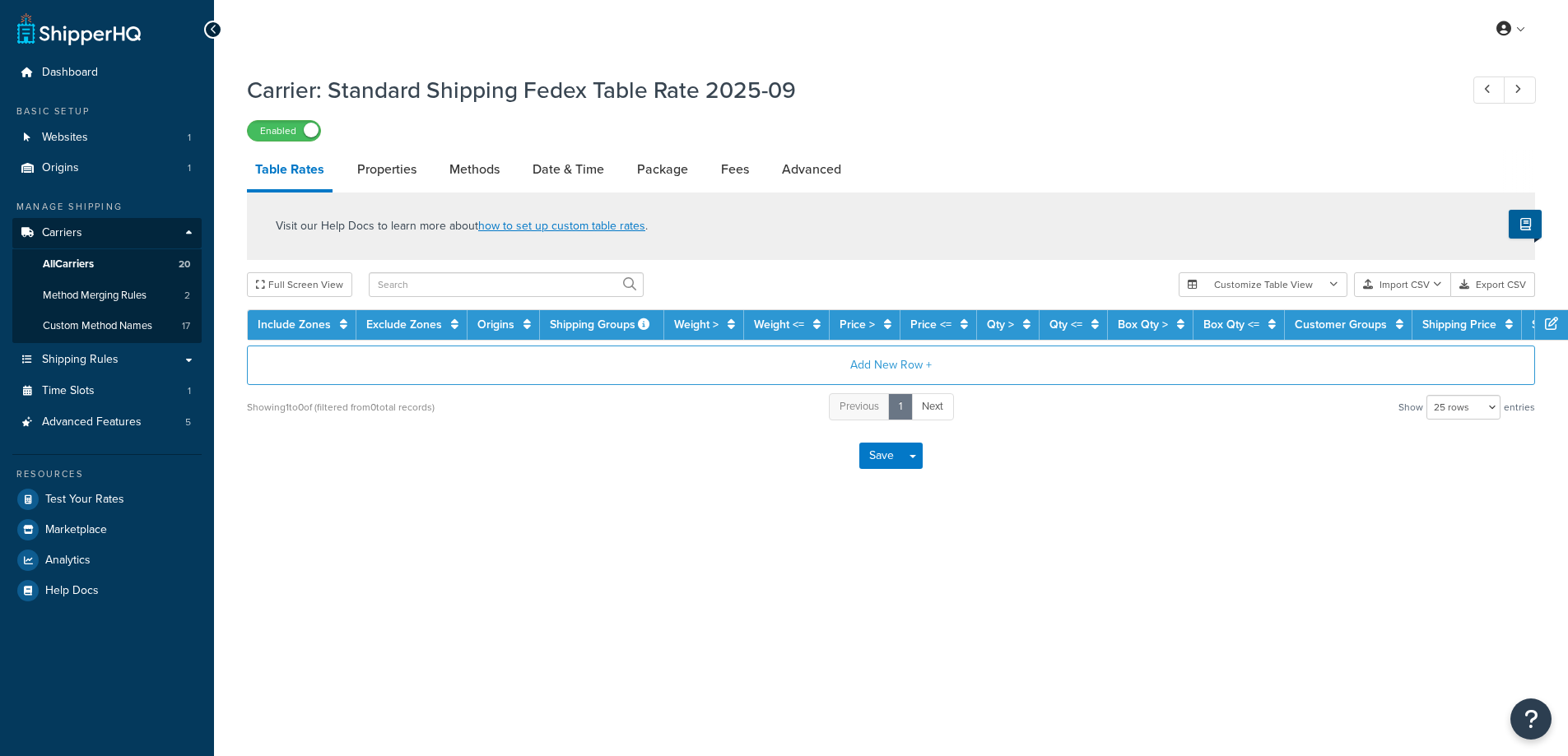
select select "25"
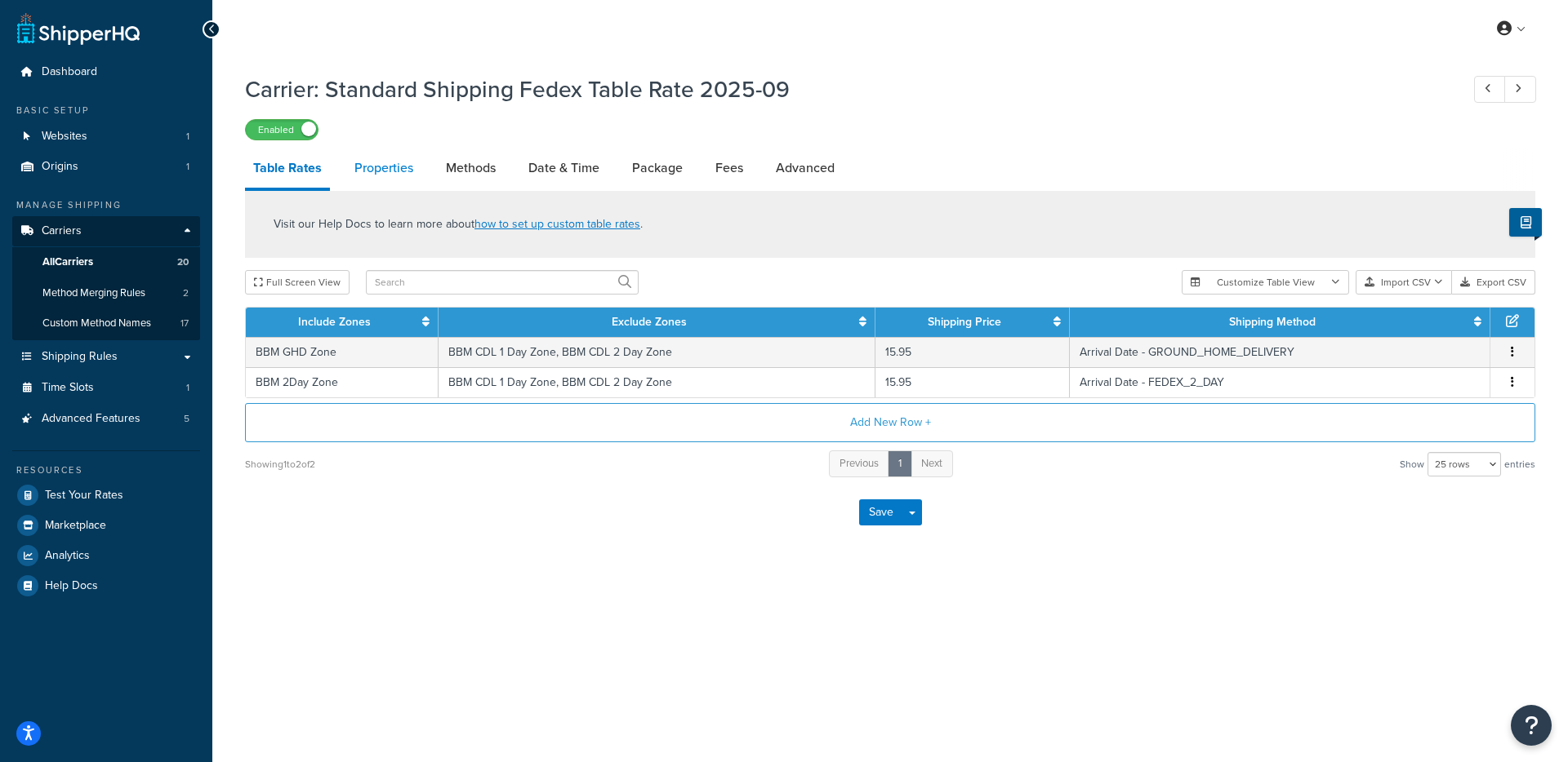
click at [372, 169] on link "Properties" at bounding box center [384, 168] width 75 height 39
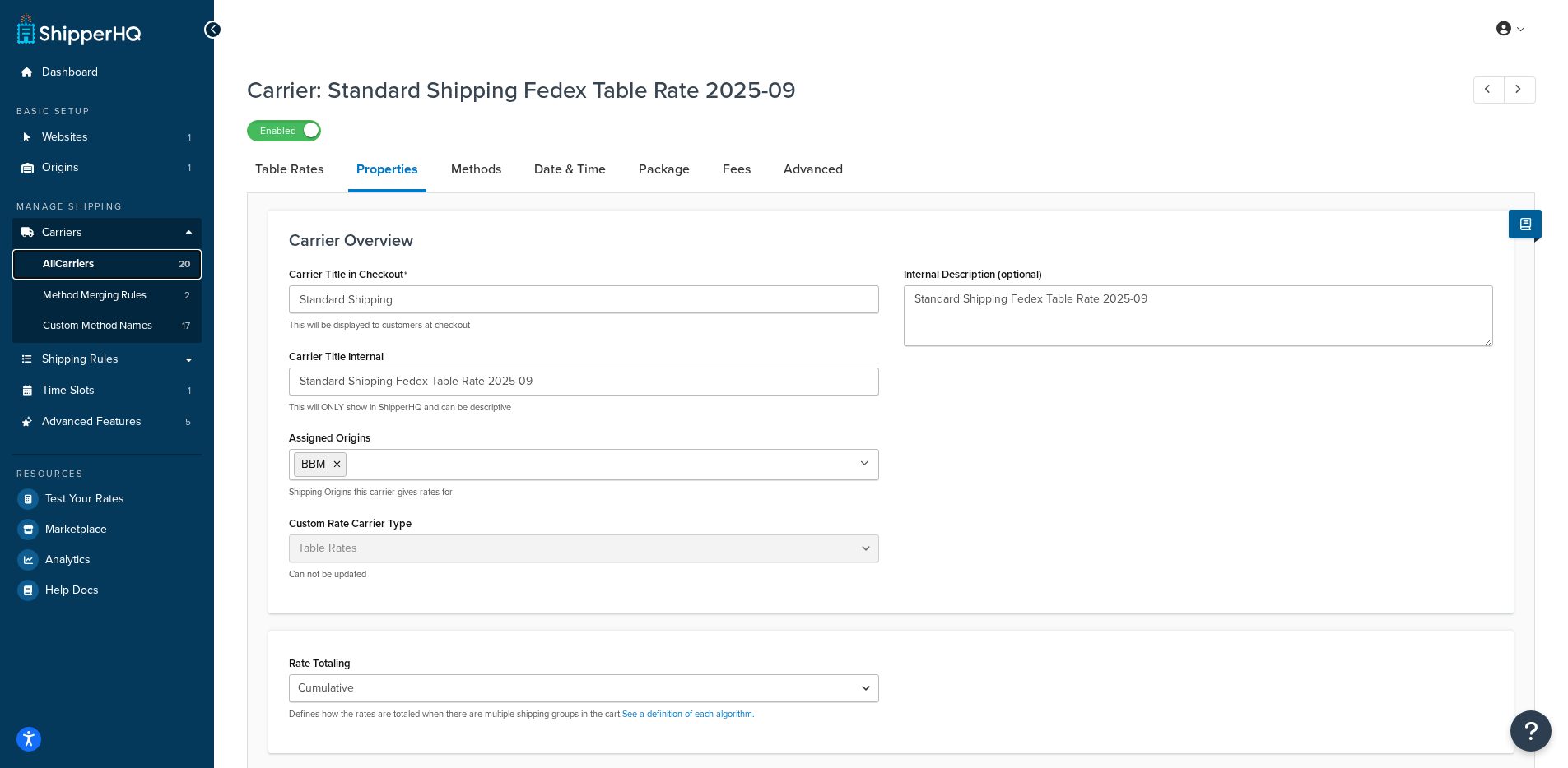
click at [84, 261] on span "All Carriers" at bounding box center [68, 264] width 51 height 14
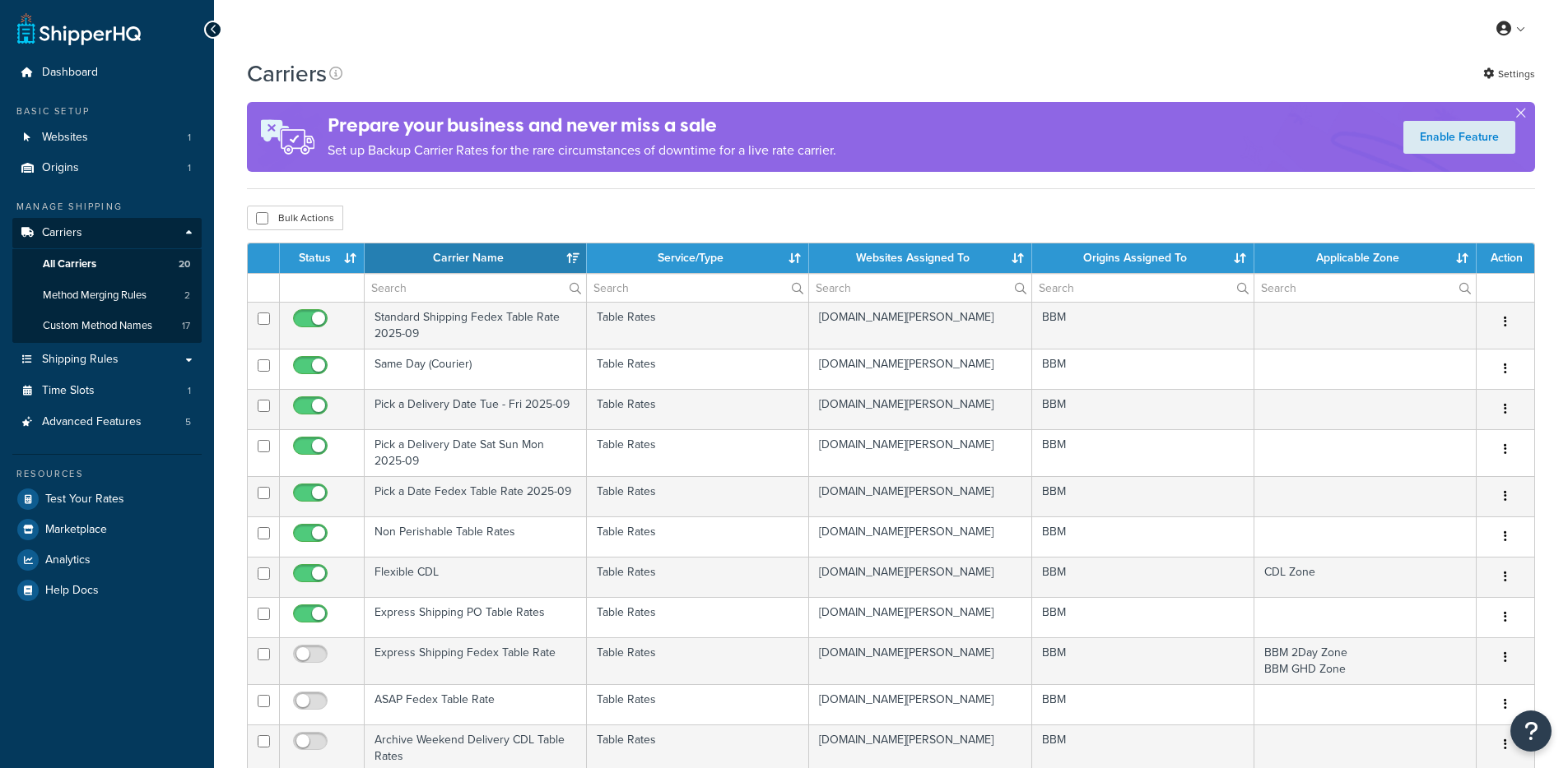
select select "15"
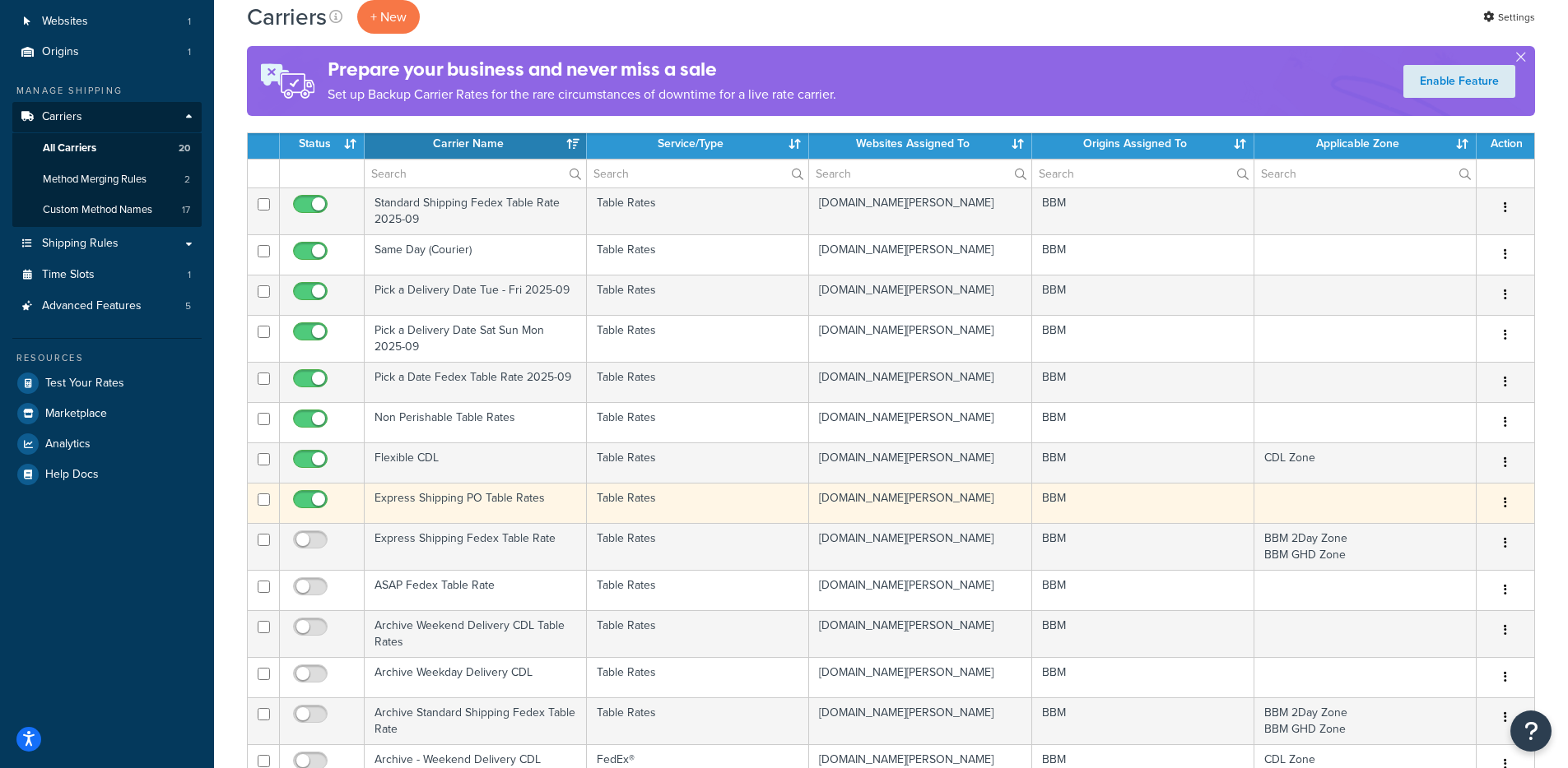
scroll to position [116, 0]
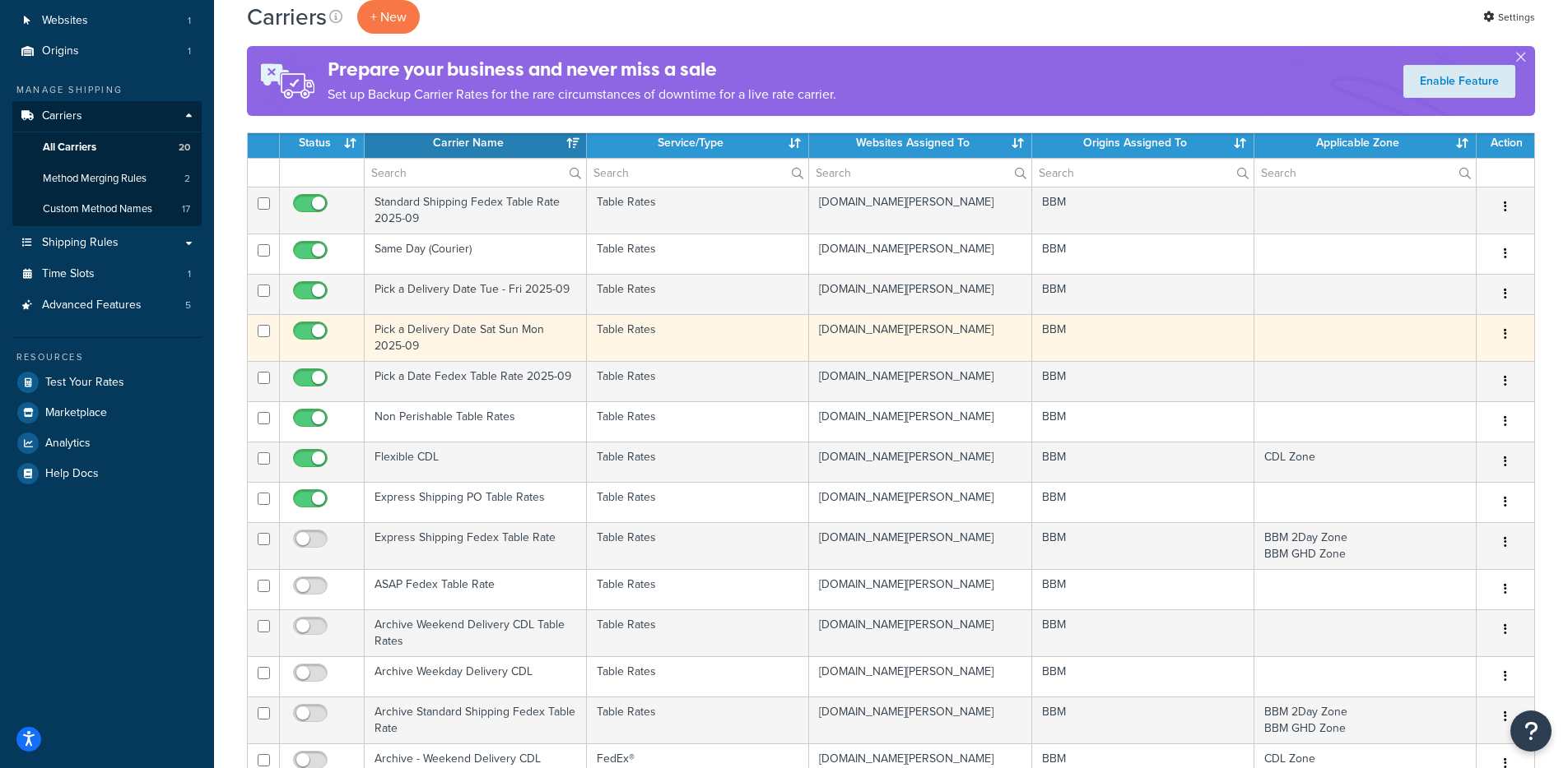
click at [460, 330] on td "Pick a Delivery Date Sat Sun Mon 2025-09" at bounding box center [476, 338] width 223 height 47
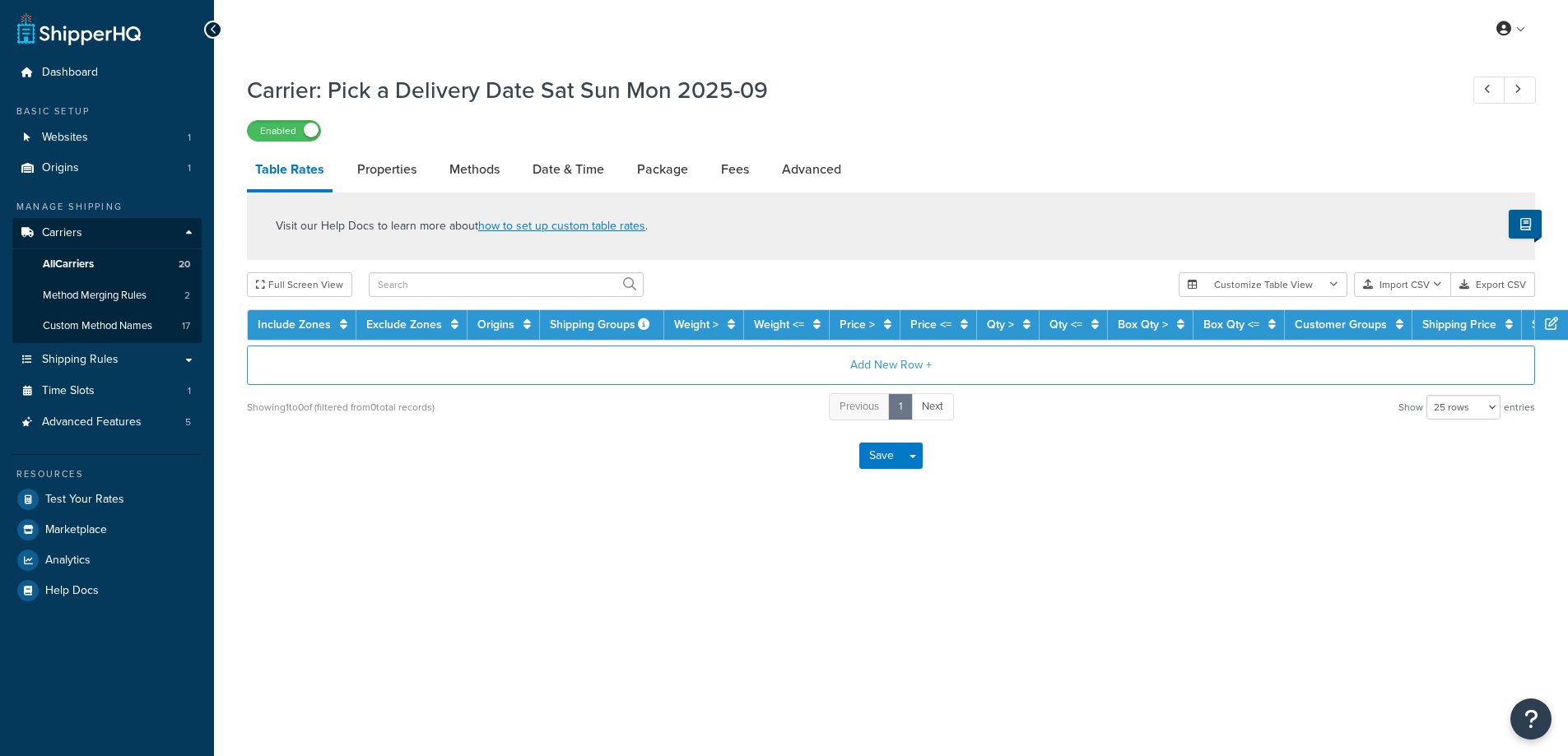
select select "25"
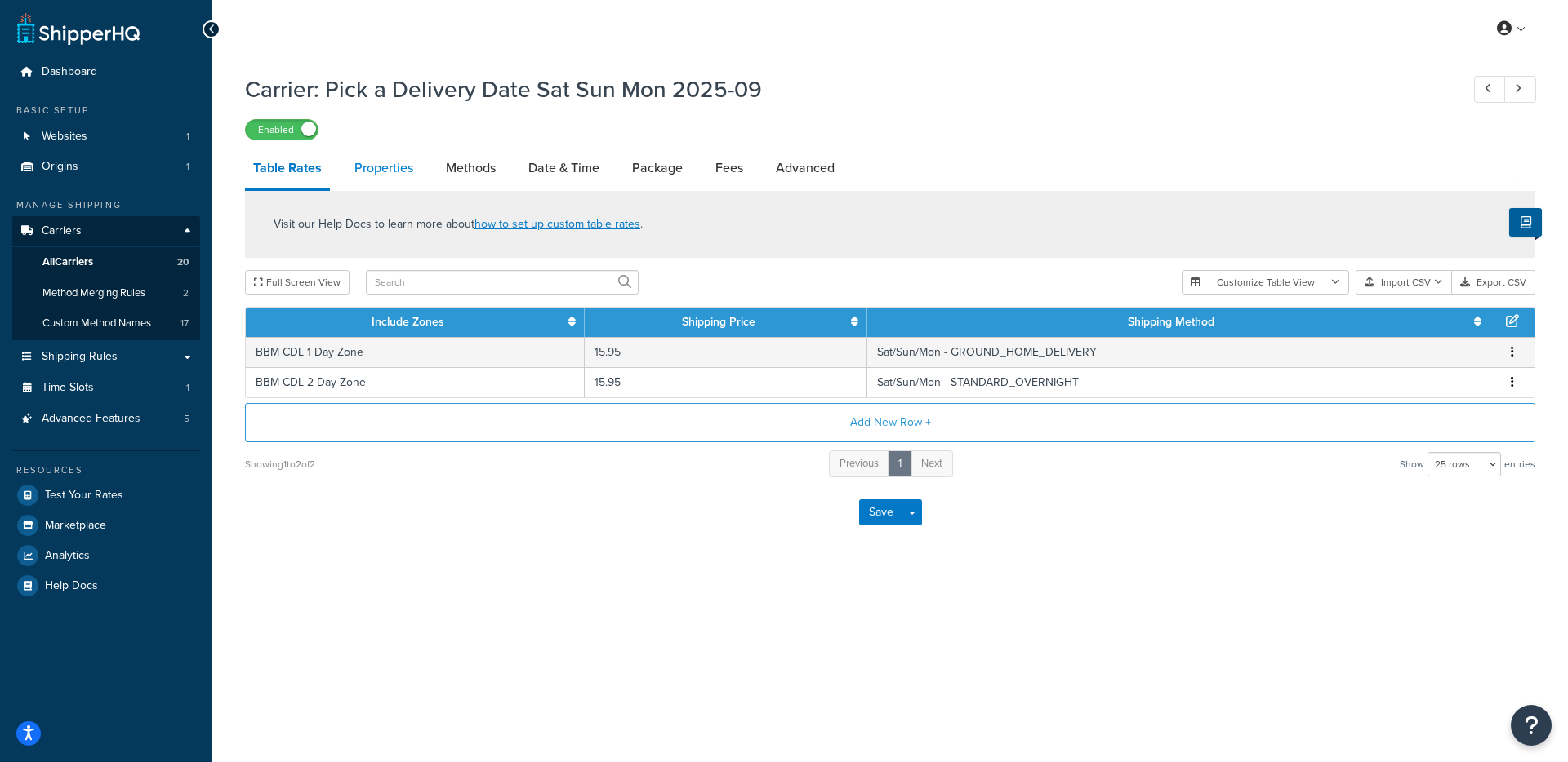
click at [389, 171] on link "Properties" at bounding box center [384, 168] width 75 height 39
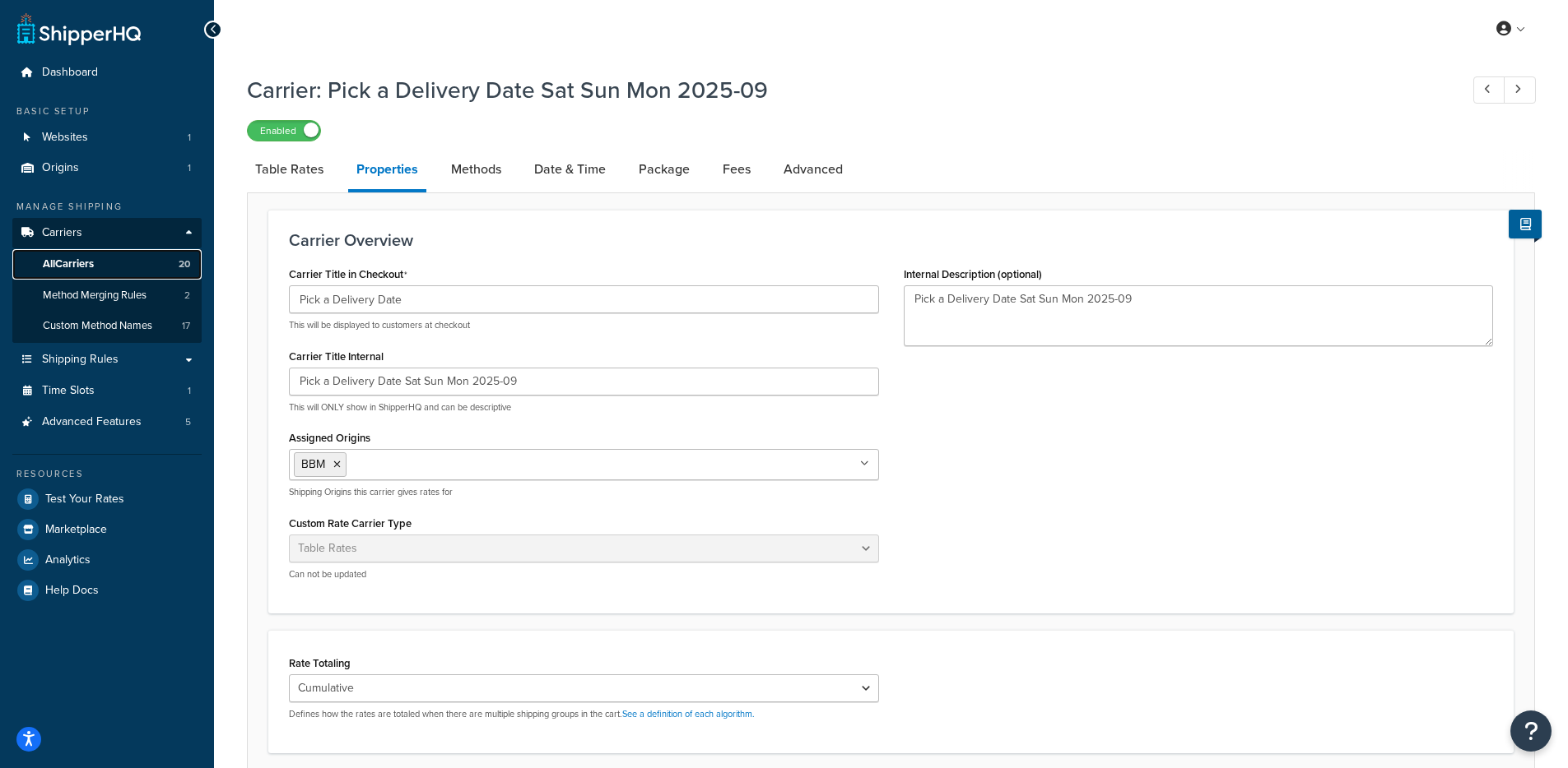
click at [155, 263] on link "All Carriers 20" at bounding box center [107, 264] width 189 height 30
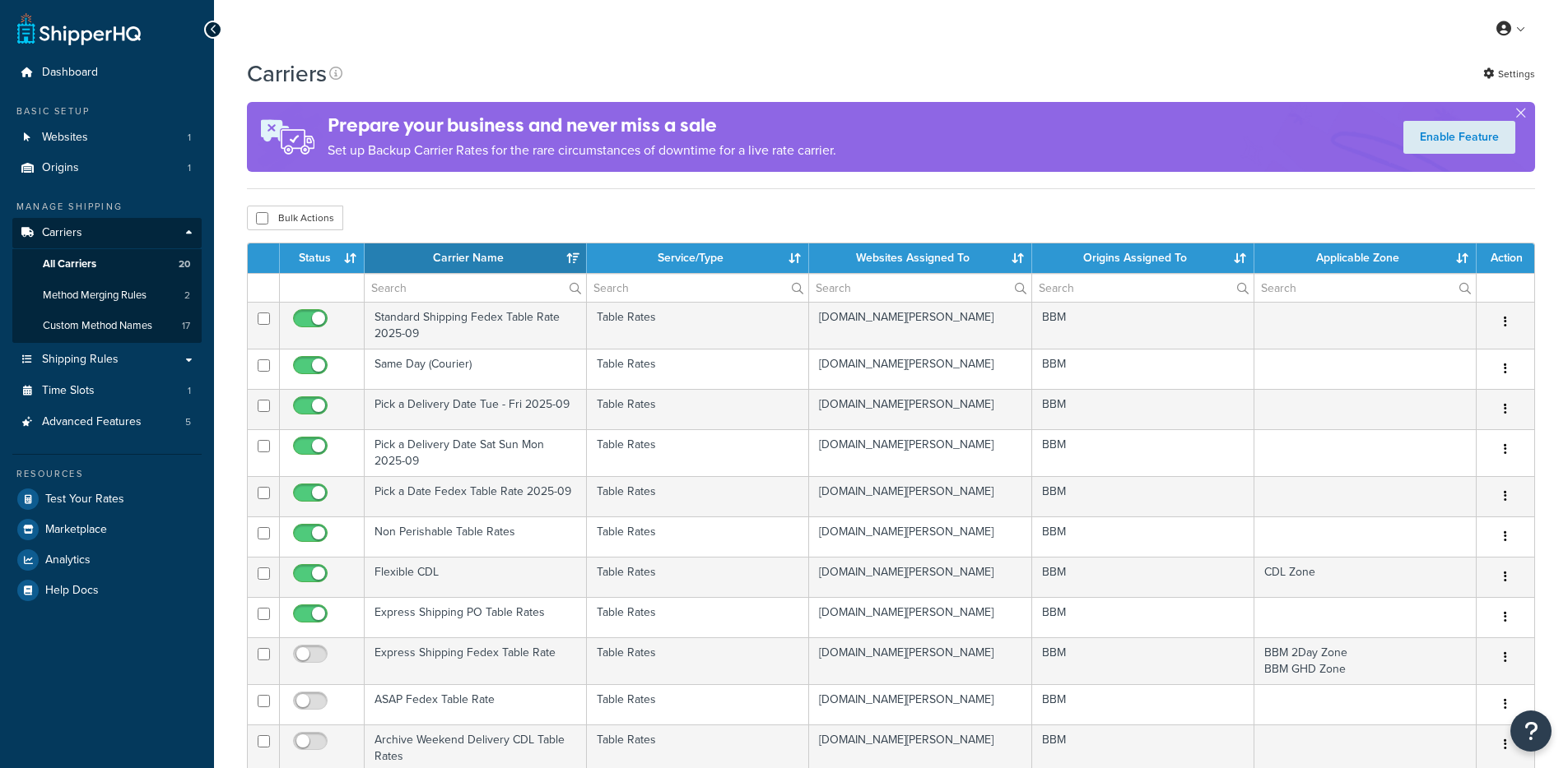
select select "15"
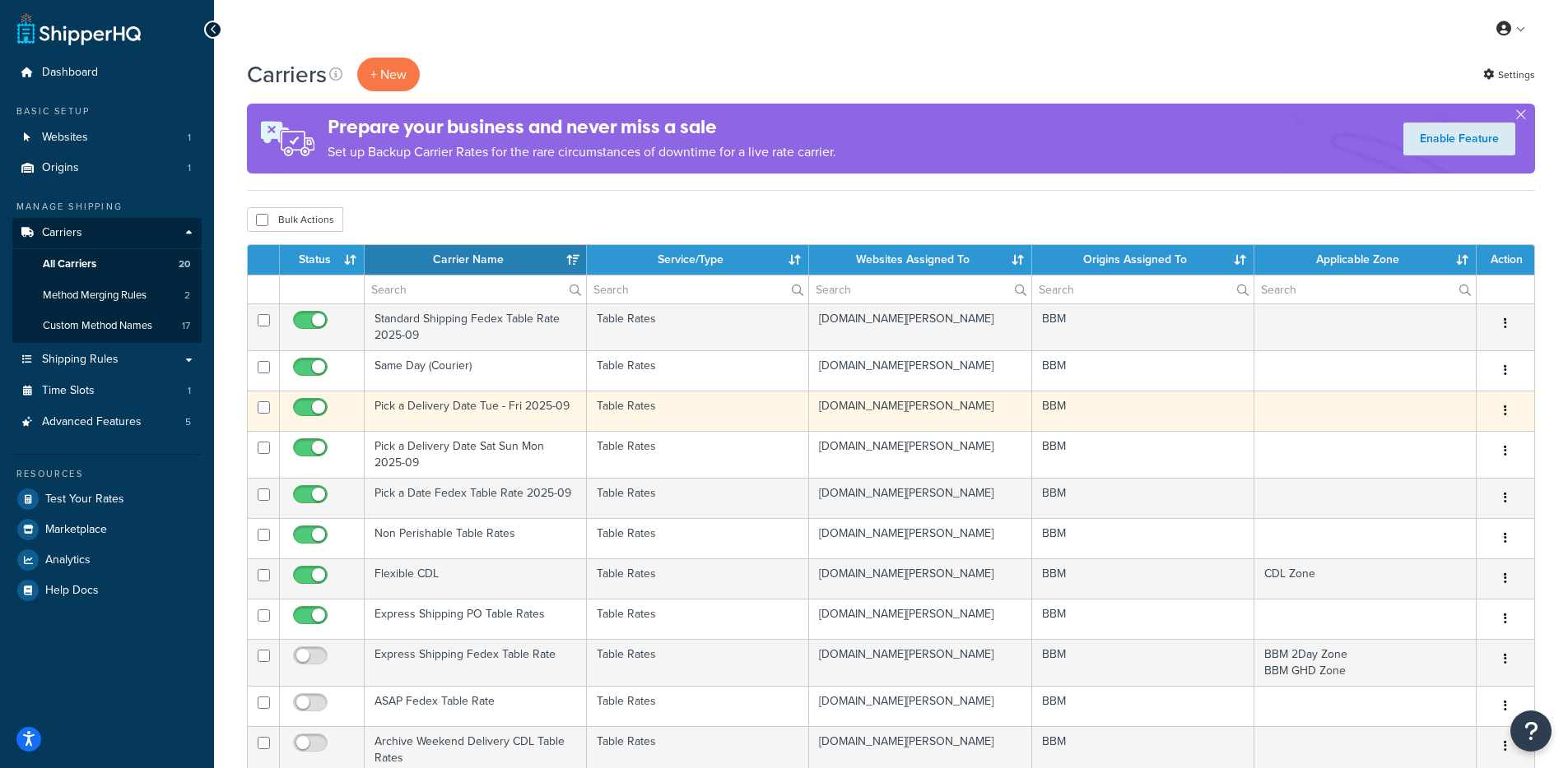
click at [476, 404] on td "Pick a Delivery Date Tue - Fri 2025-09" at bounding box center [476, 411] width 223 height 41
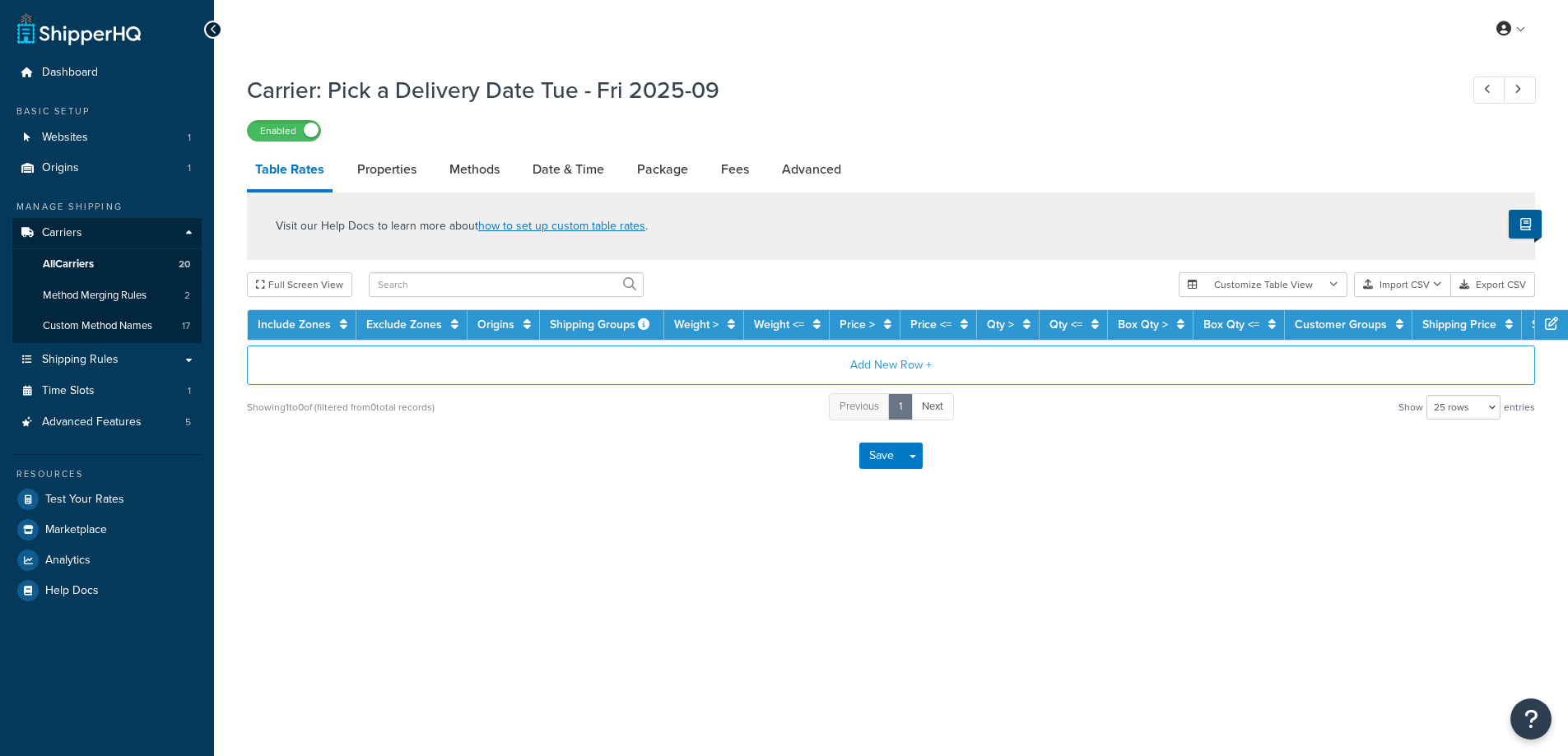
select select "25"
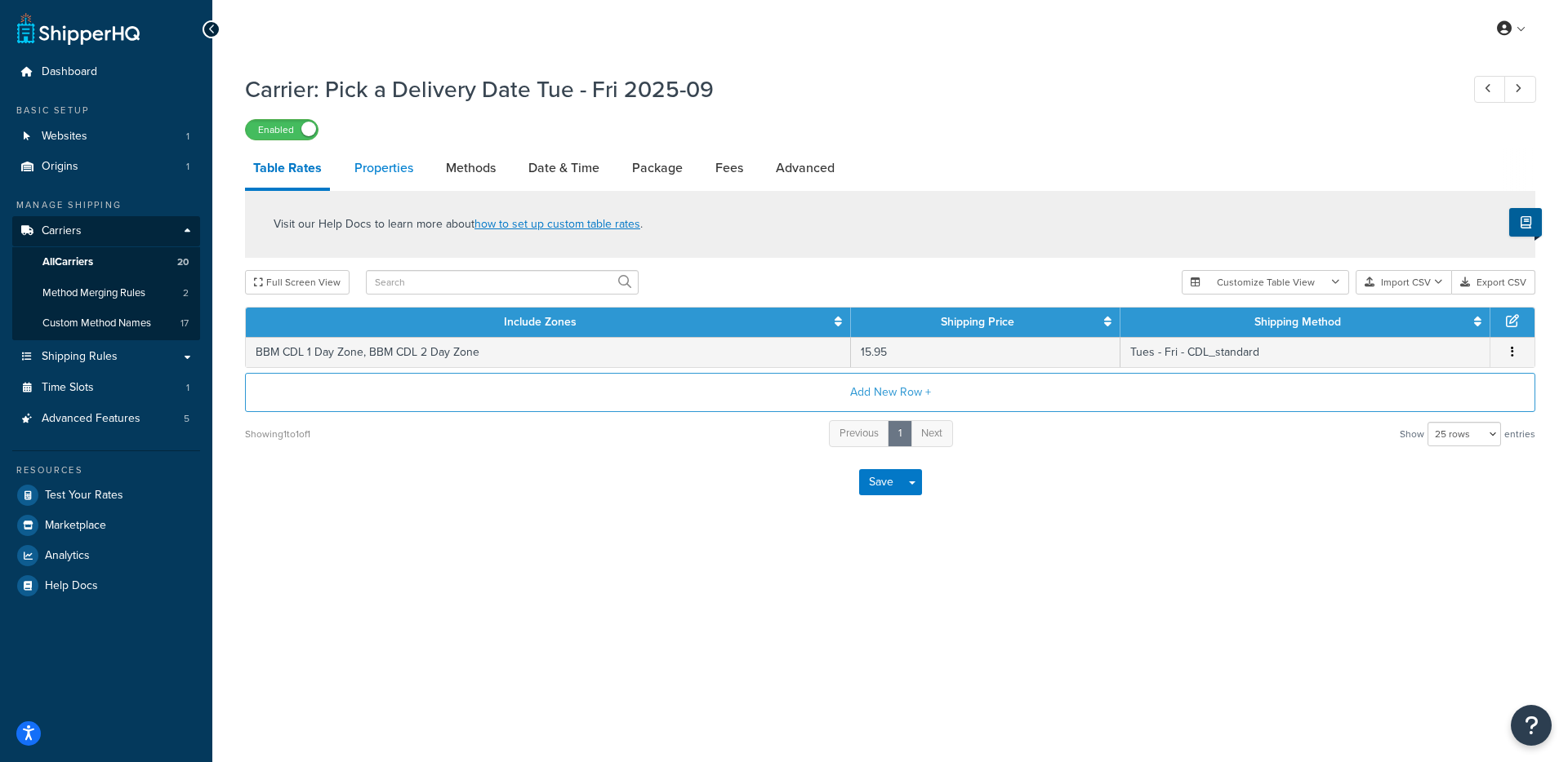
click at [396, 163] on link "Properties" at bounding box center [384, 168] width 75 height 39
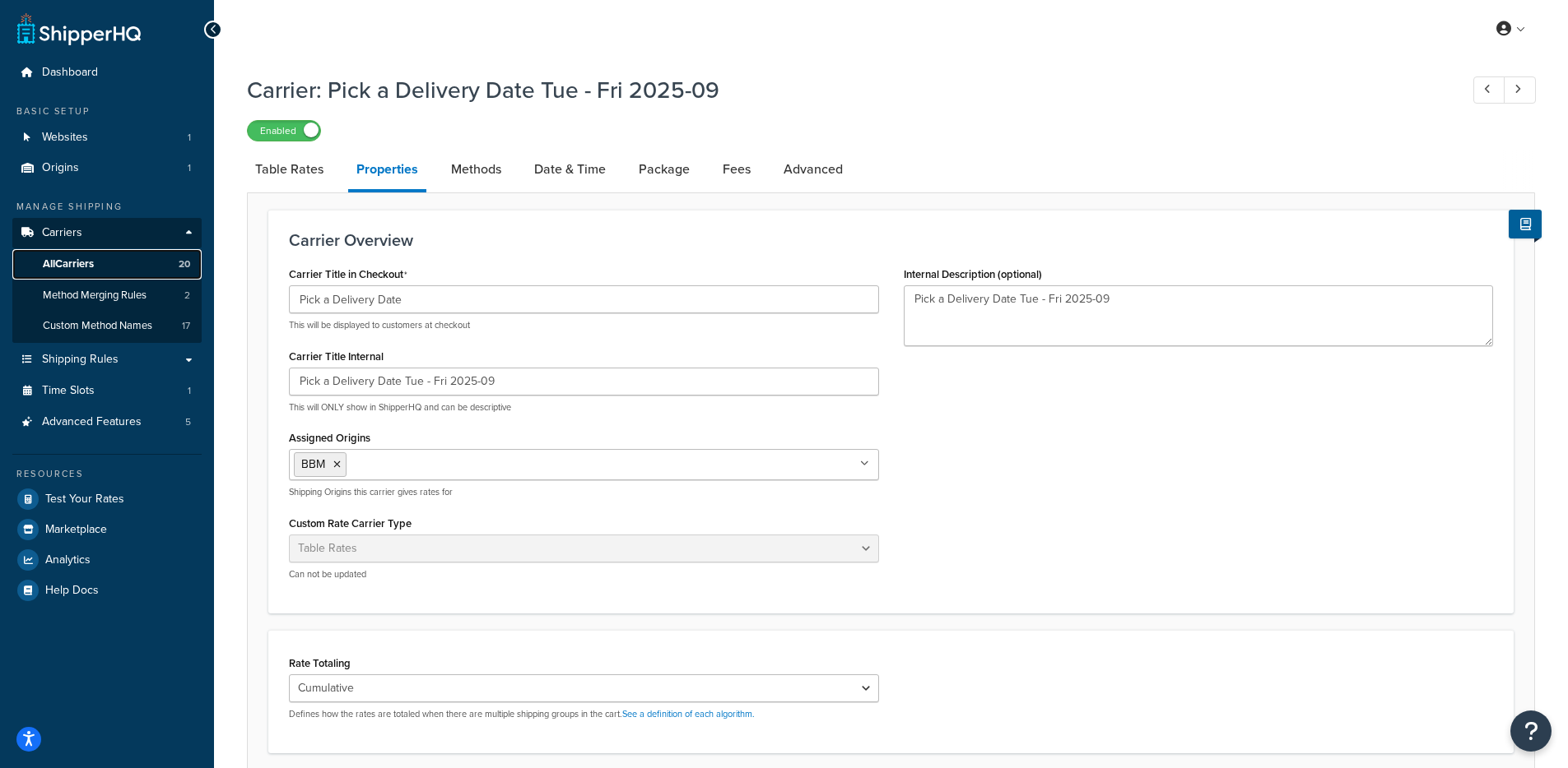
click at [112, 266] on link "All Carriers 20" at bounding box center [107, 264] width 189 height 30
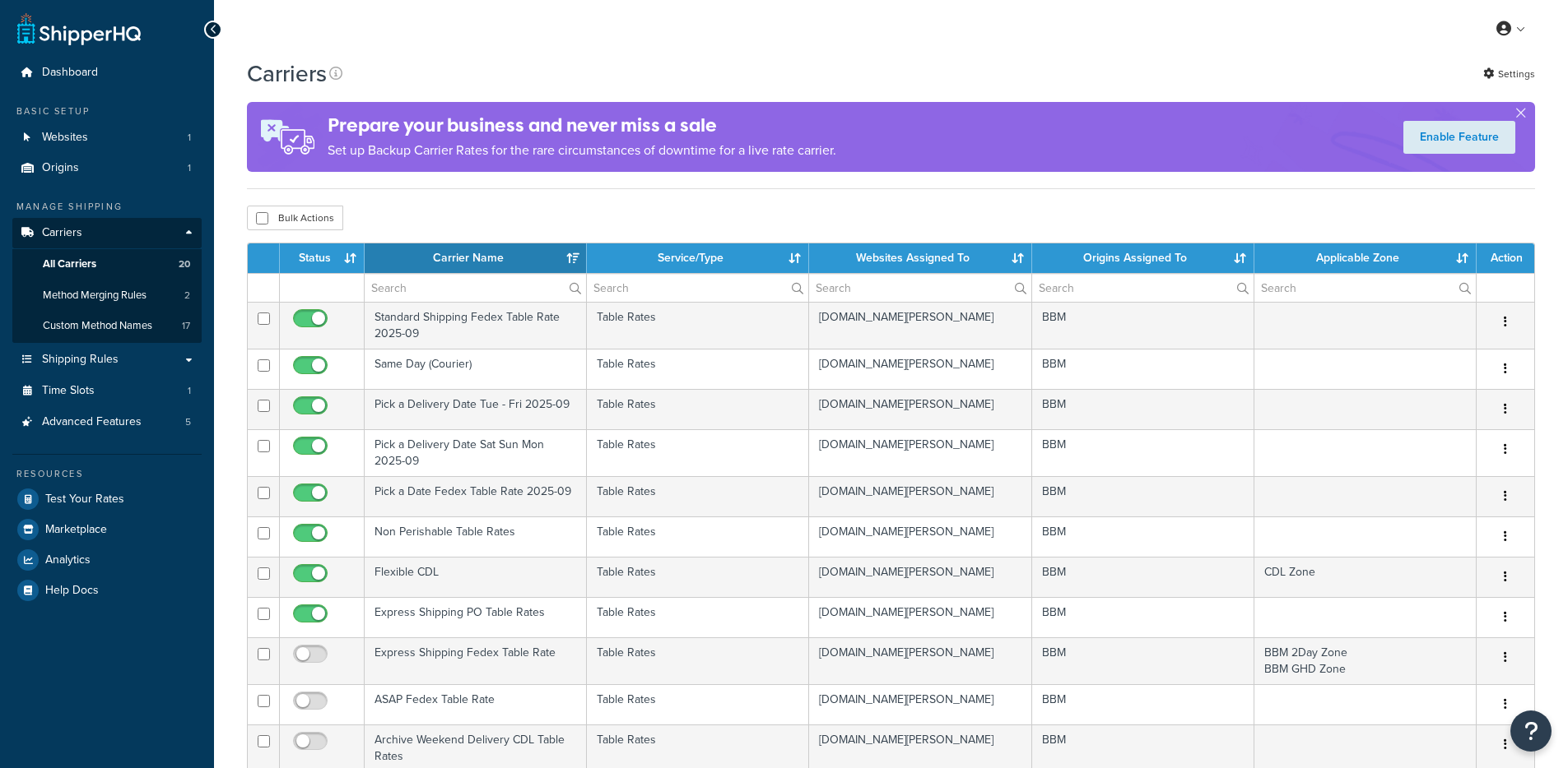
select select "15"
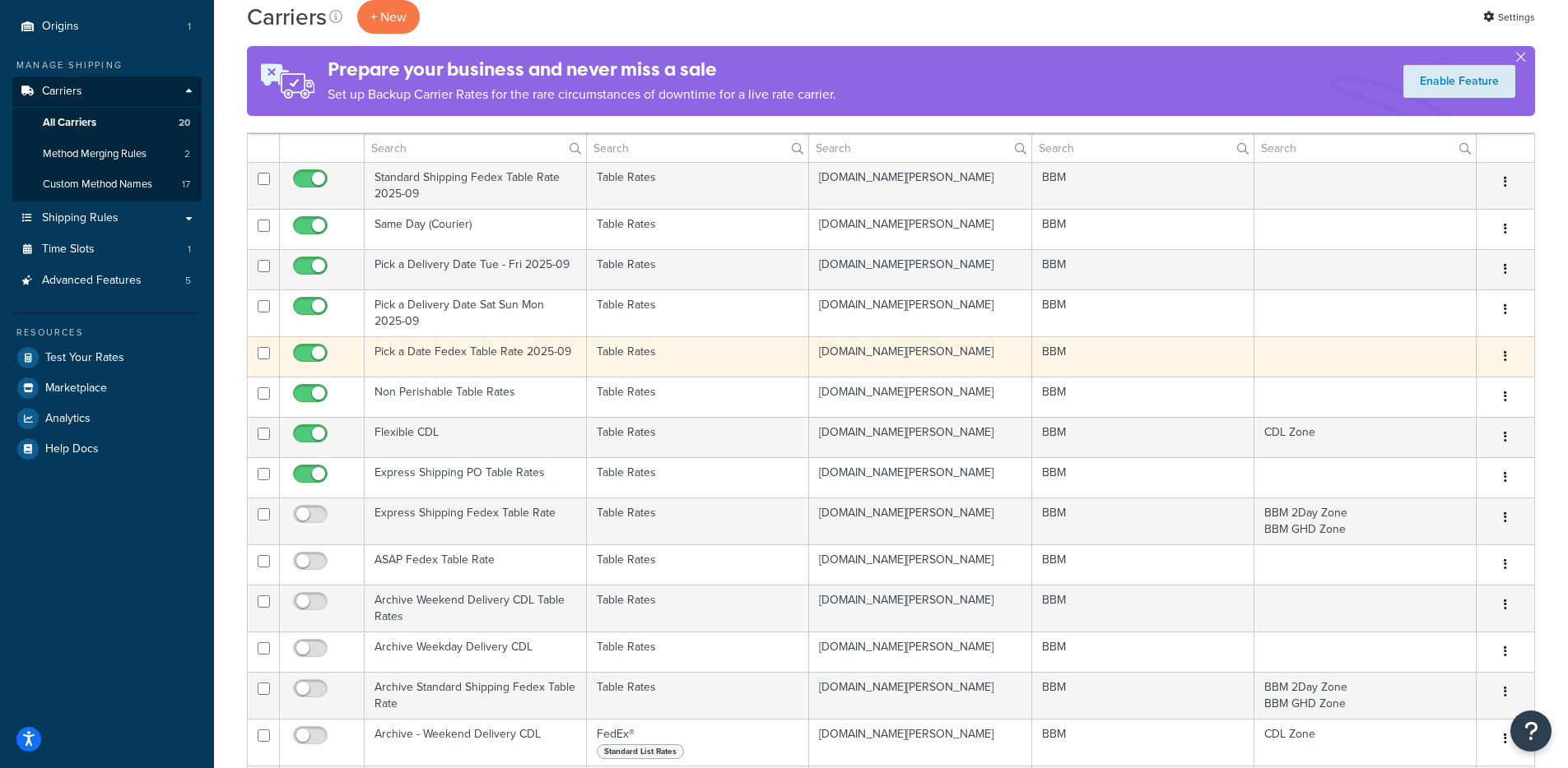
scroll to position [144, 0]
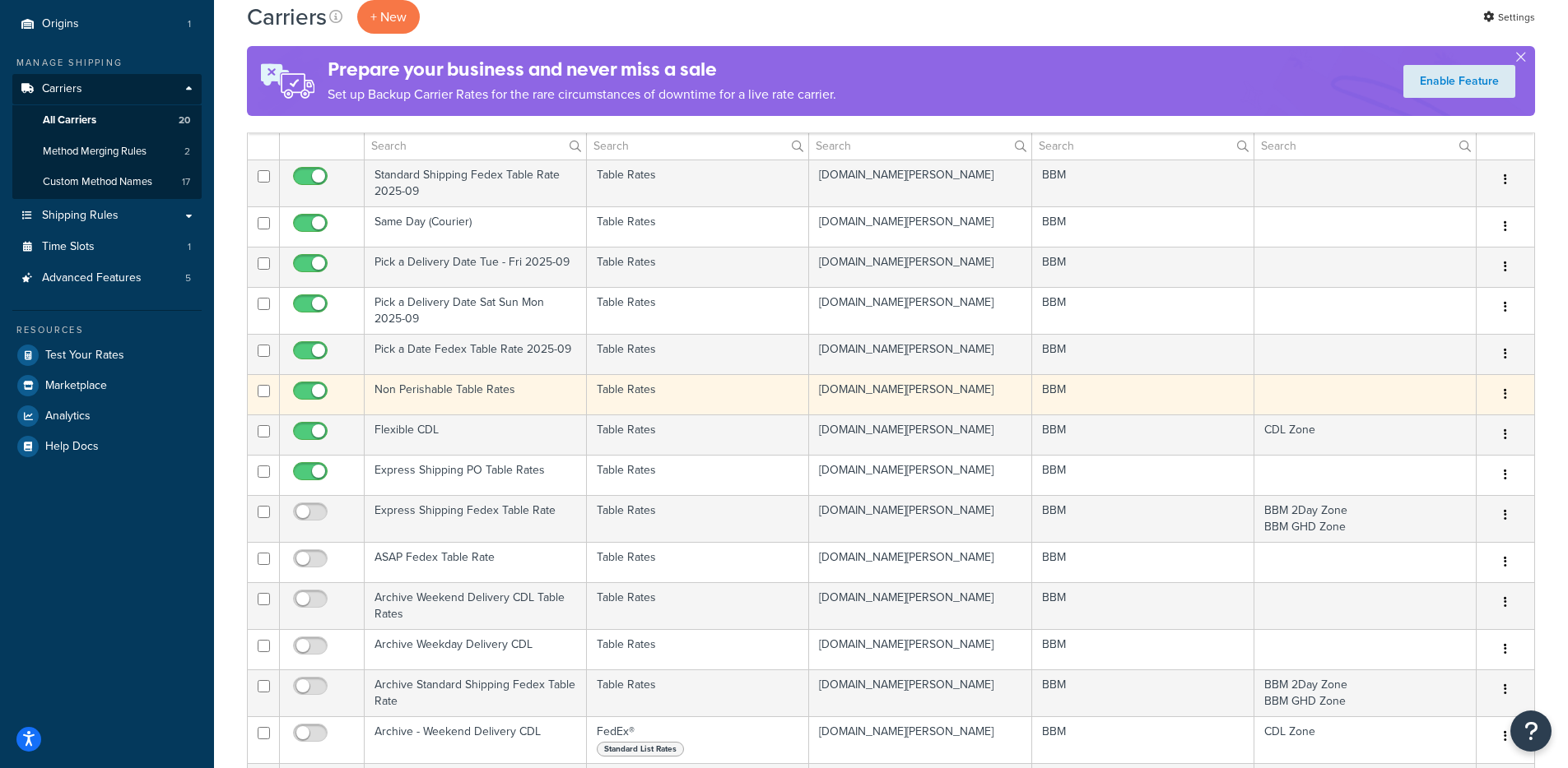
click at [489, 393] on td "Non Perishable Table Rates" at bounding box center [476, 394] width 223 height 41
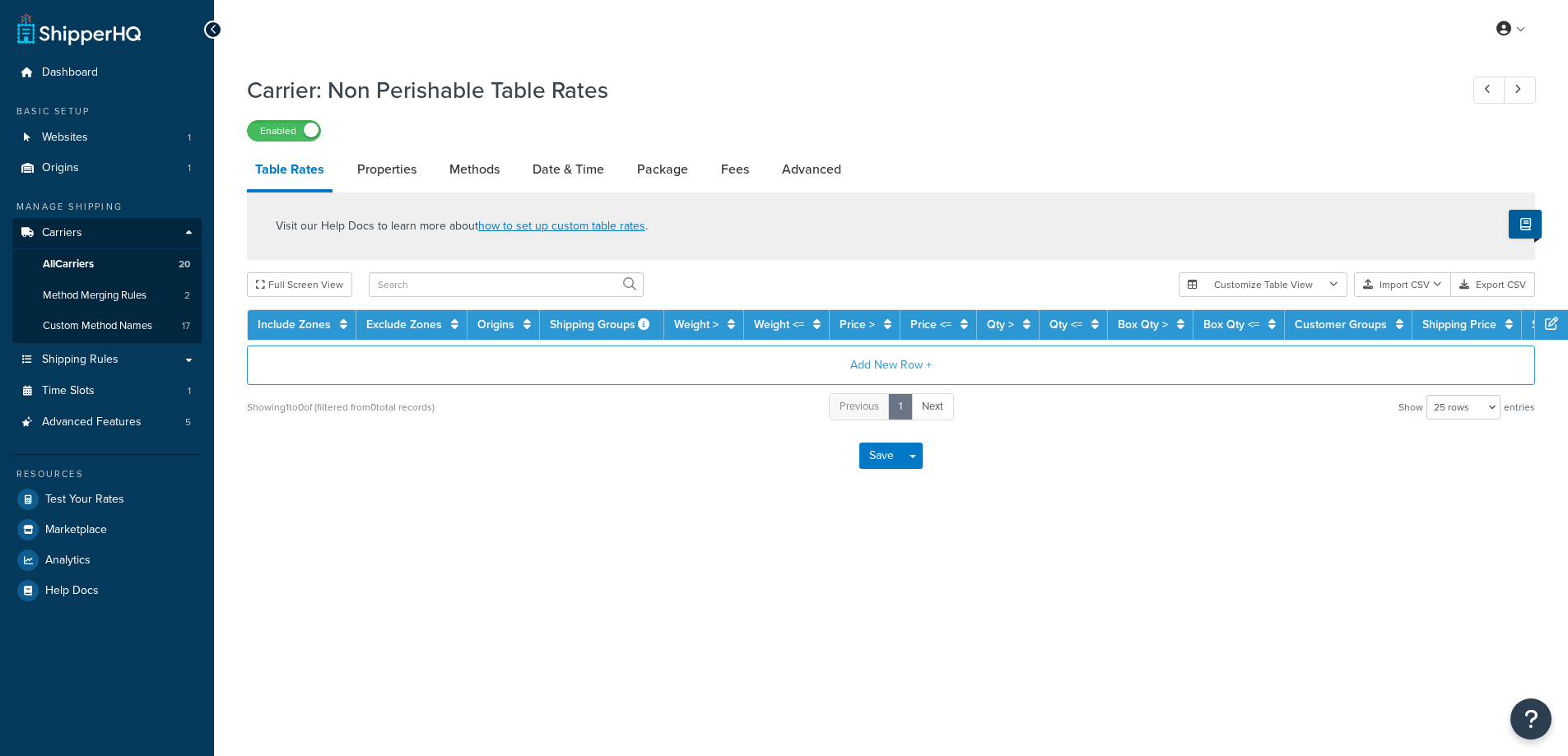
select select "25"
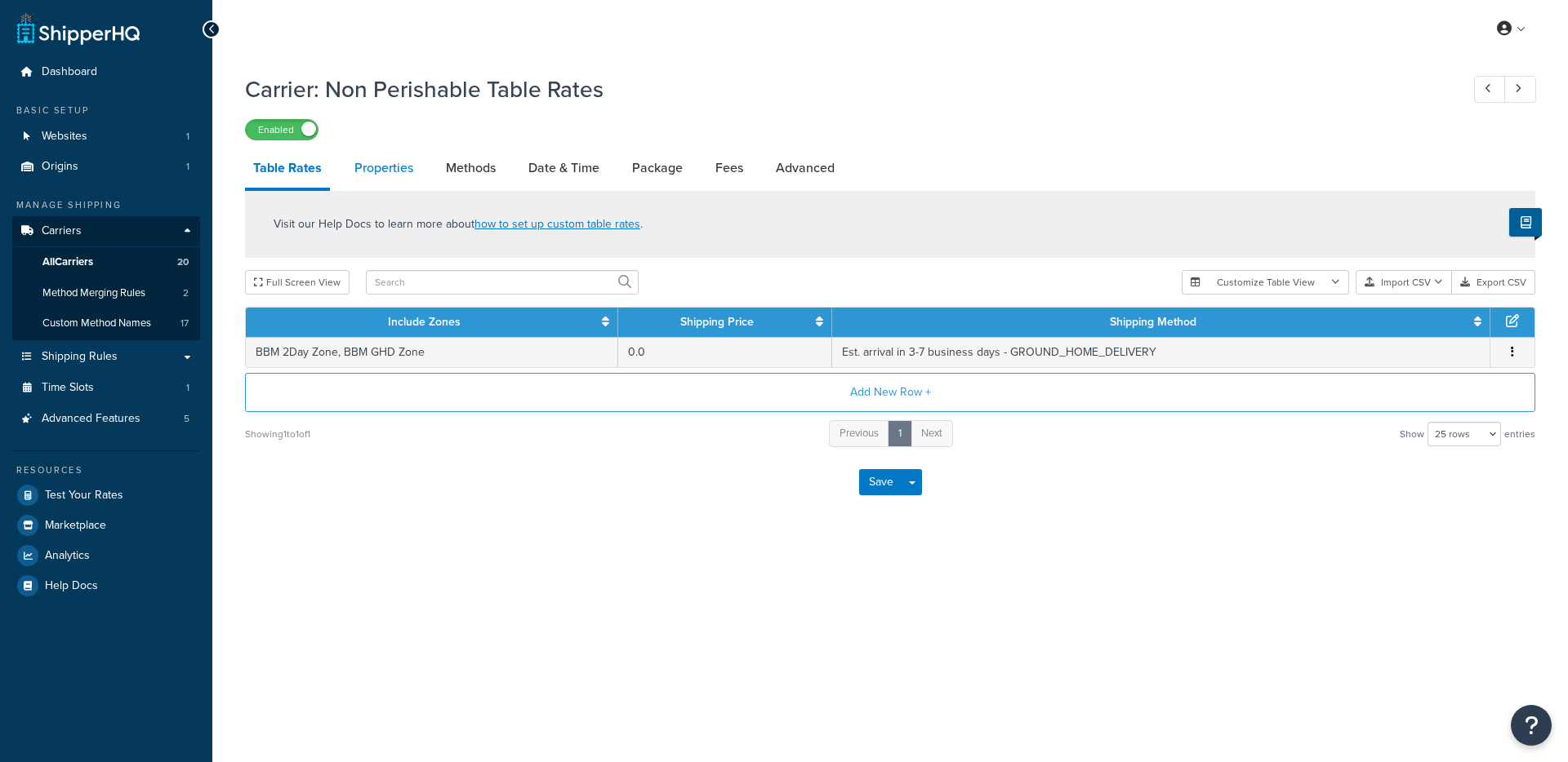
click at [409, 171] on link "Properties" at bounding box center [384, 168] width 75 height 39
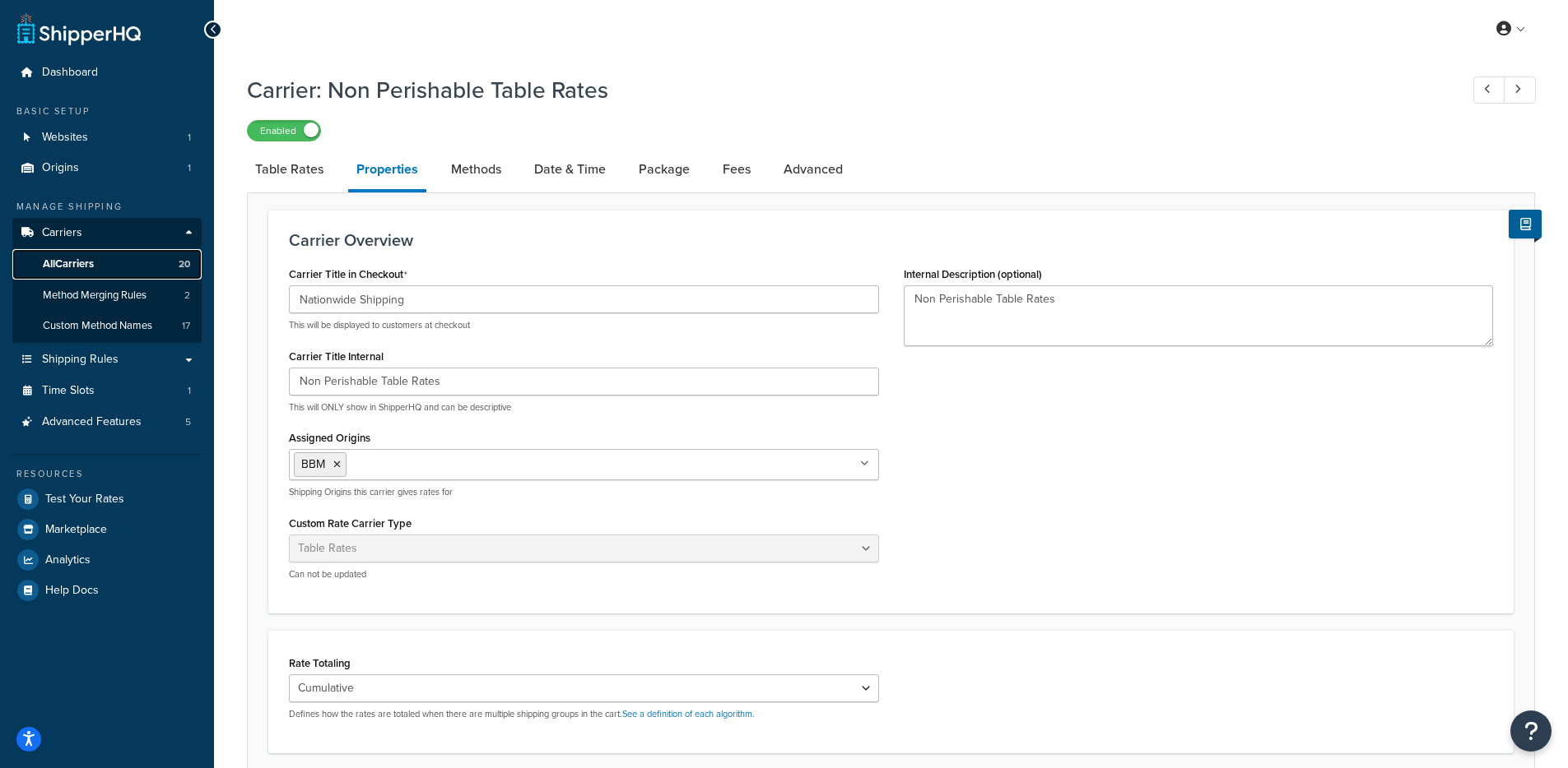
click at [103, 268] on link "All Carriers 20" at bounding box center [107, 264] width 189 height 30
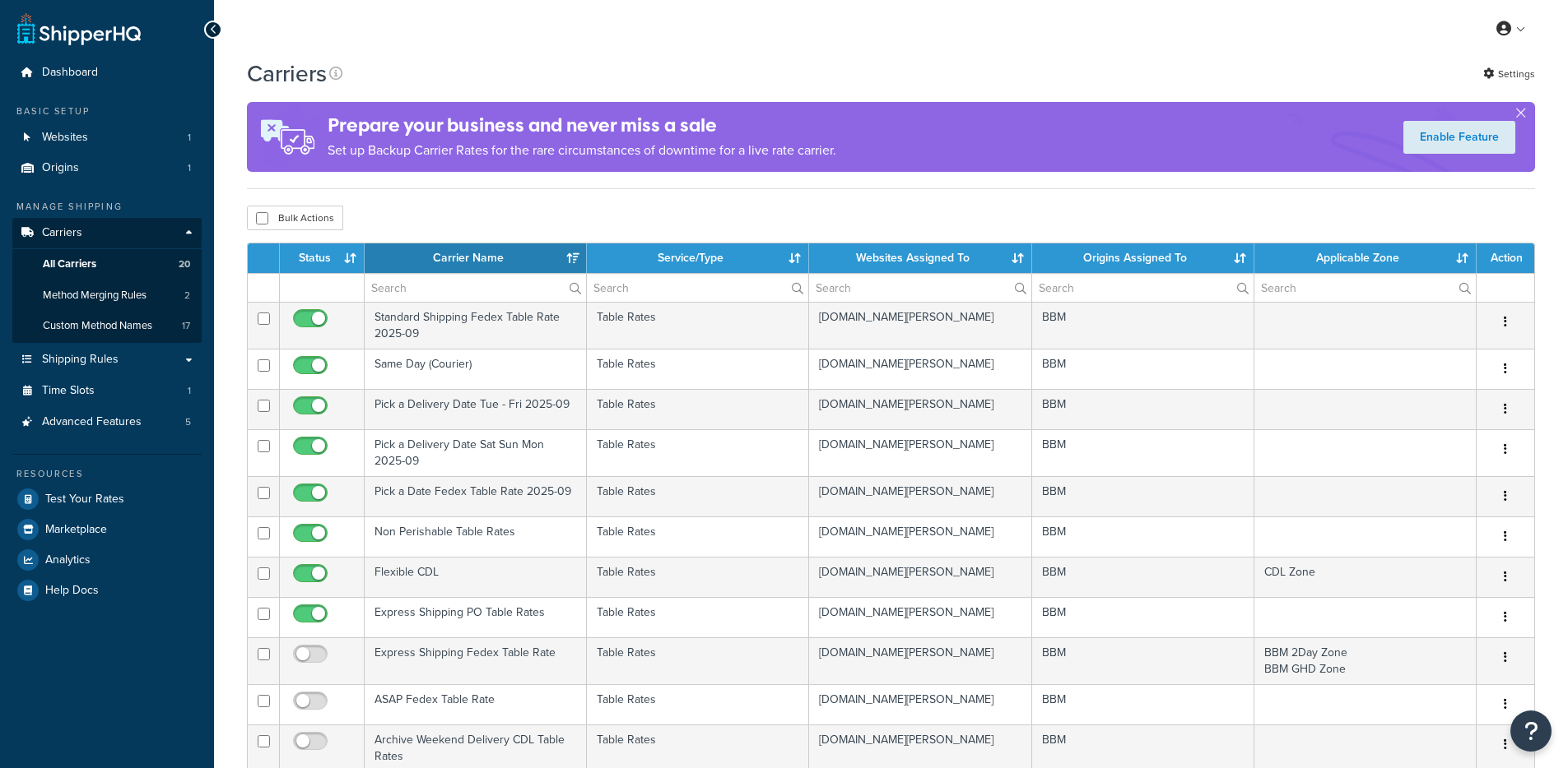
select select "15"
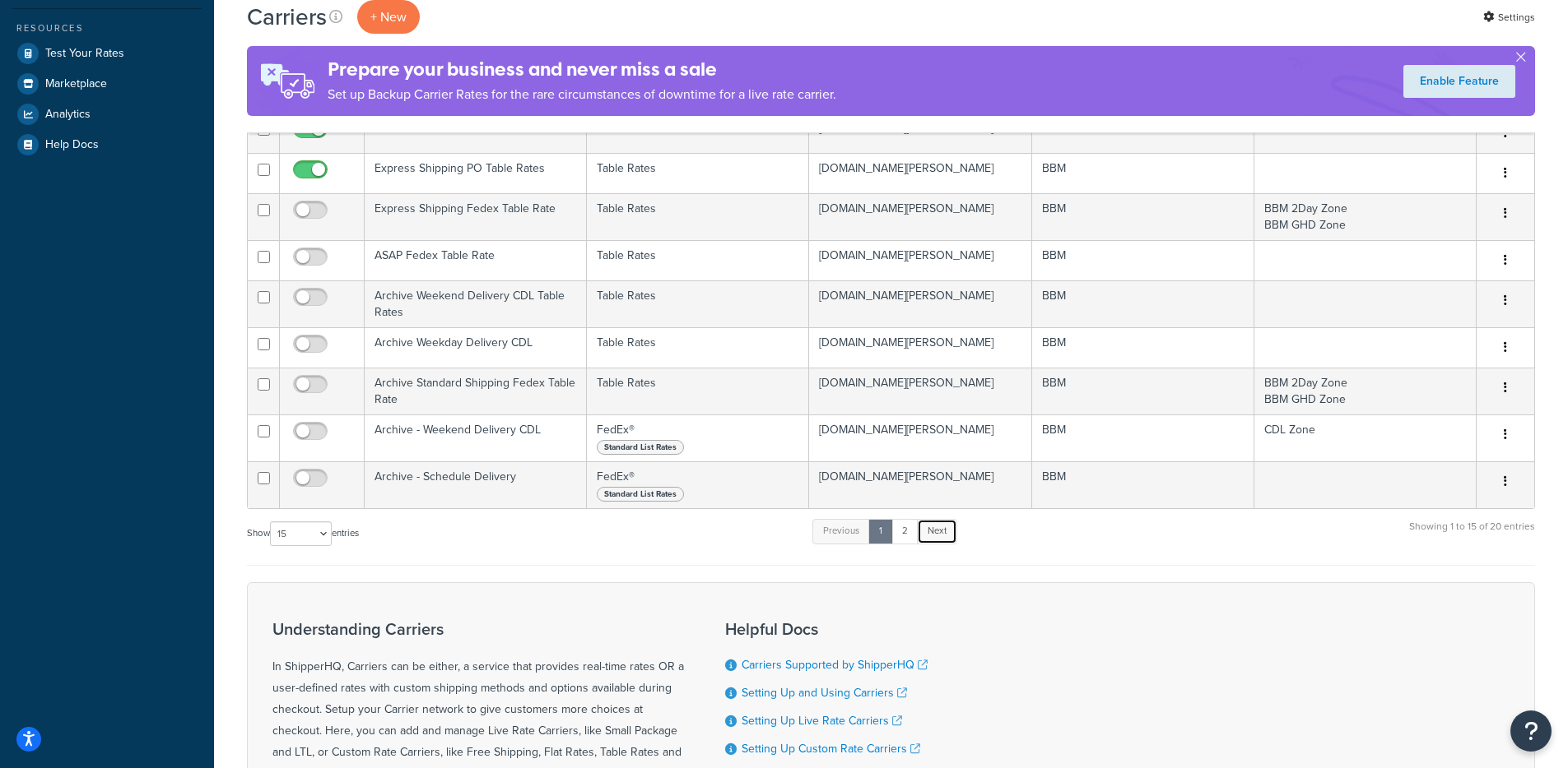
click at [928, 526] on link "Next" at bounding box center [937, 531] width 41 height 25
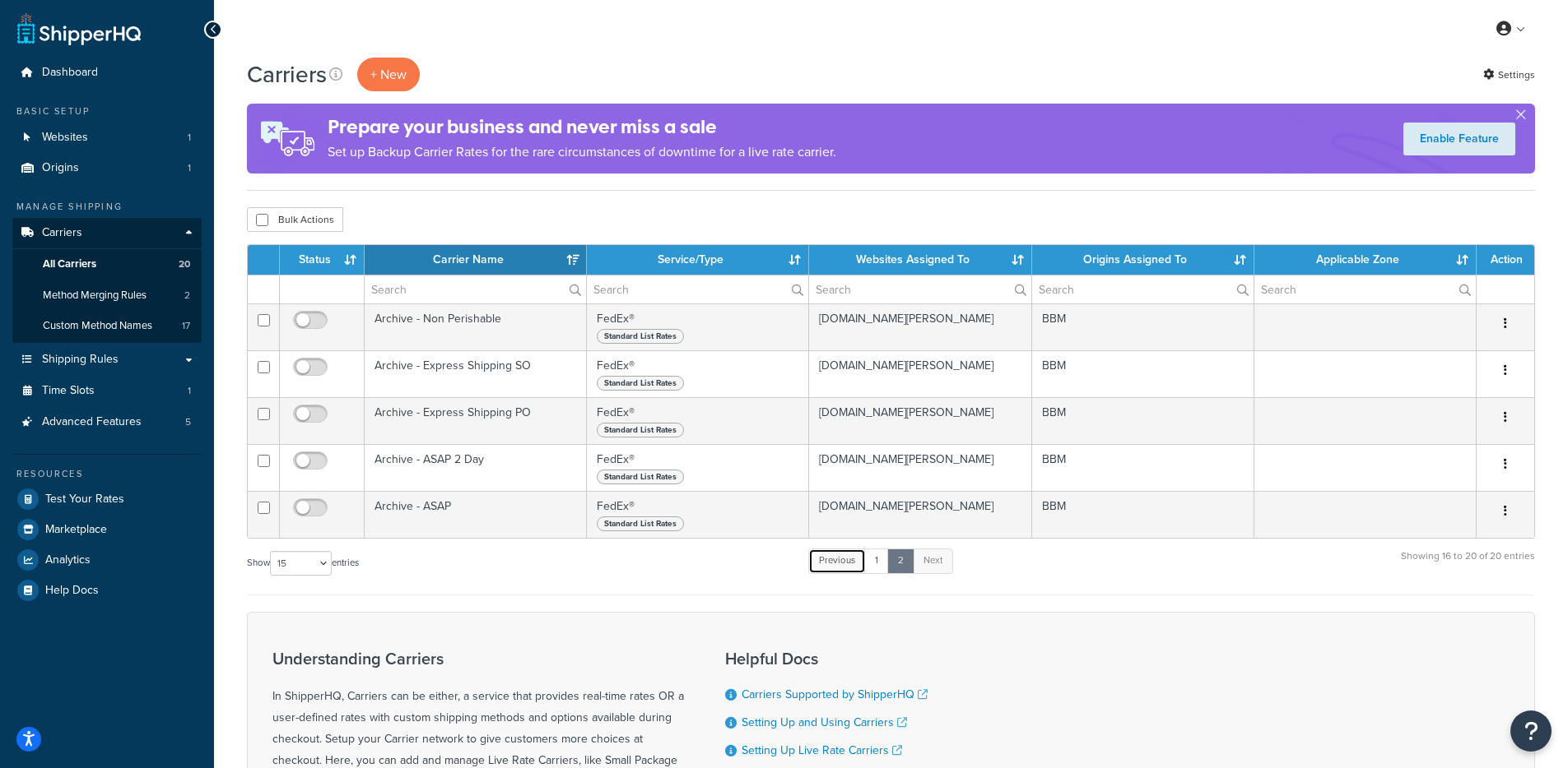
click at [842, 567] on link "Previous" at bounding box center [837, 561] width 58 height 25
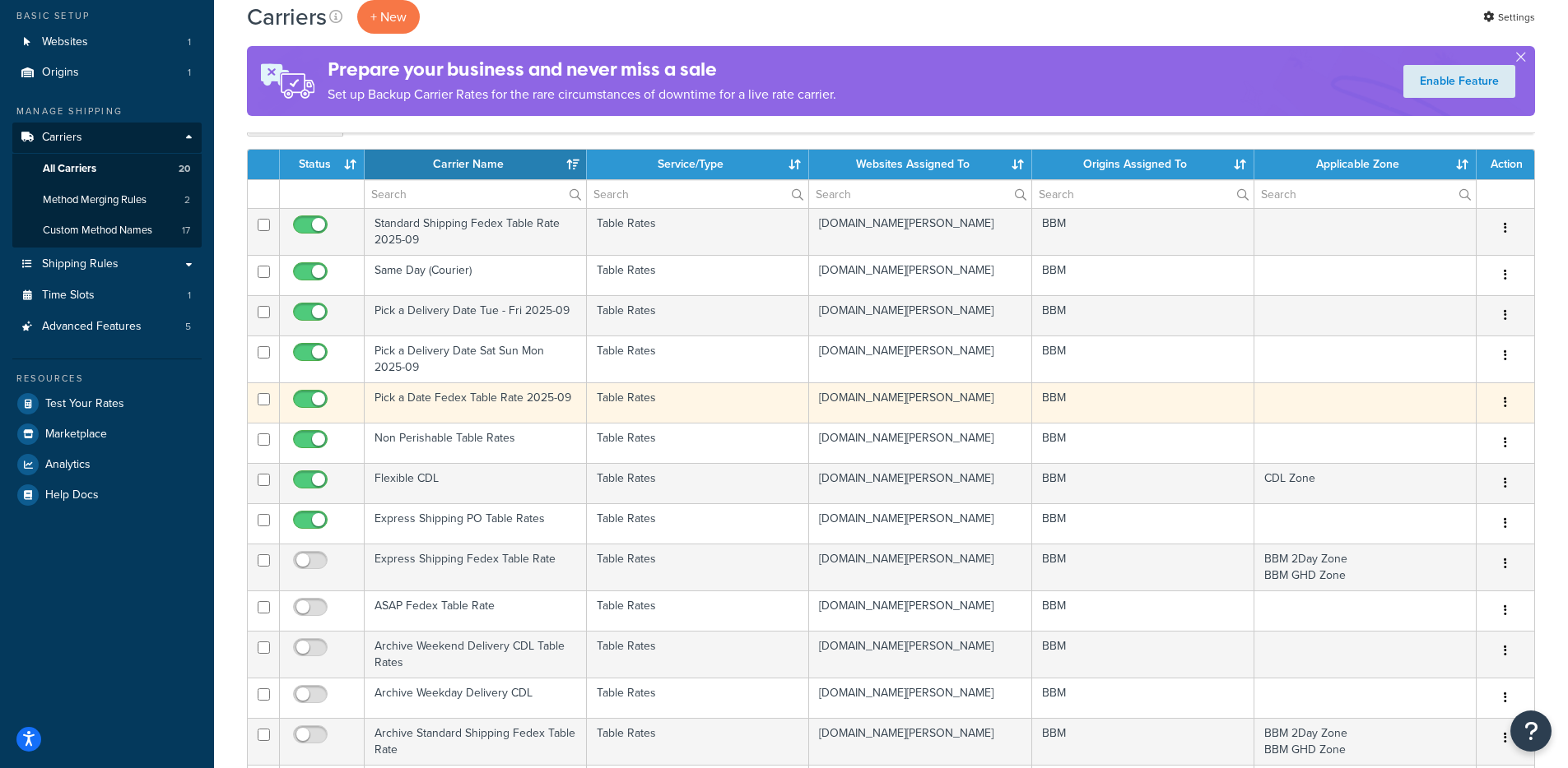
scroll to position [148, 0]
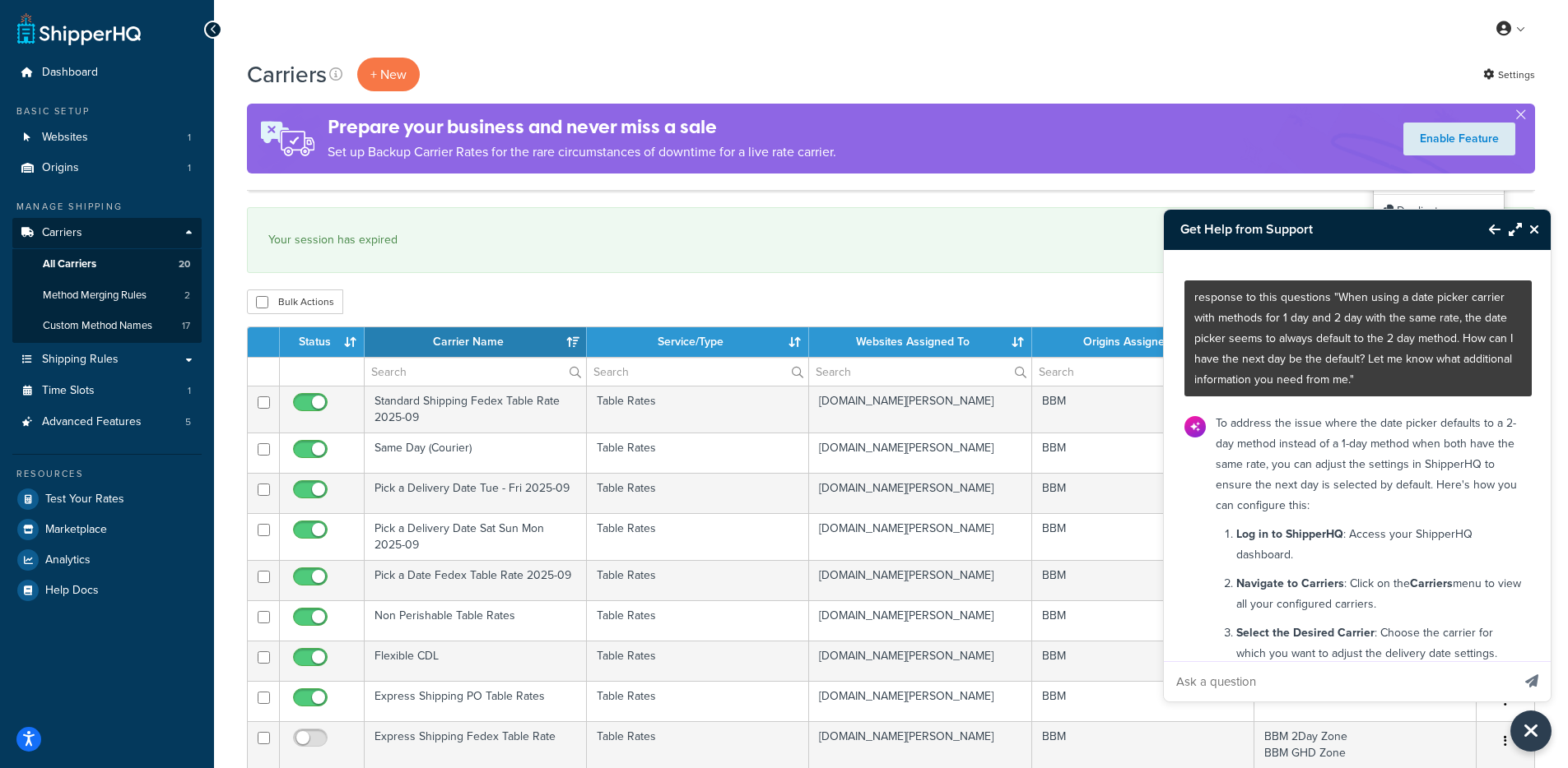
select select "15"
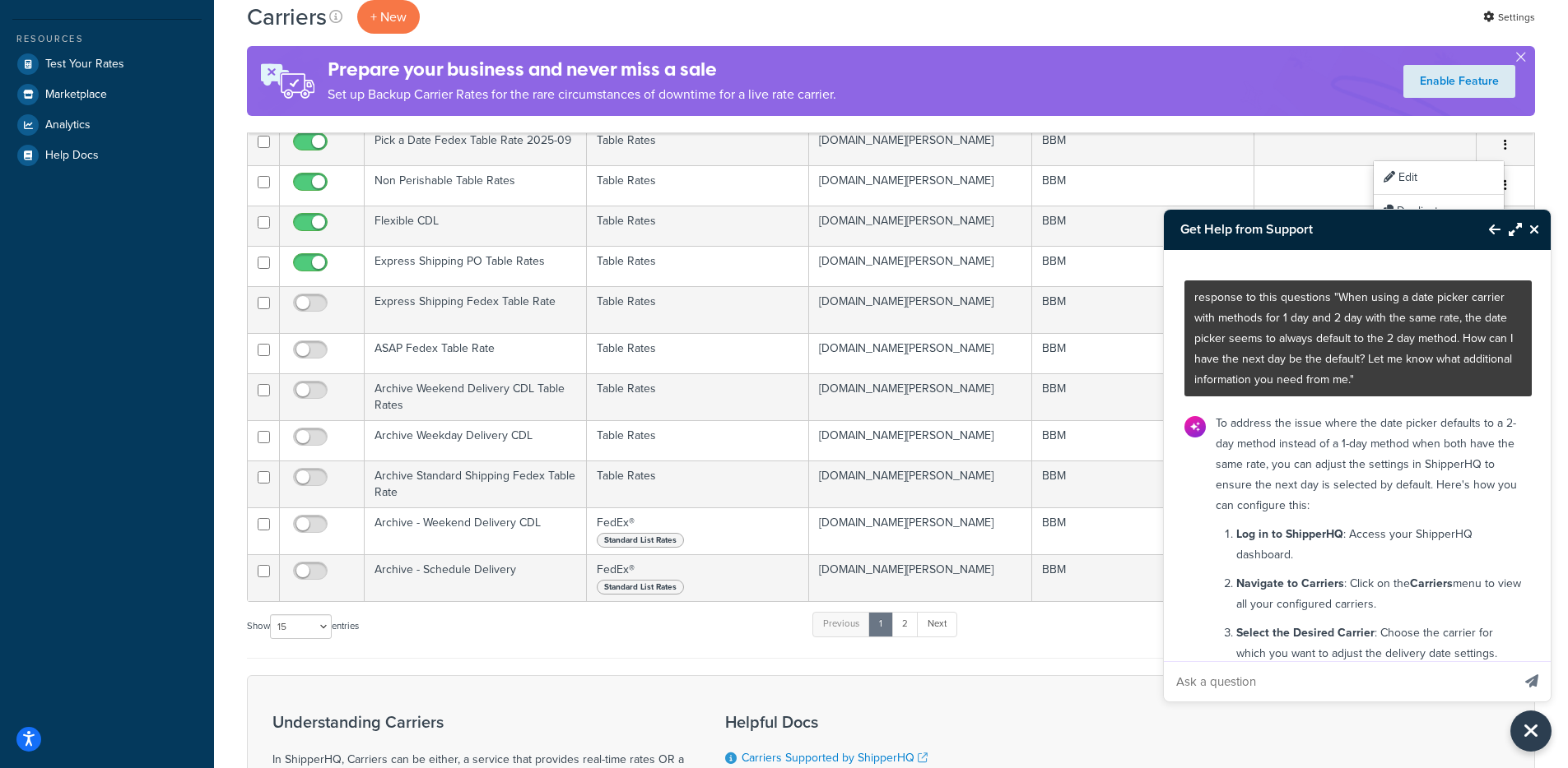
scroll to position [220, 0]
